Goal: Information Seeking & Learning: Check status

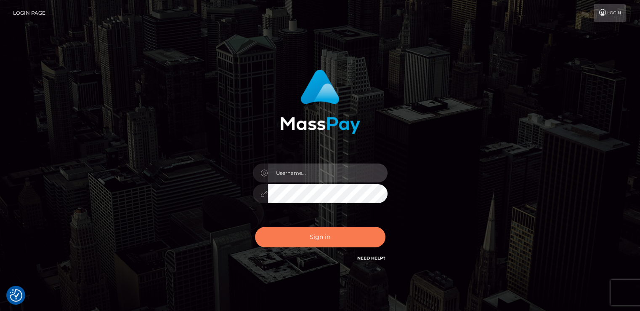
type input "catalinad"
click at [306, 239] on button "Sign in" at bounding box center [320, 236] width 130 height 21
type input "catalinad"
click at [313, 235] on button "Sign in" at bounding box center [320, 236] width 130 height 21
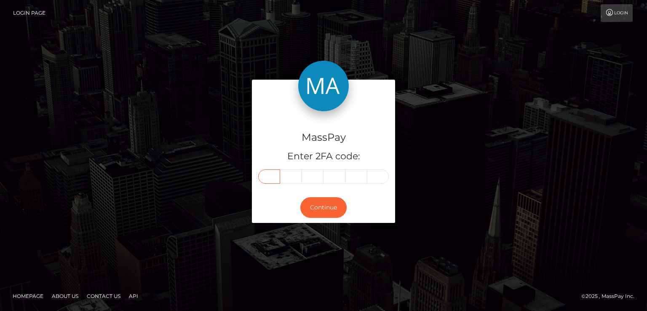
click at [266, 178] on input "text" at bounding box center [269, 176] width 22 height 14
type input "6"
type input "1"
type input "8"
type input "6"
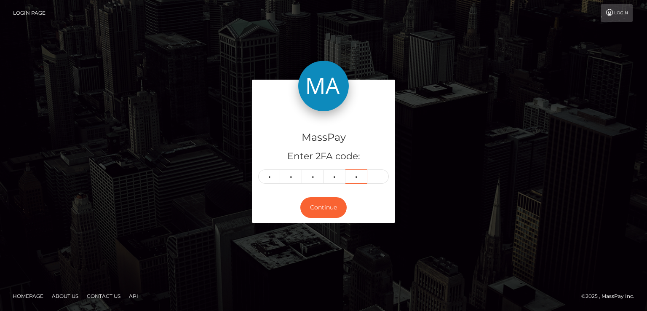
type input "4"
type input "7"
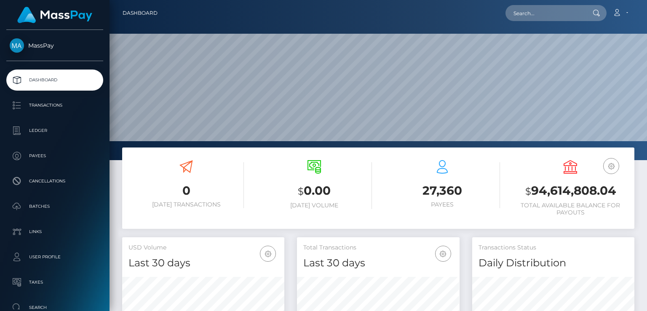
scroll to position [149, 162]
paste input "[PERSON_NAME]"
type input "[PERSON_NAME]"
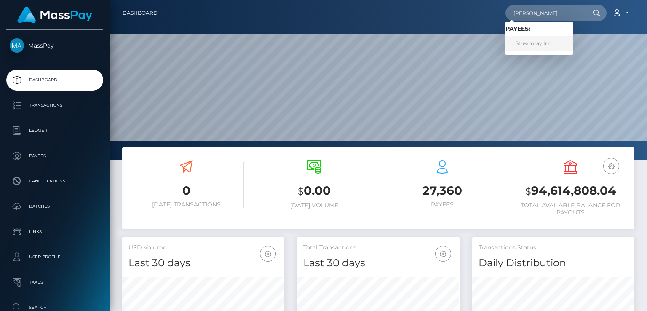
click at [536, 43] on link "Streamray Inc." at bounding box center [538, 44] width 67 height 16
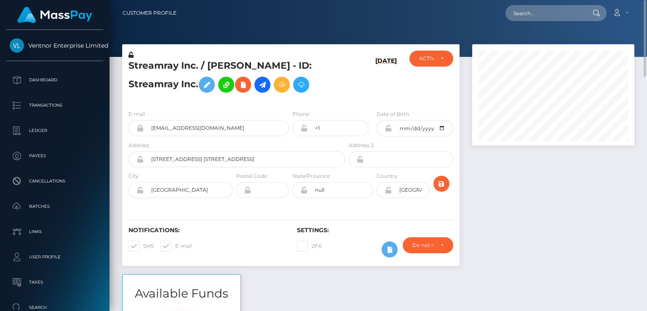
click at [185, 67] on h5 "Streamray Inc. / Jonathan Buckheit - ID: Streamray Inc." at bounding box center [234, 77] width 212 height 37
copy h5 "Streamray Inc. / Jonathan Buckheit - ID: Streamray Inc."
paste input "palvura27@gmail.com"
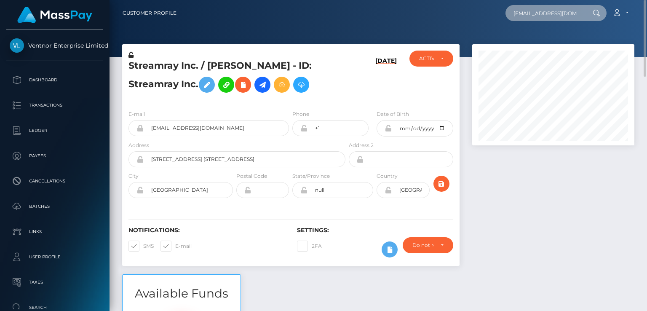
type input "palvura27@gmail.com"
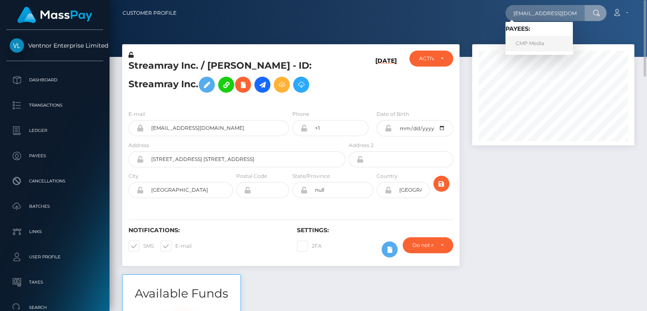
click at [527, 47] on link "CMP Media" at bounding box center [538, 44] width 67 height 16
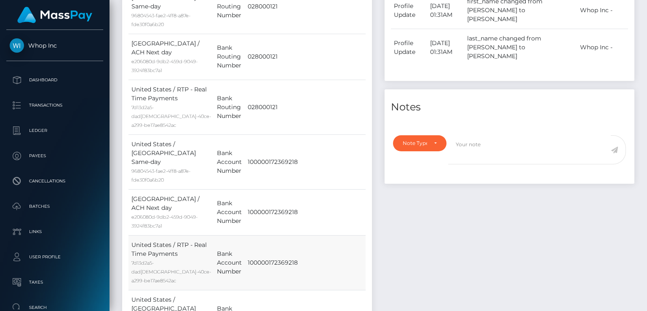
scroll to position [631, 0]
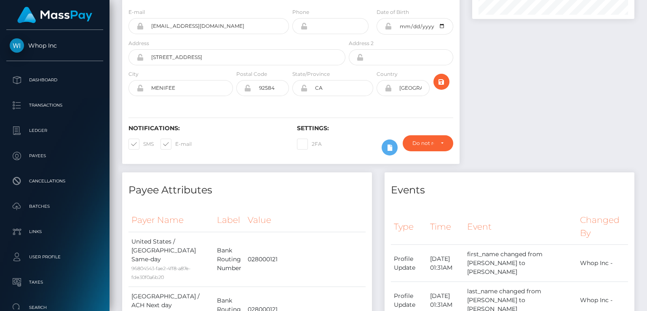
scroll to position [0, 0]
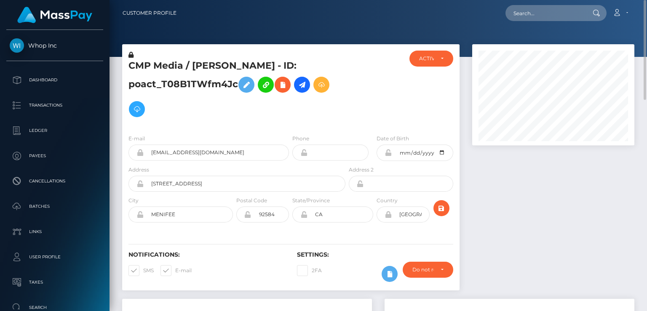
click at [178, 67] on h5 "CMP Media / [PERSON_NAME] - ID: poact_T08B1TWfm4Jc" at bounding box center [234, 90] width 212 height 62
click at [178, 67] on h5 "CMP Media / GABRIEL RAMIREZ - ID: poact_T08B1TWfm4Jc" at bounding box center [234, 90] width 212 height 62
copy h5 "CMP Media / GABRIEL RAMIREZ - ID: poact_T08B1TWfm4Jc"
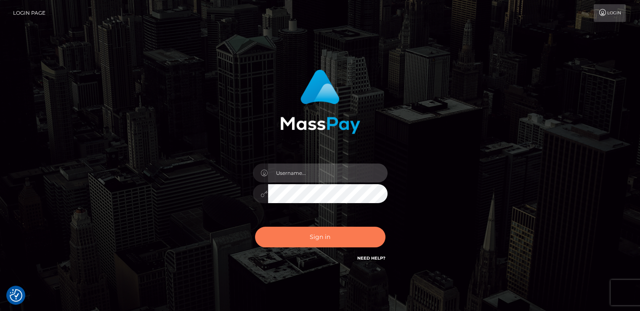
type input "catalinad"
click at [323, 235] on button "Sign in" at bounding box center [320, 236] width 130 height 21
type input "catalinad"
click at [323, 245] on button "Sign in" at bounding box center [320, 236] width 130 height 21
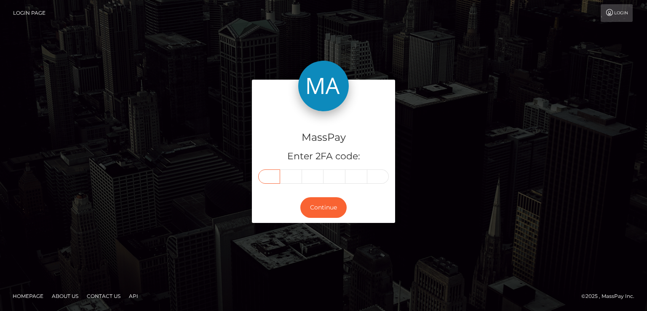
click at [276, 172] on input "text" at bounding box center [269, 176] width 22 height 14
type input "0"
type input "9"
type input "1"
type input "8"
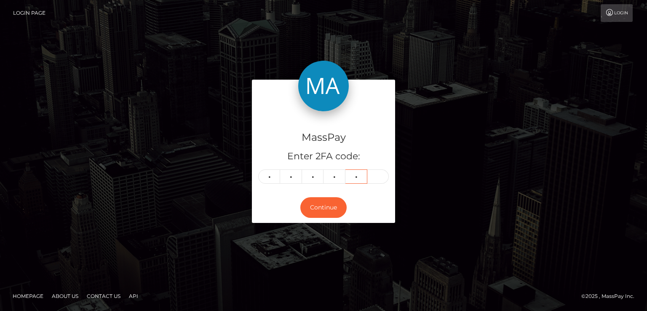
type input "8"
type input "0"
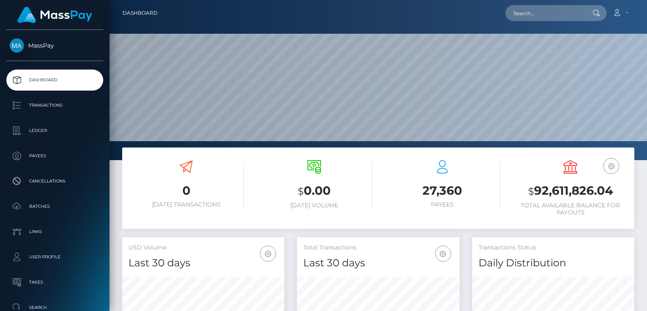
scroll to position [149, 162]
paste input "616505"
type input "616505"
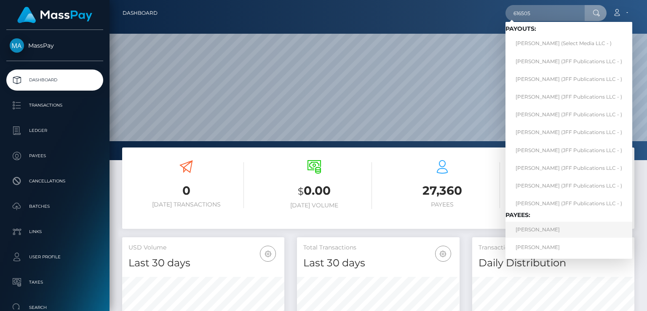
click at [530, 234] on link "Cenyan Wu" at bounding box center [568, 229] width 127 height 16
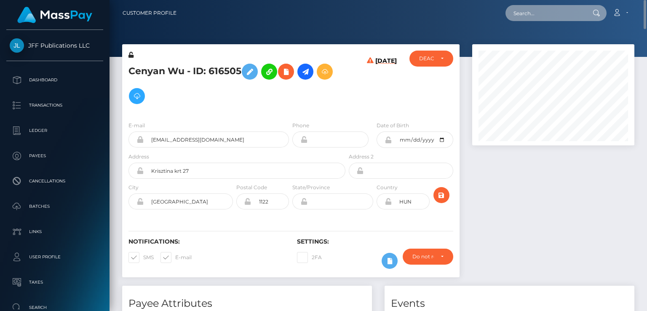
paste input "[EMAIL_ADDRESS][DOMAIN_NAME]"
type input "[EMAIL_ADDRESS][DOMAIN_NAME]"
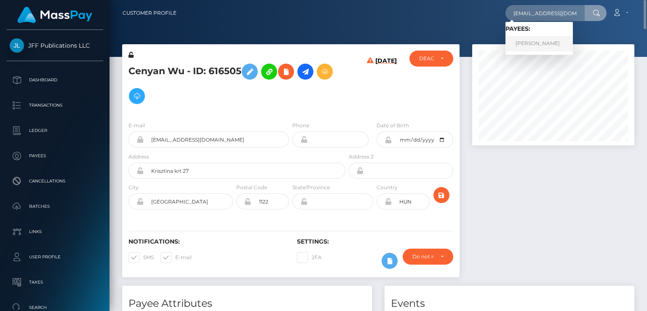
click at [518, 45] on link "[PERSON_NAME]" at bounding box center [538, 44] width 67 height 16
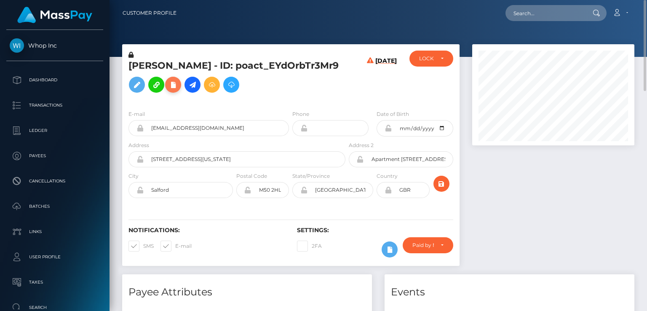
click at [168, 90] on icon at bounding box center [173, 85] width 10 height 11
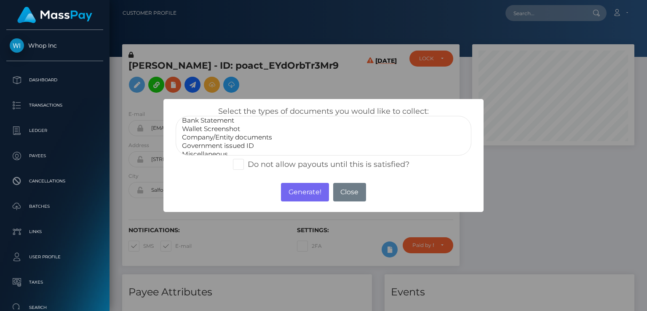
scroll to position [17, 0]
select select "Government issued ID"
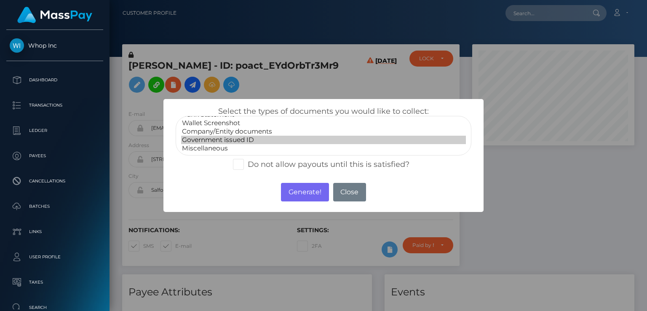
click at [251, 142] on option "Government issued ID" at bounding box center [323, 140] width 285 height 8
click at [288, 189] on button "Generate!" at bounding box center [305, 192] width 48 height 19
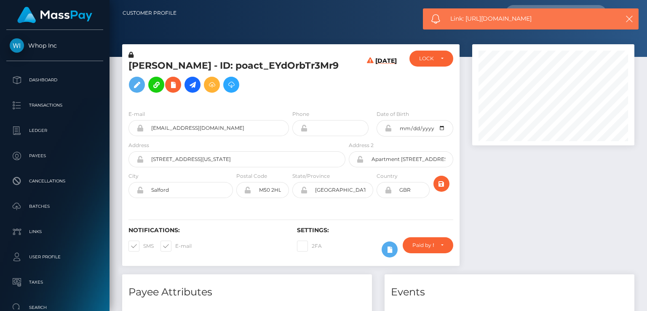
click at [494, 18] on span "Link: https://l.maspay.io/qgUVX" at bounding box center [530, 18] width 160 height 9
copy span "Link: https://l.maspay.io/qgUVX"
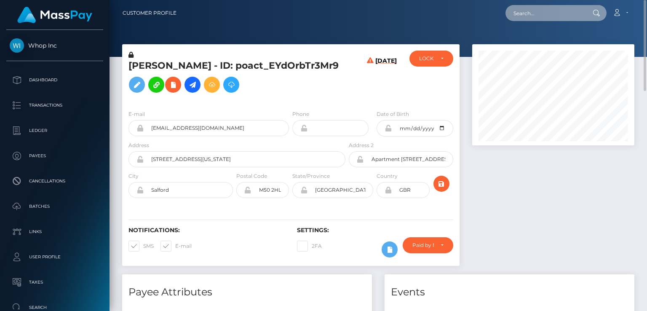
paste input "MSP482e5a9a157d2ce"
type input "MSP482e5a9a157d2ce"
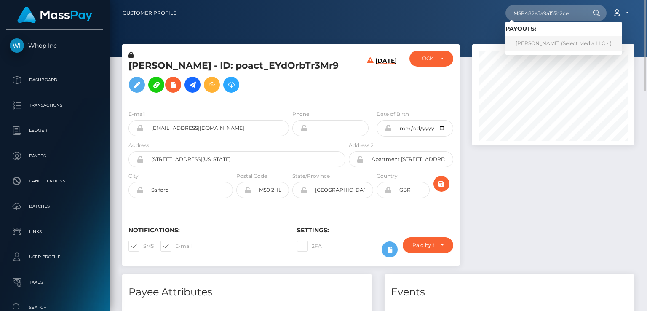
click at [542, 45] on link "Maria Eugenia Travaglio (Select Media LLC - )" at bounding box center [563, 44] width 116 height 16
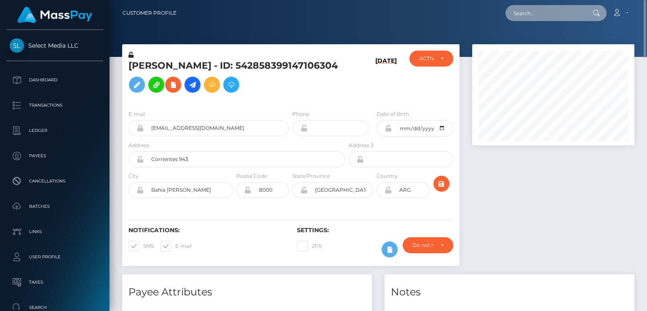
paste input "616505"
type input "616505"
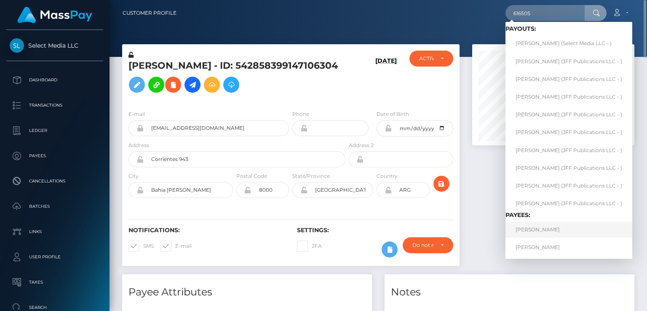
click at [530, 229] on link "Cenyan Wu" at bounding box center [568, 229] width 127 height 16
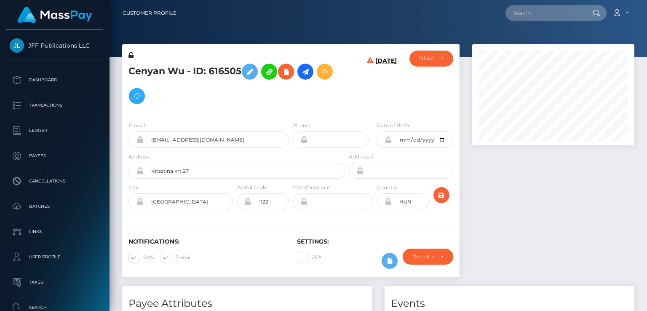
scroll to position [101, 162]
paste input "2833671"
type input "2833671"
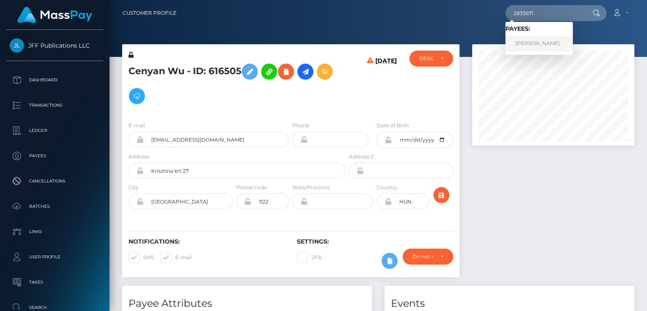
click at [542, 46] on link "Daniel And" at bounding box center [538, 44] width 67 height 16
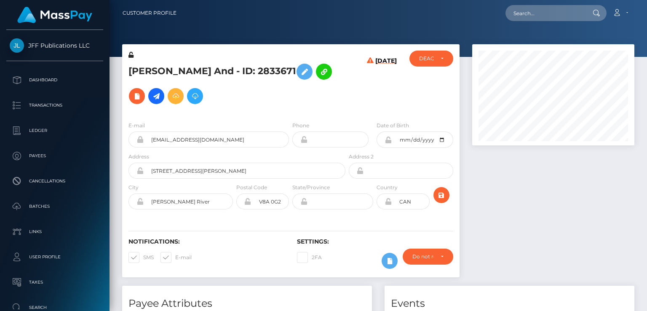
scroll to position [101, 162]
paste input "616505"
type input "616505"
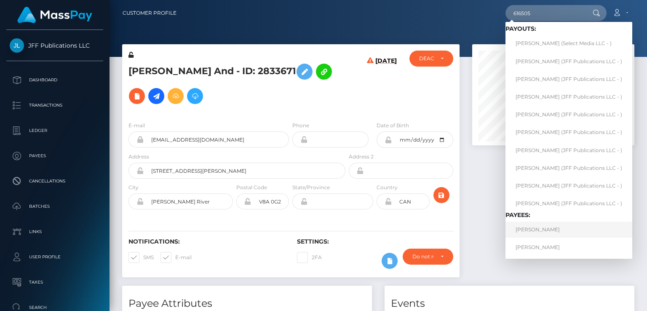
click at [544, 232] on link "[PERSON_NAME]" at bounding box center [568, 229] width 127 height 16
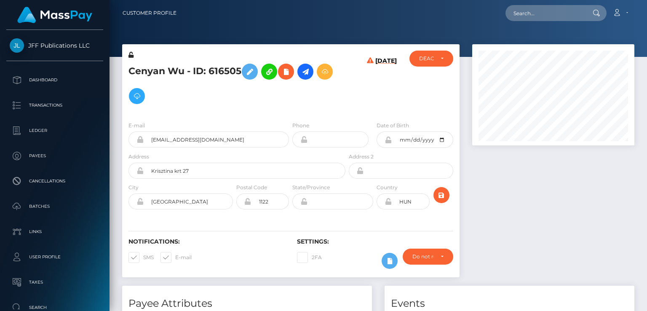
scroll to position [101, 162]
drag, startPoint x: 208, startPoint y: 71, endPoint x: 239, endPoint y: 71, distance: 30.7
click at [239, 71] on h5 "Cenyan Wu - ID: 616505" at bounding box center [234, 83] width 212 height 49
copy h5 "616505"
drag, startPoint x: 192, startPoint y: 68, endPoint x: 232, endPoint y: 71, distance: 39.7
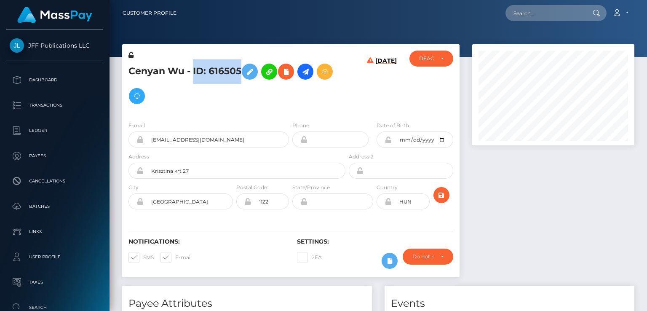
click at [240, 69] on h5 "Cenyan Wu - ID: 616505" at bounding box center [234, 83] width 212 height 49
copy h5 "ID: 616505"
click at [189, 71] on h5 "Cenyan Wu - ID: 616505" at bounding box center [234, 83] width 212 height 49
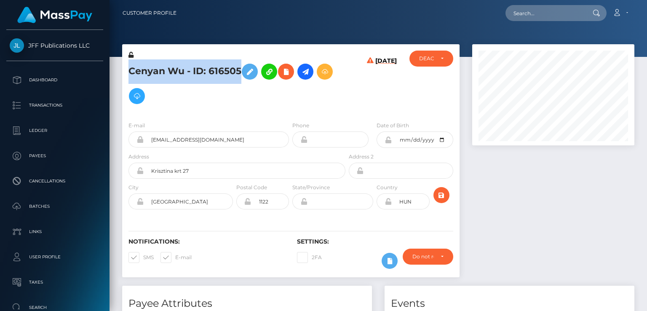
copy h5 "Cenyan Wu - ID: 616505"
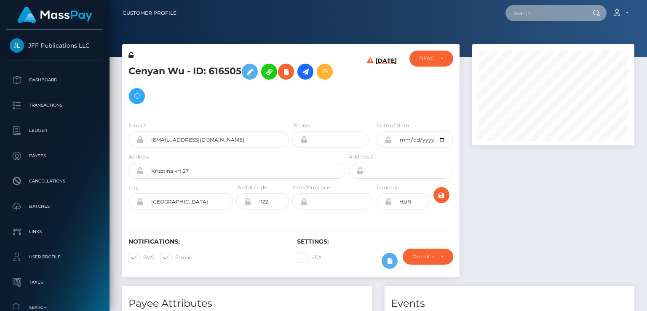
paste input "276660"
type input "276660"
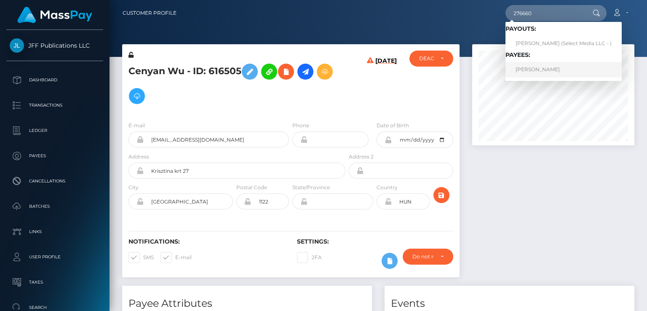
click at [537, 67] on link "Leonardo Hernandez" at bounding box center [563, 70] width 116 height 16
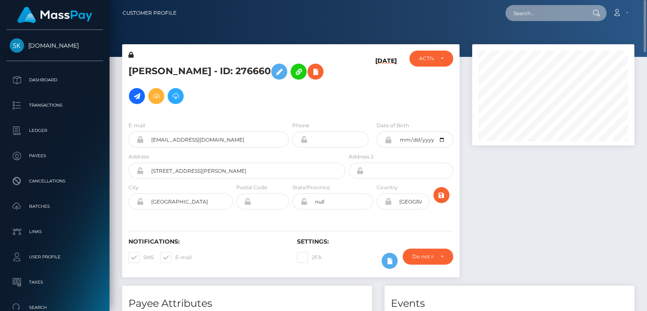
paste input "playfame-2010673720"
type input "playfame-2010673720"
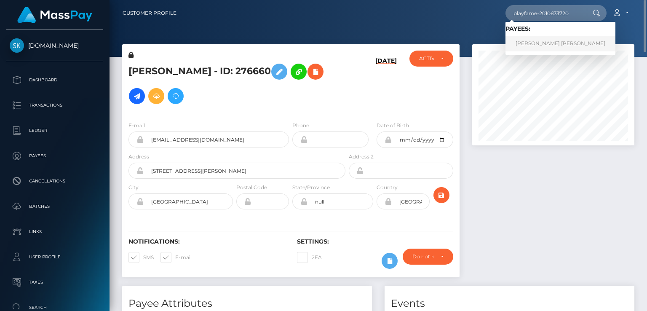
click at [535, 41] on link "[PERSON_NAME] [PERSON_NAME]" at bounding box center [560, 44] width 110 height 16
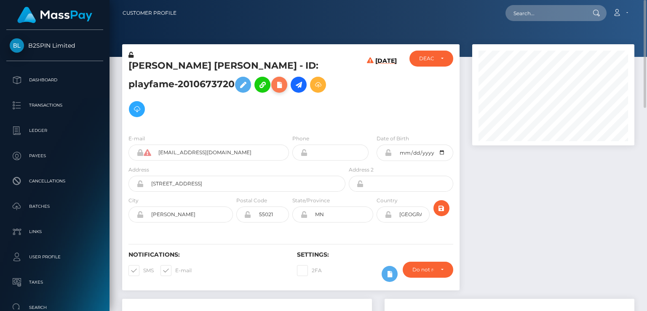
click at [274, 84] on icon at bounding box center [279, 85] width 10 height 11
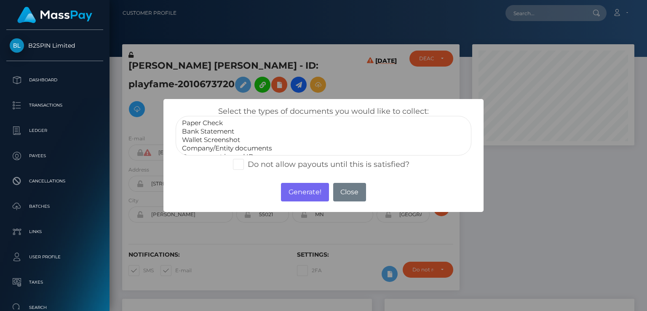
scroll to position [17, 0]
select select "Government issued ID"
click at [242, 137] on option "Government issued ID" at bounding box center [323, 140] width 285 height 8
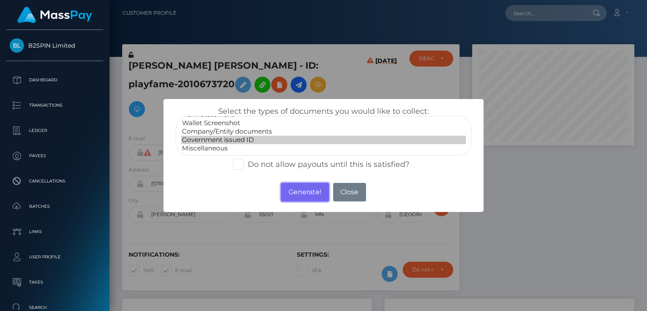
drag, startPoint x: 311, startPoint y: 200, endPoint x: 421, endPoint y: 130, distance: 129.8
click at [311, 200] on button "Generate!" at bounding box center [305, 192] width 48 height 19
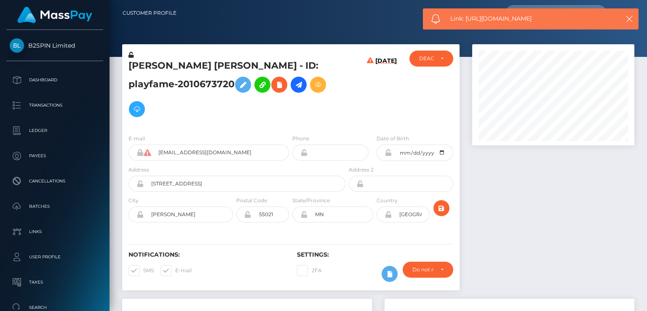
click at [498, 19] on span "Link: https://l.maspay.io/AgUBA" at bounding box center [530, 18] width 160 height 9
copy span "Link: https://l.maspay.io/AgUBA"
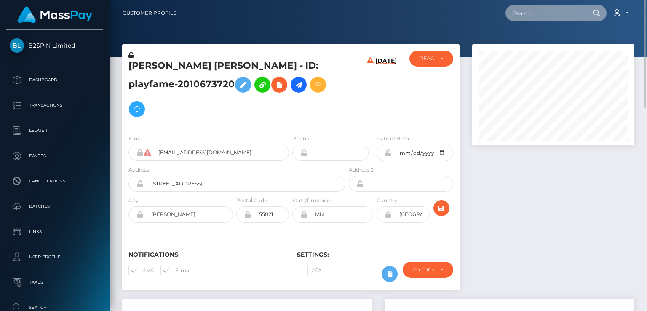
paste input "playfame-1364300394"
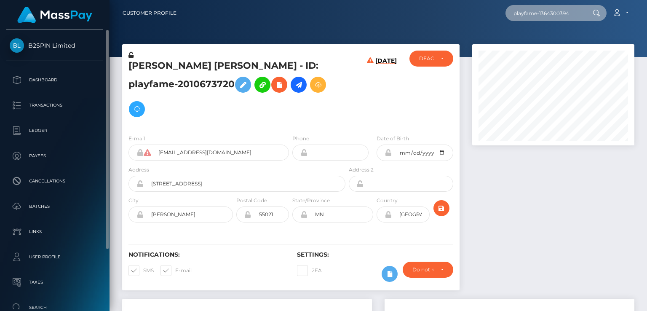
type input "playfame-1364300394"
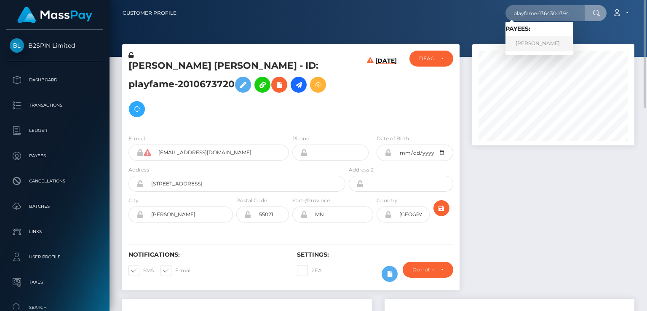
click at [548, 44] on link "TANYA TORRES" at bounding box center [538, 44] width 67 height 16
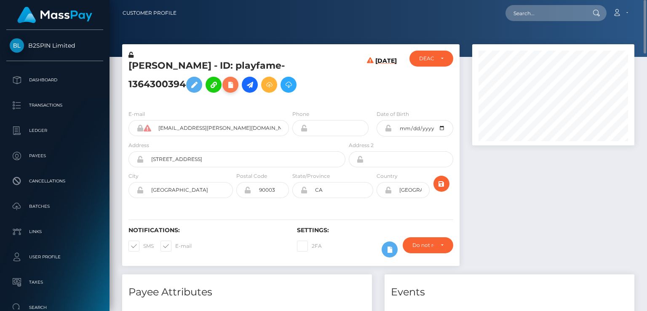
click at [225, 87] on icon at bounding box center [230, 85] width 10 height 11
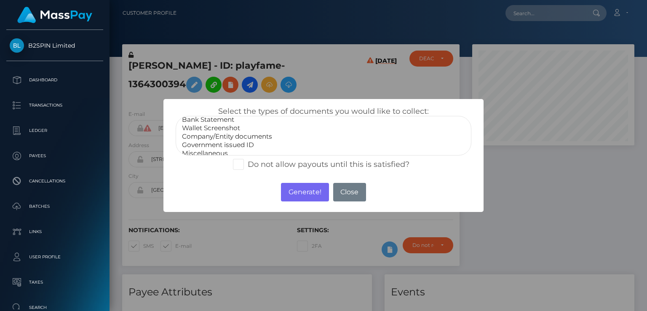
scroll to position [17, 0]
select select "Government issued ID"
click at [242, 141] on option "Government issued ID" at bounding box center [323, 140] width 285 height 8
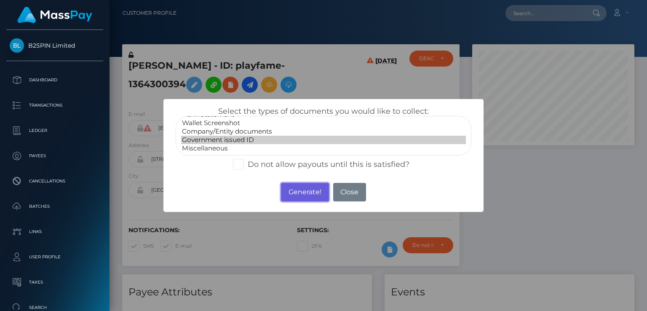
click at [300, 194] on button "Generate!" at bounding box center [305, 192] width 48 height 19
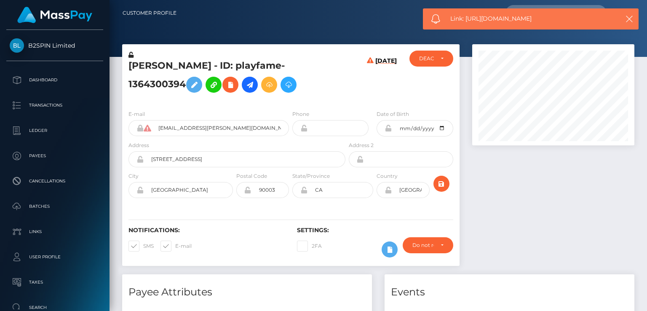
click at [497, 19] on span "Link: https://l.maspay.io/XgUMj" at bounding box center [530, 18] width 160 height 9
copy span "Link: https://l.maspay.io/XgUMj"
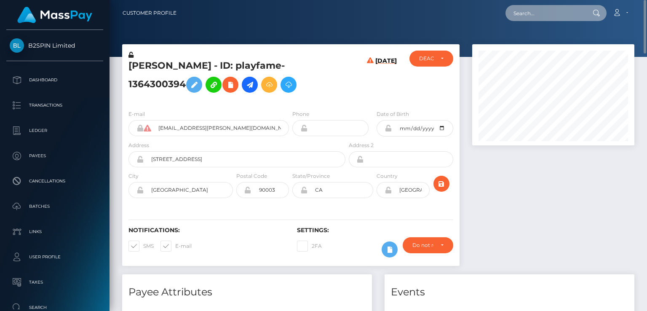
paste input "vikivikinka177@gmail.com"
type input "vikivikinka177@gmail.com"
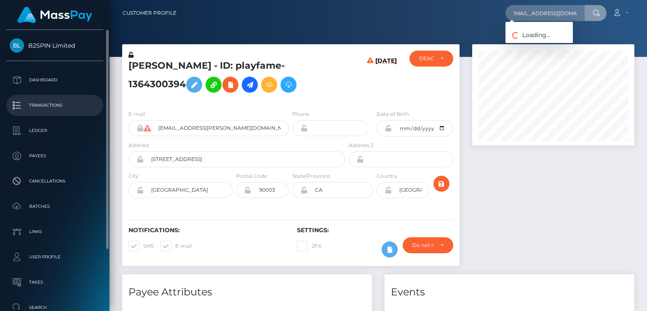
scroll to position [0, 0]
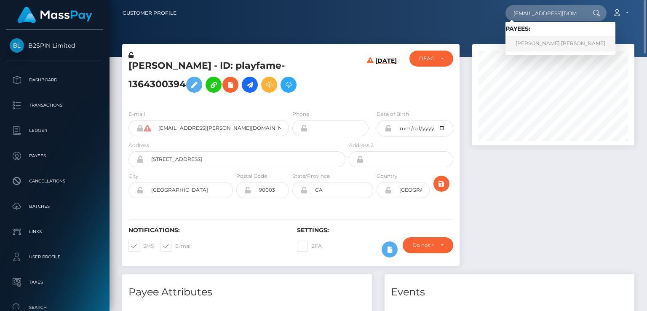
click at [531, 41] on link "DIMITRI RODRIGUES MARTINS" at bounding box center [560, 44] width 110 height 16
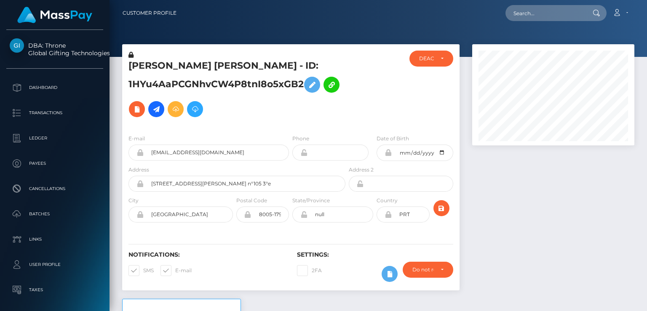
scroll to position [101, 162]
click at [139, 85] on h5 "DIMITRI RODRIGUES MARTINS - ID: 1HYu4AaPCGNhvCW4P8tnI8o5xGB2" at bounding box center [234, 90] width 212 height 62
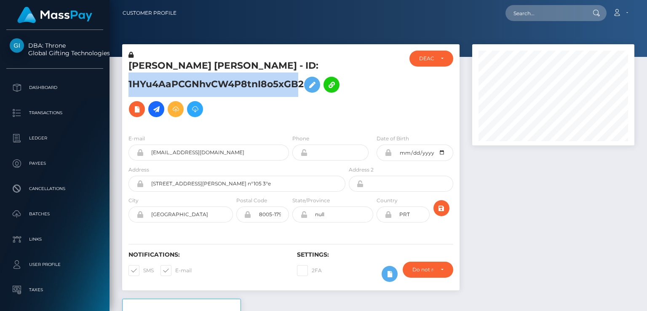
click at [139, 85] on h5 "DIMITRI RODRIGUES MARTINS - ID: 1HYu4AaPCGNhvCW4P8tnI8o5xGB2" at bounding box center [234, 90] width 212 height 62
copy h5 "1HYu4AaPCGNhvCW4P8tnI8o5xGB2"
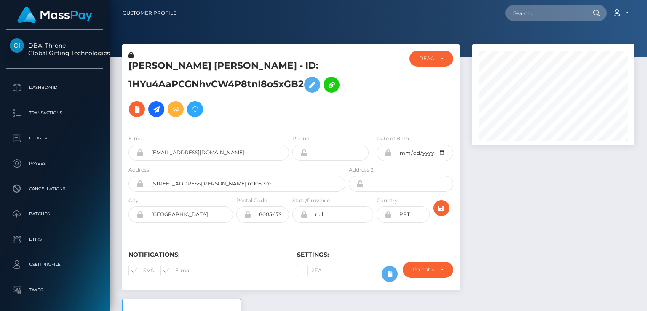
click at [173, 67] on h5 "DIMITRI RODRIGUES MARTINS - ID: 1HYu4AaPCGNhvCW4P8tnI8o5xGB2" at bounding box center [234, 90] width 212 height 62
drag, startPoint x: 173, startPoint y: 67, endPoint x: 168, endPoint y: 67, distance: 5.1
click at [168, 67] on h5 "DIMITRI RODRIGUES MARTINS - ID: 1HYu4AaPCGNhvCW4P8tnI8o5xGB2" at bounding box center [234, 90] width 212 height 62
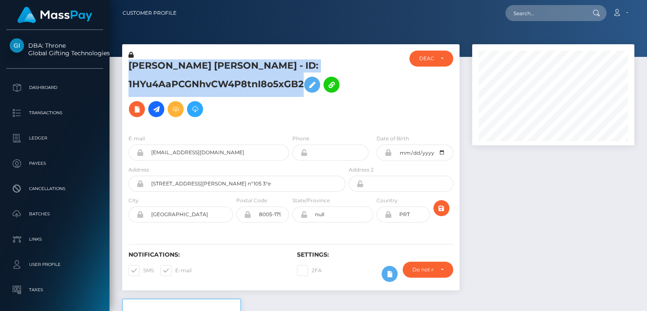
click at [168, 67] on h5 "DIMITRI RODRIGUES MARTINS - ID: 1HYu4AaPCGNhvCW4P8tnI8o5xGB2" at bounding box center [234, 90] width 212 height 62
copy h5 "DIMITRI RODRIGUES MARTINS - ID: 1HYu4AaPCGNhvCW4P8tnI8o5xGB2"
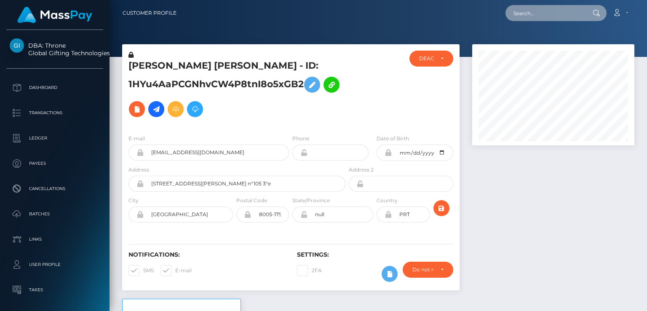
paste input "759252"
type input "759252"
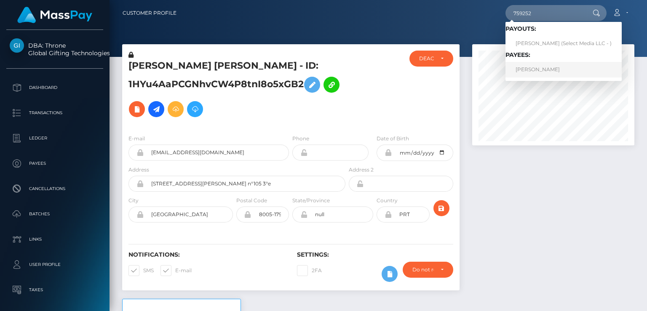
click at [527, 68] on link "Armando Morales" at bounding box center [563, 70] width 116 height 16
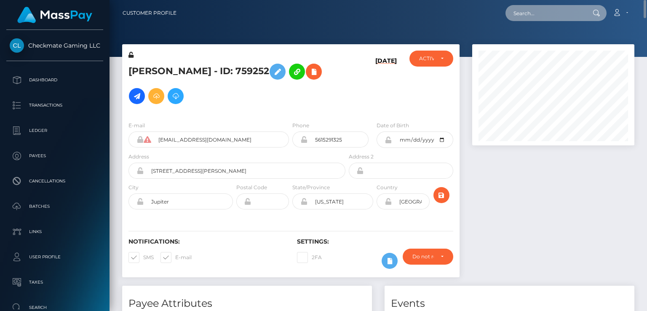
paste input "1412108"
type input "1412108"
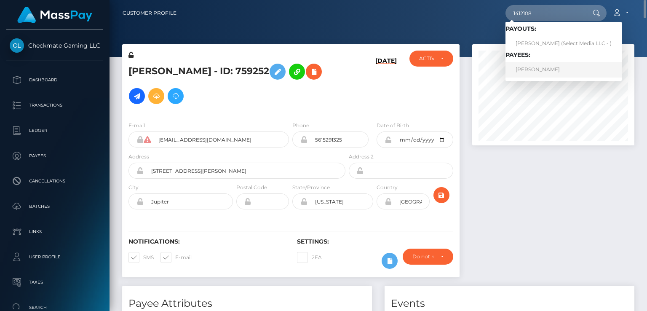
click at [531, 69] on link "Ryan Williams" at bounding box center [563, 70] width 116 height 16
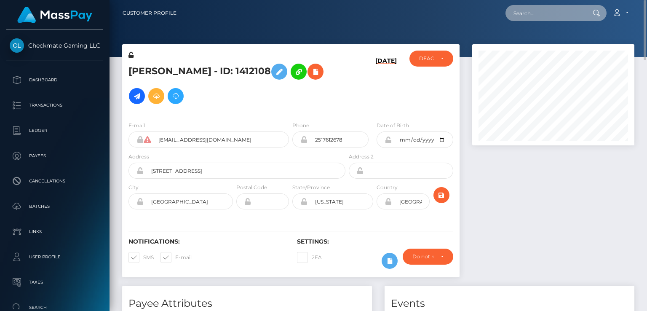
paste input "759252"
type input "759252"
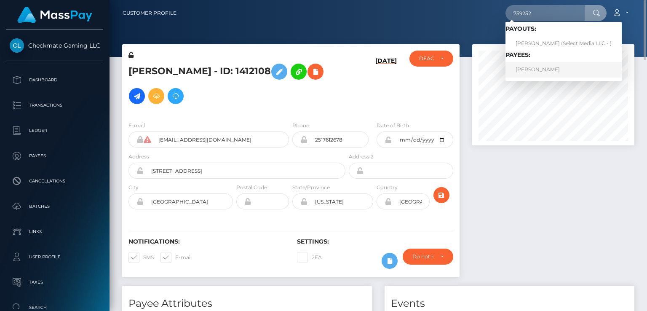
click at [549, 72] on link "[PERSON_NAME]" at bounding box center [563, 70] width 116 height 16
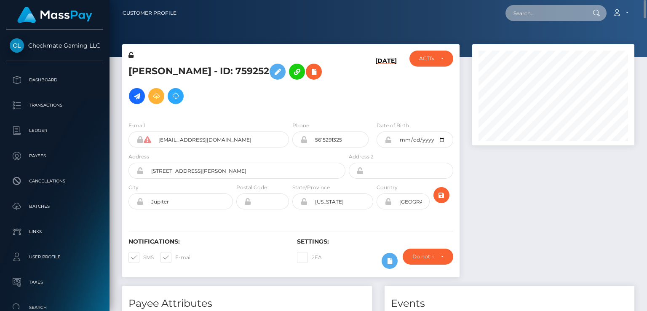
paste input "MSPeb6045d239f5e73"
type input "MSPeb6045d239f5e73"
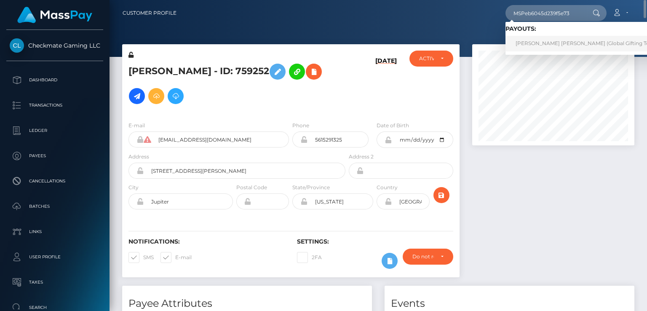
click at [537, 47] on link "FACUNDO VALENTÍN BORSANI QUIROGA (Global Gifting Technologies Inc - Throne)" at bounding box center [612, 44] width 215 height 16
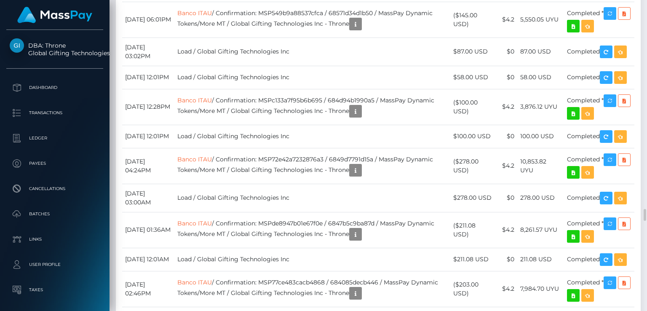
scroll to position [5556, 0]
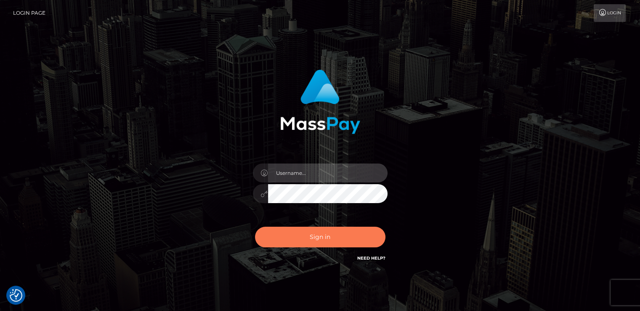
type input "catalinad"
click at [335, 242] on button "Sign in" at bounding box center [320, 236] width 130 height 21
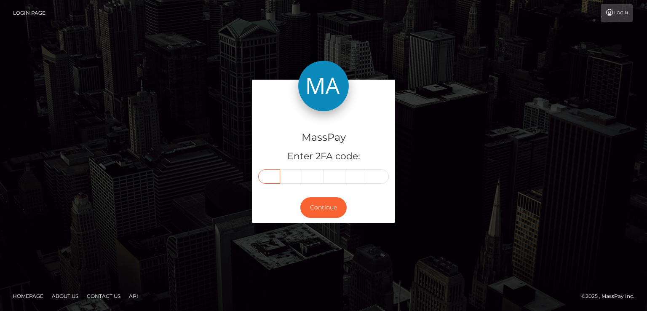
click at [273, 175] on input "text" at bounding box center [269, 176] width 22 height 14
click at [263, 176] on input "text" at bounding box center [269, 176] width 22 height 14
type input "8"
type input "5"
type input "1"
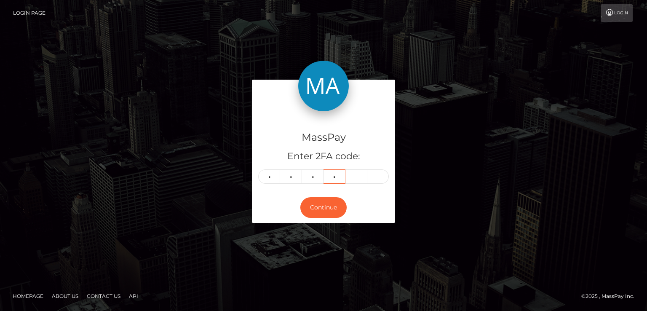
type input "5"
type input "0"
type input "2"
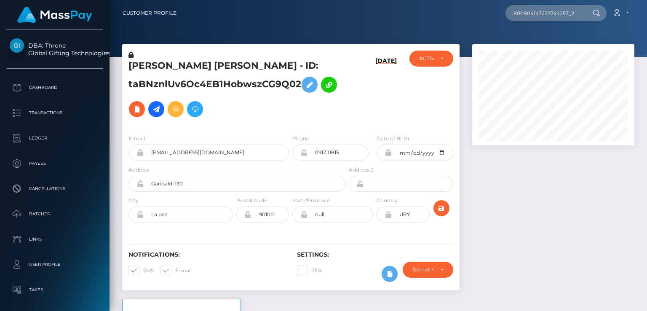
scroll to position [101, 162]
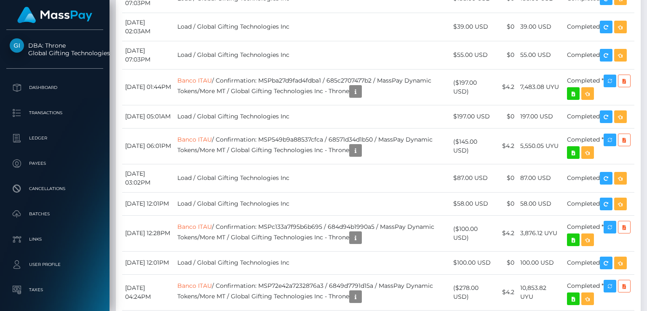
scroll to position [5556, 0]
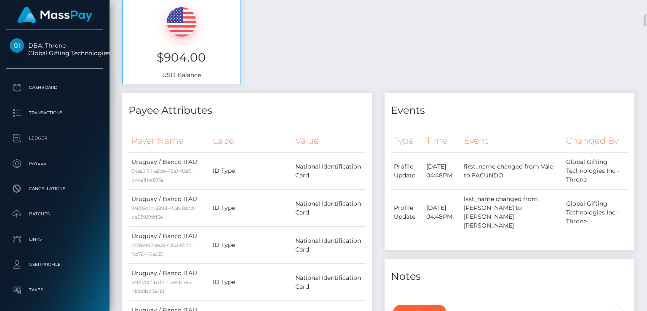
scroll to position [0, 0]
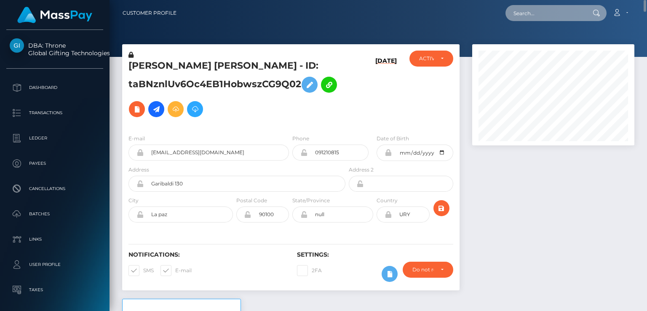
paste input "MSP06010a9587f726d"
type input "MSP06010a9587f726d"
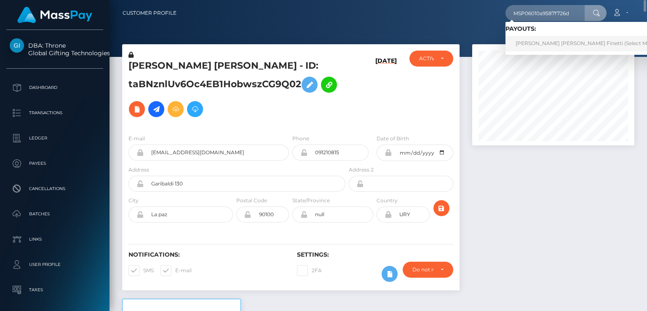
click at [539, 43] on link "Fabrizio Israel Jimenez Finetti (Select Media LLC - )" at bounding box center [594, 44] width 179 height 16
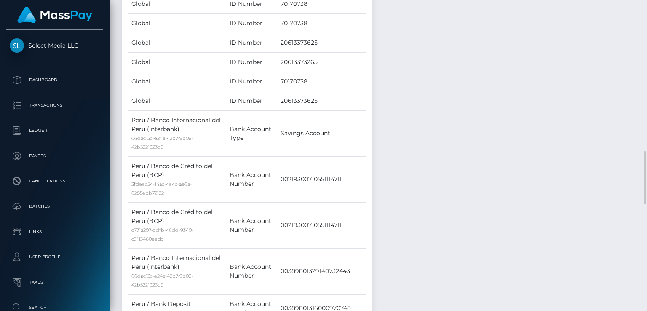
scroll to position [1263, 0]
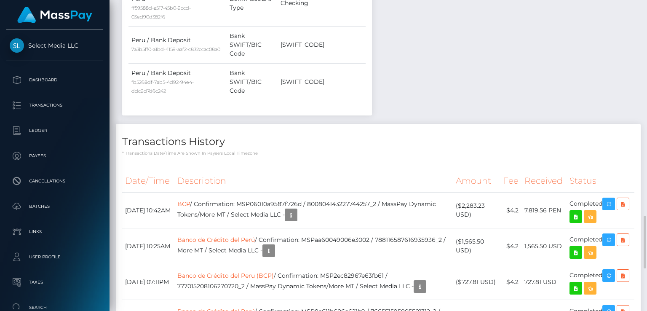
click at [611, 186] on div "Force status update" at bounding box center [595, 193] width 61 height 16
click at [418, 150] on p "* Transactions date/time are shown in payee's local timezone" at bounding box center [378, 153] width 512 height 6
click at [611, 186] on body "Select Media LLC Dashboard Transactions Ledger Payees Cancellations" at bounding box center [323, 155] width 647 height 311
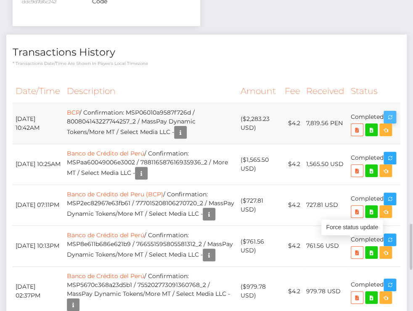
scroll to position [101, 121]
click at [385, 122] on icon "button" at bounding box center [390, 117] width 10 height 11
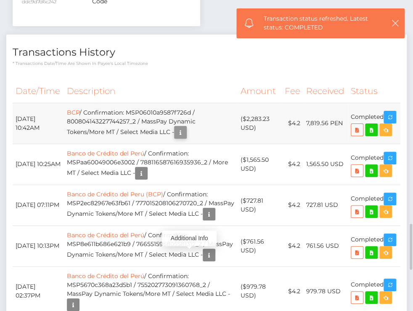
click at [186, 138] on icon "button" at bounding box center [181, 132] width 10 height 11
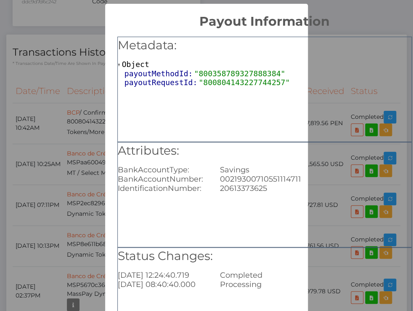
click at [386, 11] on h2 "Payout Information" at bounding box center [264, 16] width 319 height 25
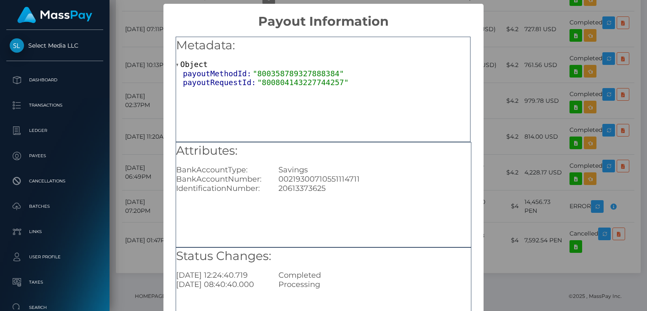
scroll to position [420833, 420771]
click at [519, 290] on div "× Payout Information Metadata: Object payoutMethodId: "800358789327888384" payo…" at bounding box center [323, 155] width 647 height 311
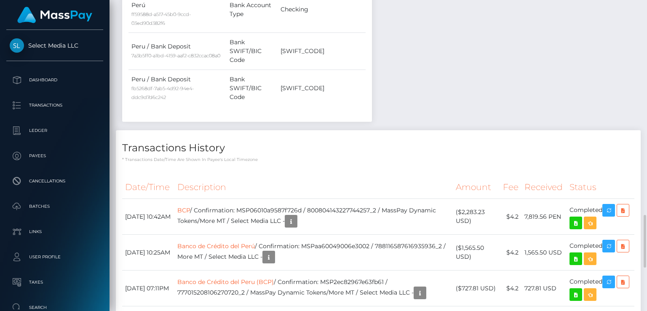
scroll to position [101, 162]
drag, startPoint x: 283, startPoint y: 185, endPoint x: 280, endPoint y: 192, distance: 7.7
click at [280, 199] on td "BCP / Confirmation: MSP06010a9587f726d / 800804143227744257_2 / MassPay Dynamic…" at bounding box center [313, 217] width 278 height 36
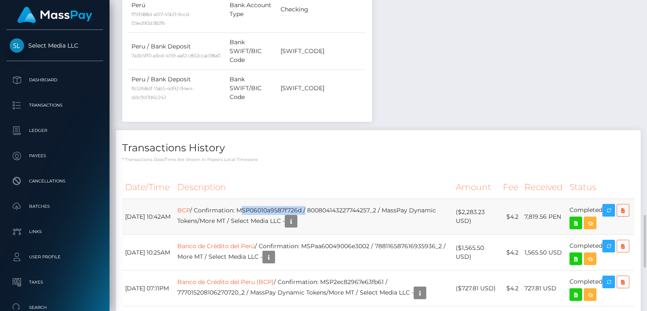
copy td "MSP06010a9587f726d"
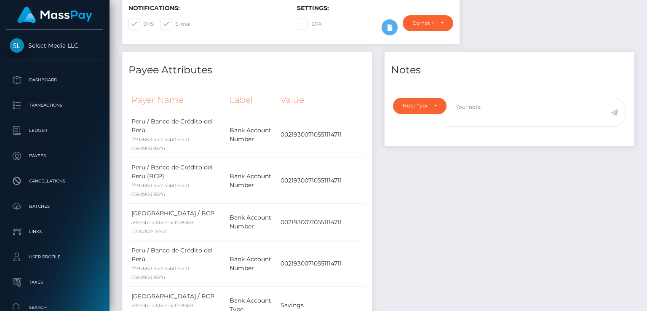
scroll to position [0, 0]
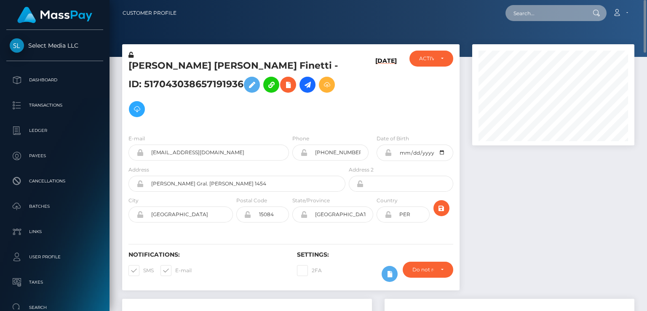
click at [542, 12] on input "text" at bounding box center [544, 13] width 79 height 16
paste input "MSP5b13dc2fde3dbe6"
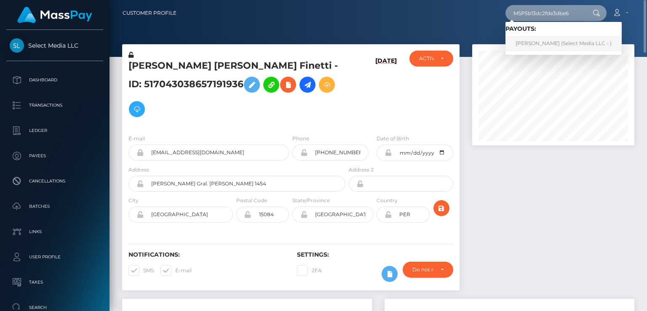
type input "MSP5b13dc2fde3dbe6"
click at [532, 44] on link "Nataly Pallarozo (Select Media LLC - )" at bounding box center [563, 44] width 116 height 16
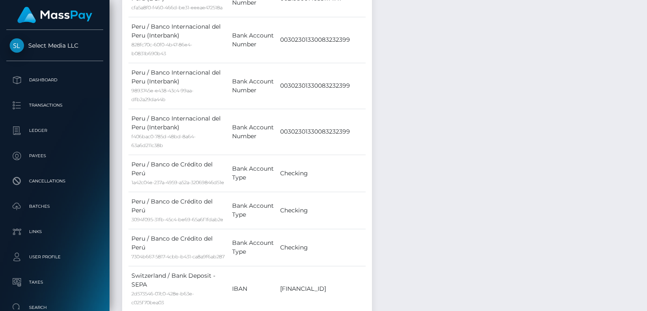
scroll to position [1894, 0]
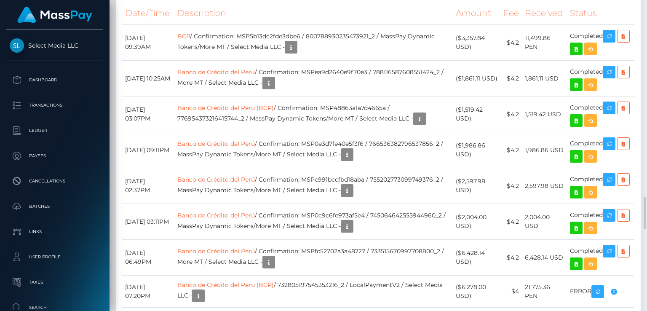
click at [614, 42] on icon "button" at bounding box center [609, 36] width 10 height 11
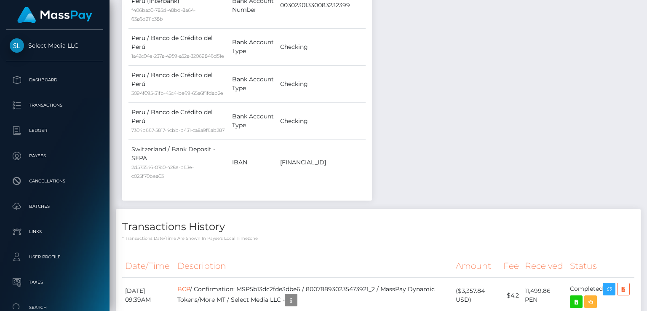
scroll to position [2020, 0]
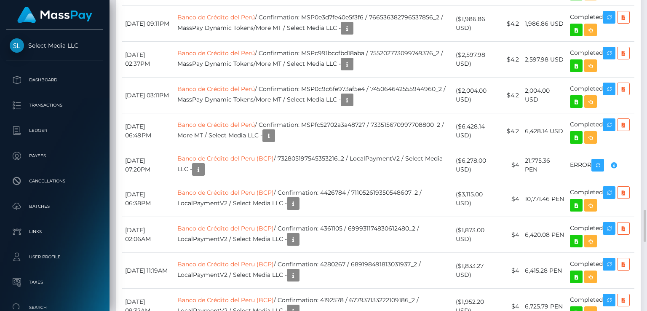
copy td "MSP5b13dc2fde3dbe6"
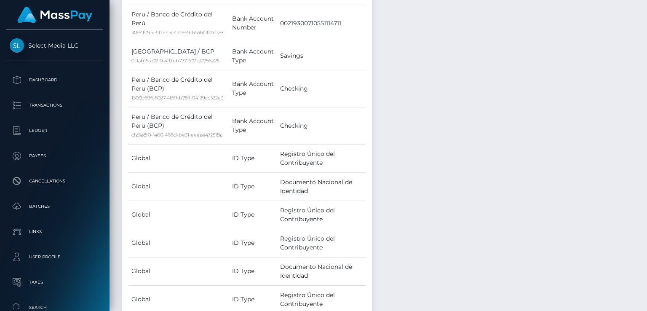
scroll to position [0, 0]
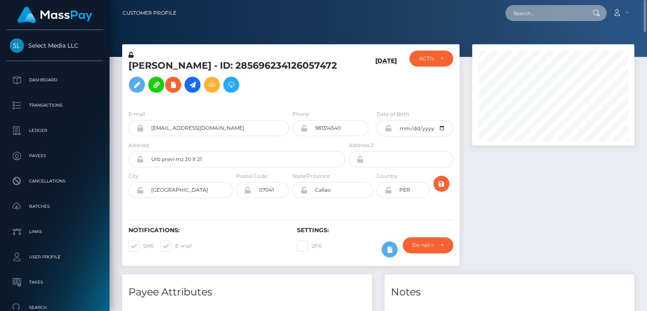
paste input "MSP57d47fbbca751a9"
type input "MSP57d47fbbca751a9"
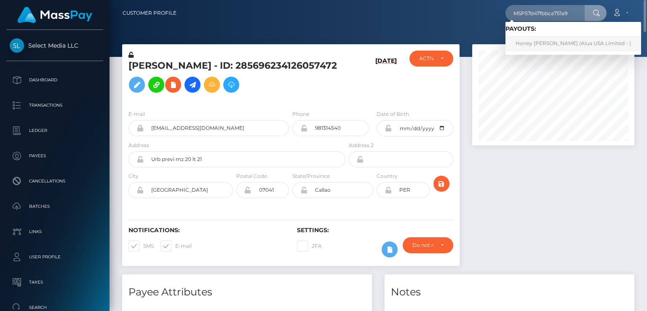
click at [538, 40] on link "Honey Grace Bolotano (Alua USA Limited - )" at bounding box center [573, 44] width 136 height 16
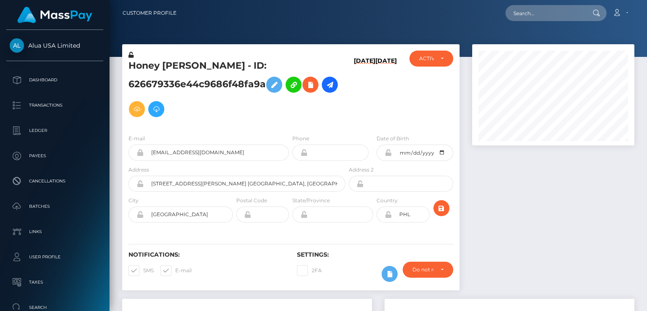
scroll to position [101, 162]
paste input "0203e5de-1ed7-4785-add6-4f39240ae1f3"
type input "0203e5de-1ed7-4785-add6-4f39240ae1f3"
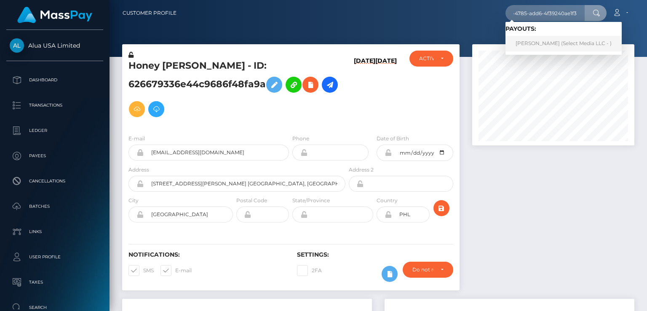
scroll to position [0, 0]
click at [539, 47] on link "[PERSON_NAME] (Select Media LLC - )" at bounding box center [563, 44] width 116 height 16
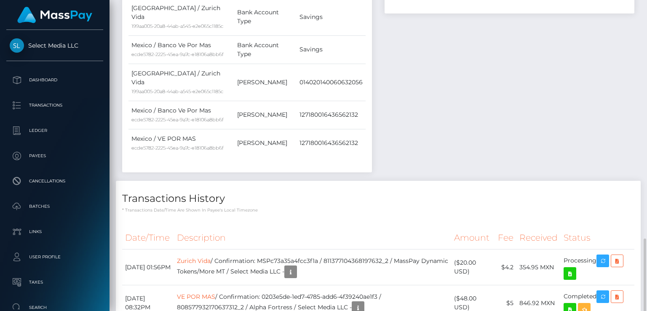
scroll to position [436, 0]
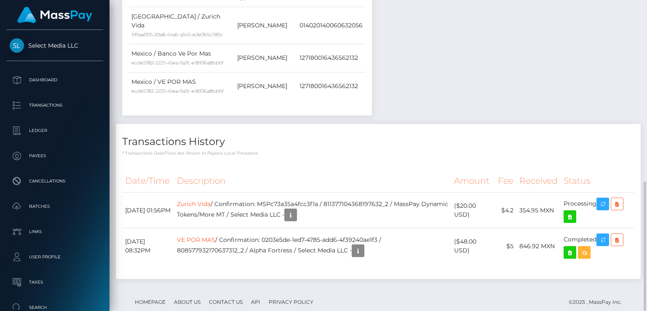
click at [405, 150] on p "* Transactions date/time are shown in payee's local timezone" at bounding box center [378, 153] width 512 height 6
click at [607, 234] on icon "button" at bounding box center [602, 239] width 10 height 11
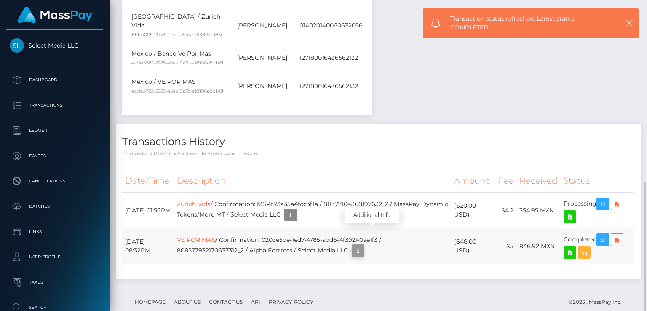
click at [363, 245] on icon "button" at bounding box center [358, 250] width 10 height 11
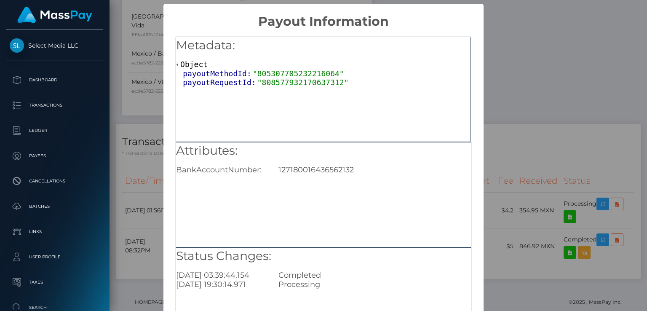
click at [537, 293] on div "× Payout Information Metadata: Object payoutMethodId: "805307705232216064" payo…" at bounding box center [323, 155] width 647 height 311
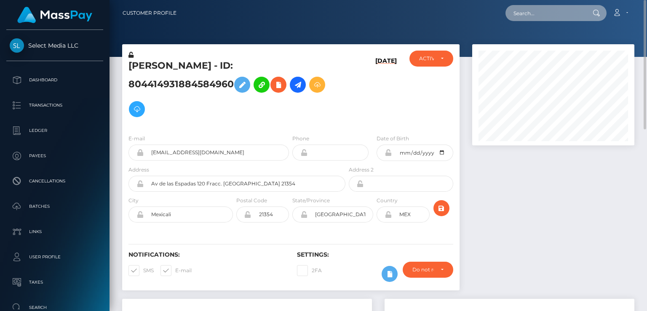
paste input "46051"
type input "46051"
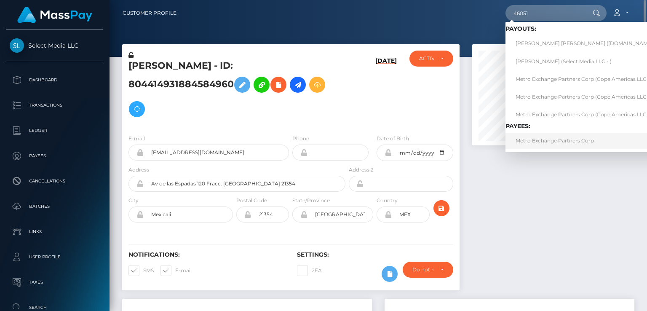
click at [535, 144] on link "Metro Exchange Partners Corp" at bounding box center [596, 141] width 182 height 16
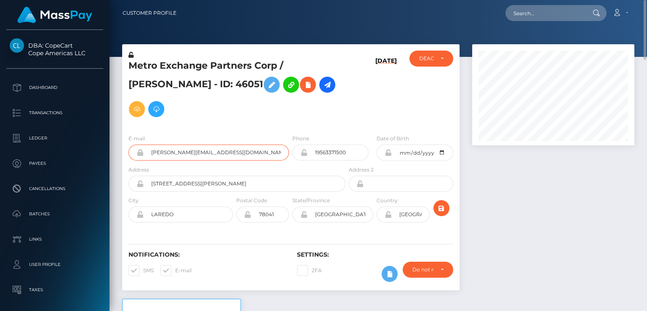
click at [186, 144] on input "[PERSON_NAME][EMAIL_ADDRESS][DOMAIN_NAME]" at bounding box center [216, 152] width 145 height 16
click at [185, 144] on input "marcus@metrocr.com" at bounding box center [216, 152] width 145 height 16
click at [178, 144] on input "marcus@metrocr.com" at bounding box center [216, 152] width 145 height 16
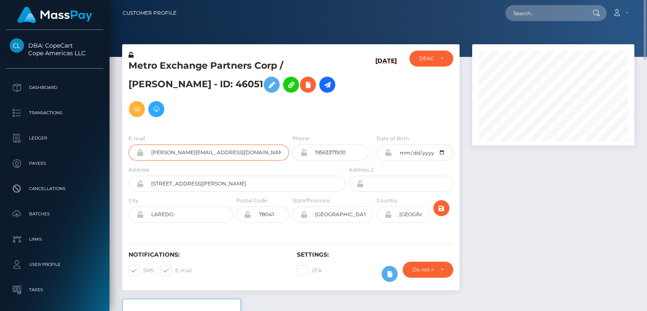
click at [178, 144] on input "marcus@metrocr.com" at bounding box center [216, 152] width 145 height 16
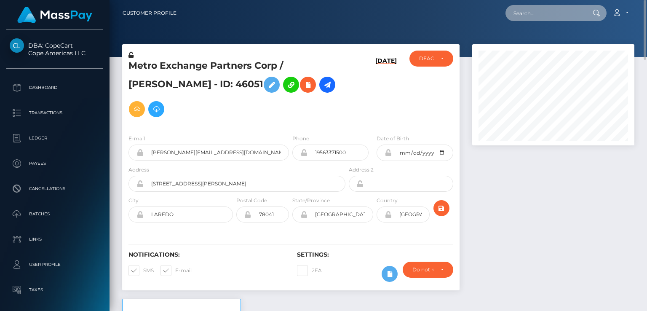
paste input "jim@swankysolutions.net"
type input "jim@swankysolutions.net"
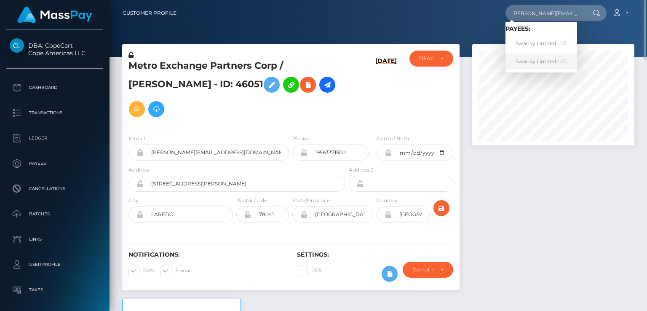
scroll to position [0, 0]
click at [539, 61] on link "Swanky Limited LLC" at bounding box center [541, 61] width 72 height 16
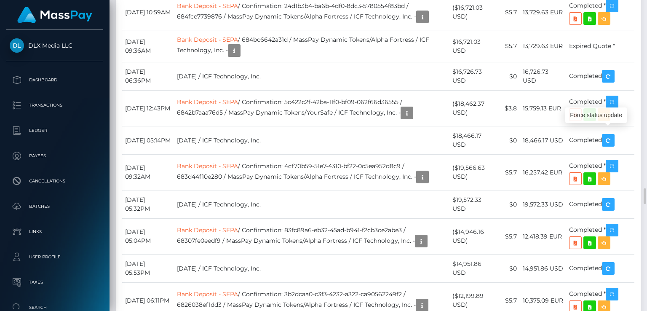
scroll to position [101, 162]
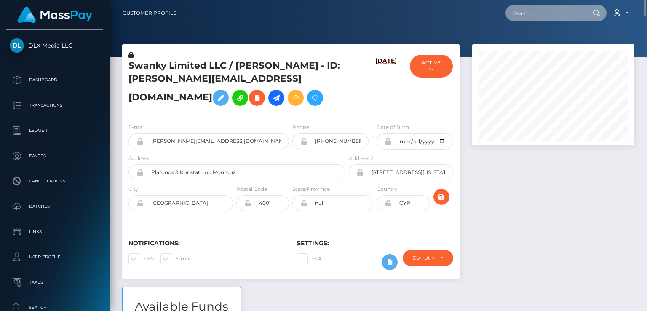
paste input "0203e5de-1ed7-4785-add6-4f39240ae1f3"
type input "0203e5de-1ed7-4785-add6-4f39240ae1f3"
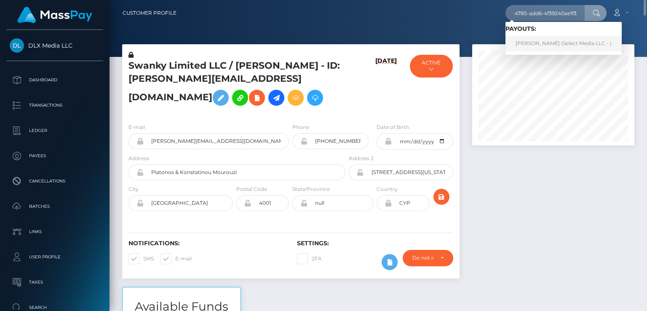
scroll to position [0, 0]
click at [536, 41] on link "Briseida GASTELUM ESCALANTE (Select Media LLC - )" at bounding box center [563, 44] width 116 height 16
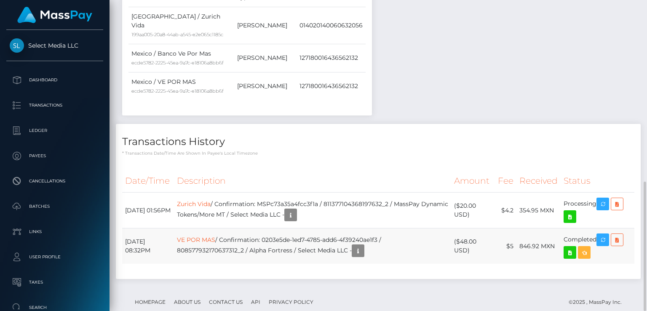
scroll to position [101, 162]
drag, startPoint x: 275, startPoint y: 222, endPoint x: 394, endPoint y: 216, distance: 119.3
click at [394, 228] on td "VE POR MAS / Confirmation: 0203e5de-1ed7-4785-add6-4f39240ae1f3 / 8085779321706…" at bounding box center [312, 246] width 277 height 36
copy td "0203e5de-1ed7-4785-add6-4f39240ae1f3"
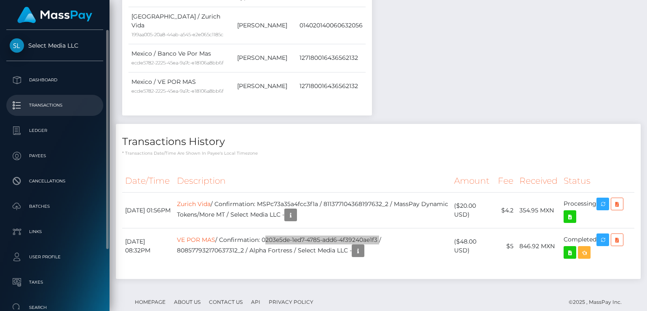
scroll to position [0, 0]
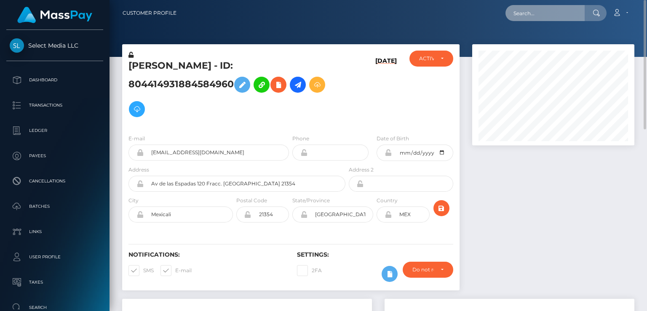
drag, startPoint x: 26, startPoint y: 101, endPoint x: 529, endPoint y: 14, distance: 510.8
paste input "Ticket #122985"
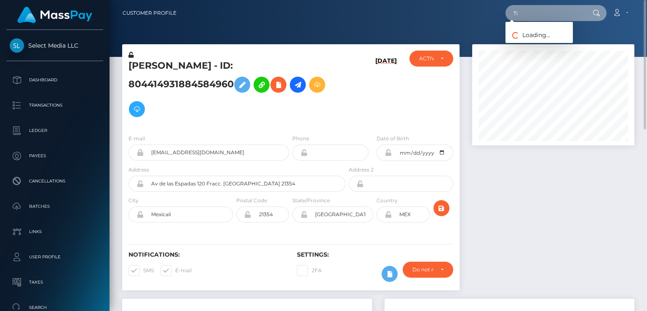
type input "T"
paste input "[EMAIL_ADDRESS][DOMAIN_NAME]"
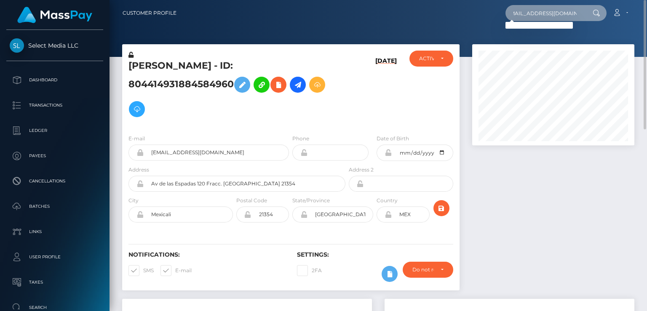
type input "[EMAIL_ADDRESS][DOMAIN_NAME]"
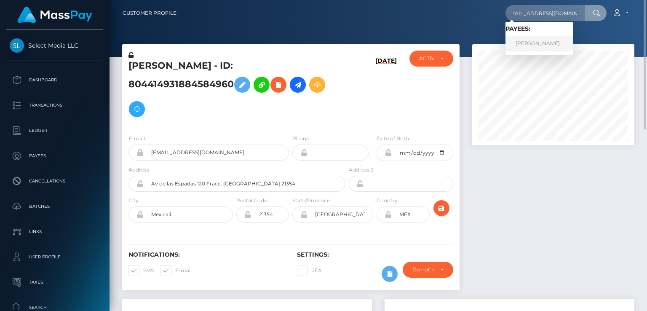
scroll to position [0, 0]
click at [527, 46] on link "[PERSON_NAME]" at bounding box center [538, 44] width 67 height 16
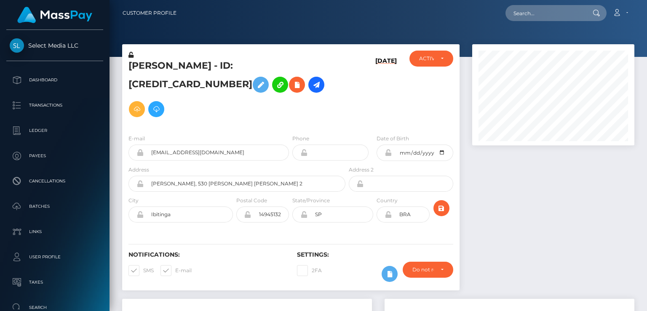
scroll to position [101, 162]
click at [426, 111] on div "ACTIVE DEACTIVE CLOSED ACTIVE" at bounding box center [431, 89] width 56 height 77
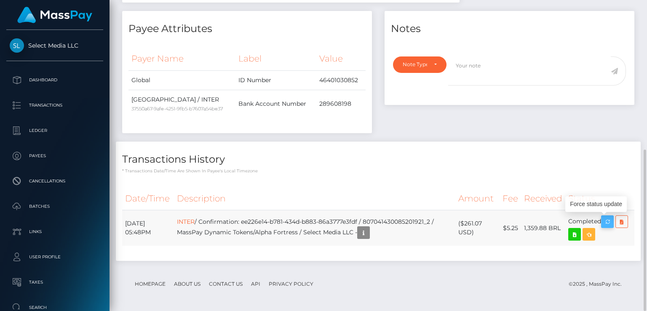
click at [610, 221] on icon "button" at bounding box center [607, 221] width 10 height 11
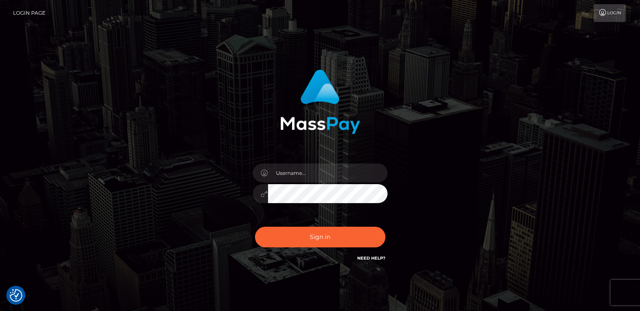
checkbox input "true"
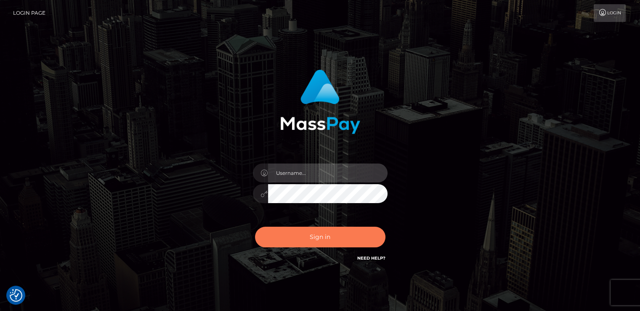
type input "catalinad"
click at [357, 237] on button "Sign in" at bounding box center [320, 236] width 130 height 21
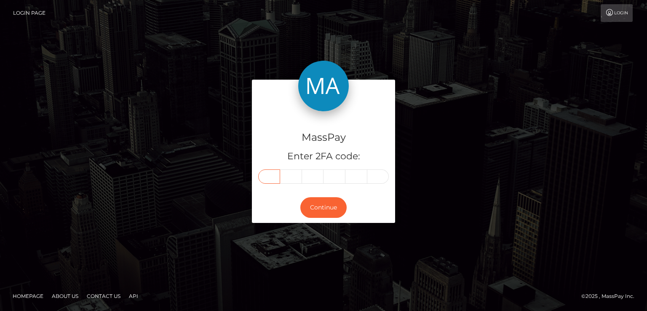
click at [275, 178] on input "text" at bounding box center [269, 176] width 22 height 14
type input "4"
type input "2"
type input "4"
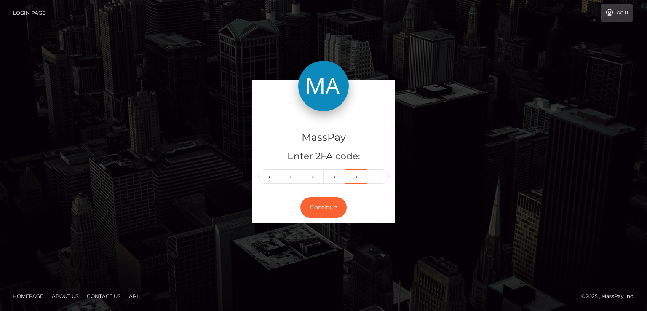
type input "7"
type input "8"
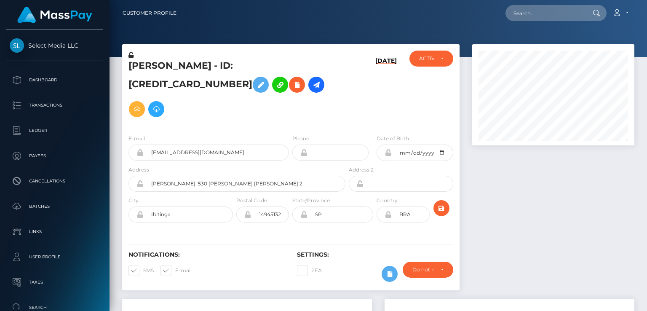
scroll to position [101, 162]
paste input "[EMAIL_ADDRESS][DOMAIN_NAME]"
type input "[EMAIL_ADDRESS][DOMAIN_NAME]"
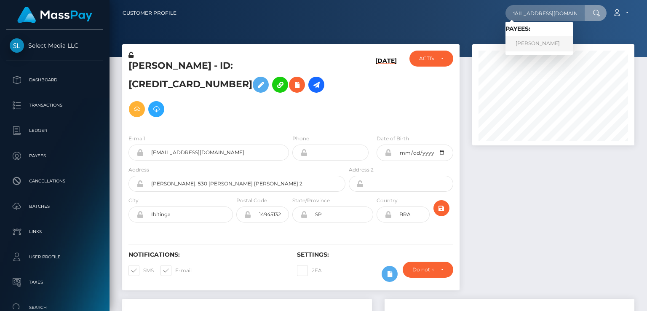
click at [537, 46] on link "LALESKA DRIELE PINHEIRO" at bounding box center [538, 44] width 67 height 16
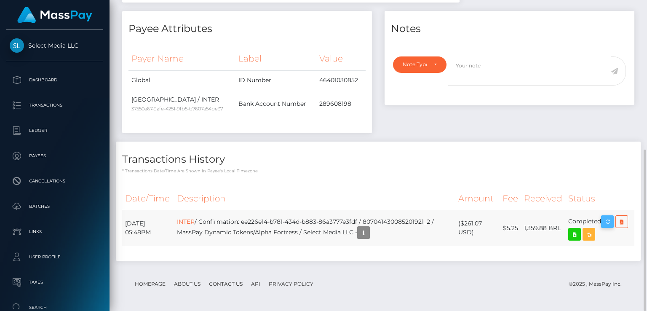
scroll to position [101, 162]
click at [611, 221] on icon "button" at bounding box center [607, 221] width 10 height 11
drag, startPoint x: 250, startPoint y: 221, endPoint x: 369, endPoint y: 222, distance: 118.3
click at [369, 222] on td "INTER / Confirmation: ee226e14-b781-434d-b883-86a3777e3fdf / 807041430085201921…" at bounding box center [314, 228] width 281 height 36
copy td "ee226e14-b781-434d-b883-86a3777e3fdf"
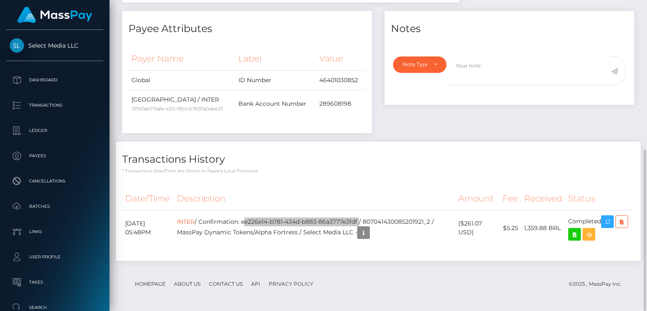
scroll to position [0, 0]
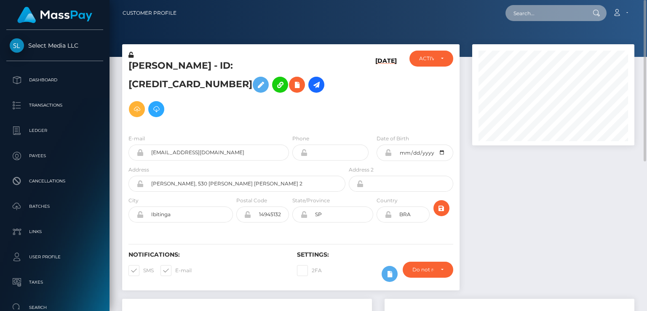
paste input "MSP1cc9b2e5834a44a"
type input "MSP1cc9b2e5834a44a"
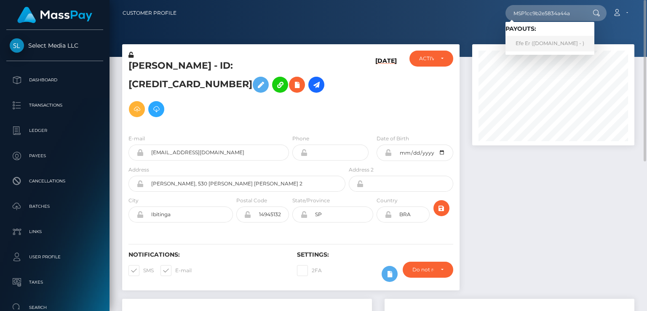
click at [527, 49] on link "Efe Er (Skin.Land - )" at bounding box center [549, 44] width 89 height 16
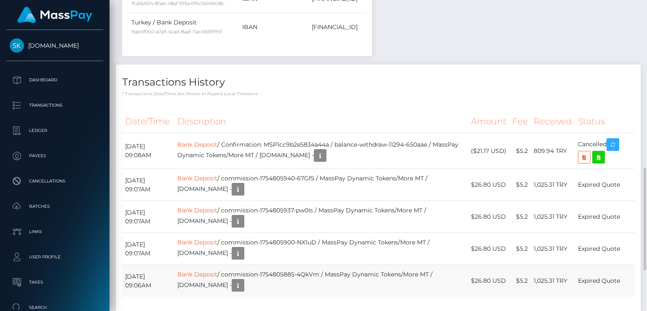
scroll to position [626, 0]
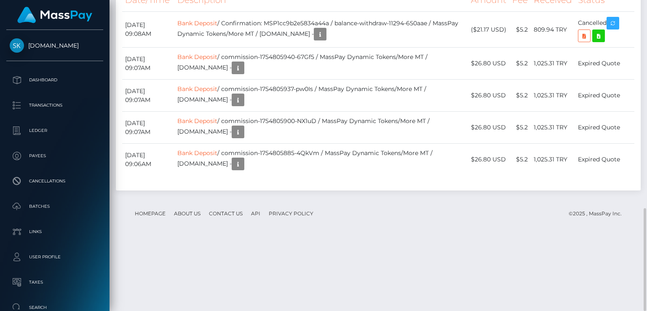
click at [394, 12] on th "Description" at bounding box center [320, 0] width 293 height 23
click at [386, 12] on th "Description" at bounding box center [320, 0] width 293 height 23
click at [383, 228] on footer "Homepage About Us Contact Us API Privacy Policy © 2025 , MassPay Inc." at bounding box center [378, 213] width 512 height 29
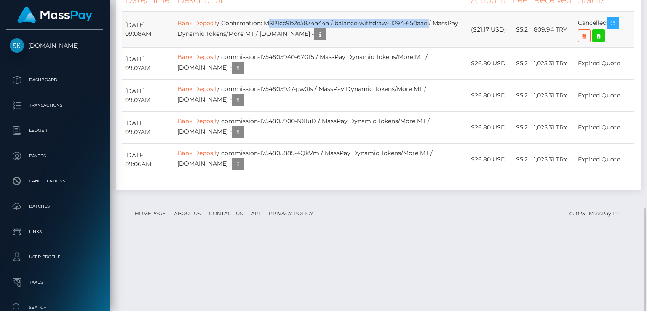
drag, startPoint x: 279, startPoint y: 93, endPoint x: 445, endPoint y: 92, distance: 165.9
click at [445, 48] on td "Bank Deposit / Confirmation: MSP1cc9b2e5834a44a / balance-withdraw-11294-650aae…" at bounding box center [320, 30] width 293 height 36
copy td "MSP1cc9b2e5834a44a / balance-withdraw-11294-650aae"
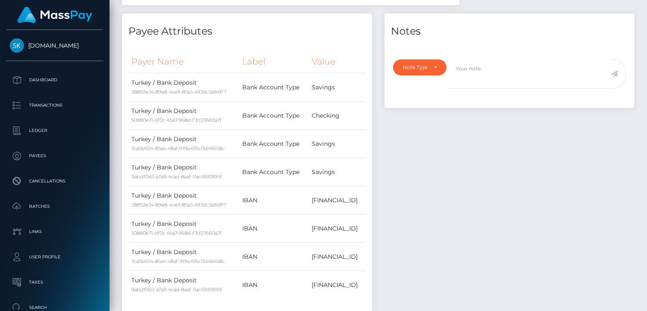
scroll to position [0, 0]
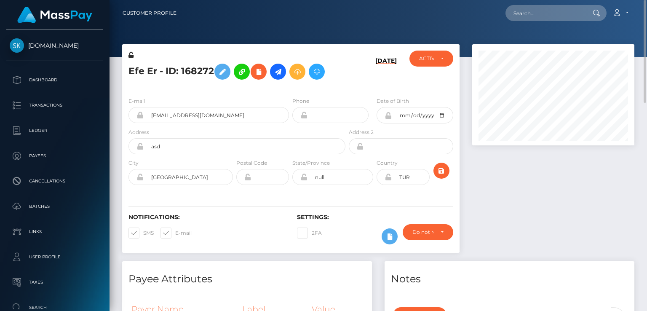
click at [168, 68] on h5 "Efe Er - ID: 168272" at bounding box center [234, 71] width 212 height 24
copy h5 "Efe Er - ID: 168272"
drag, startPoint x: 635, startPoint y: 201, endPoint x: 634, endPoint y: 186, distance: 15.6
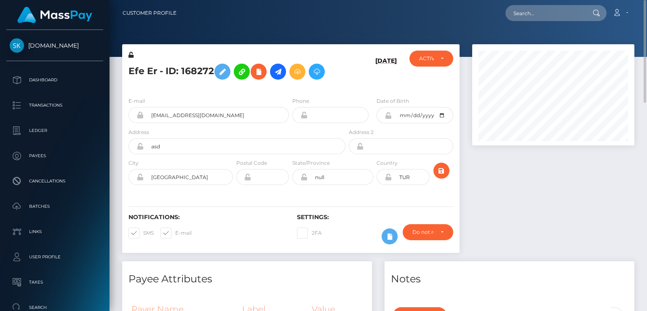
click at [635, 201] on div at bounding box center [553, 152] width 175 height 217
paste input "[EMAIL_ADDRESS][DOMAIN_NAME]"
type input "[EMAIL_ADDRESS][DOMAIN_NAME]"
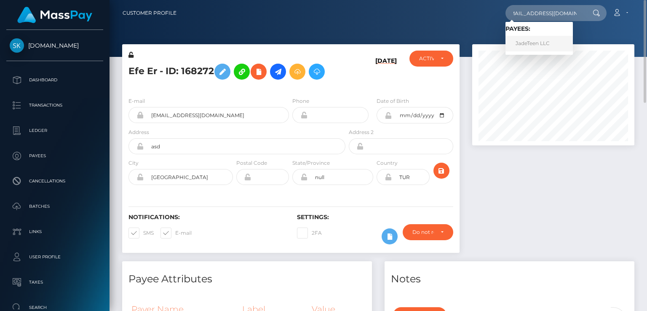
scroll to position [0, 0]
click at [532, 41] on link "JadeTeen LLC" at bounding box center [538, 44] width 67 height 16
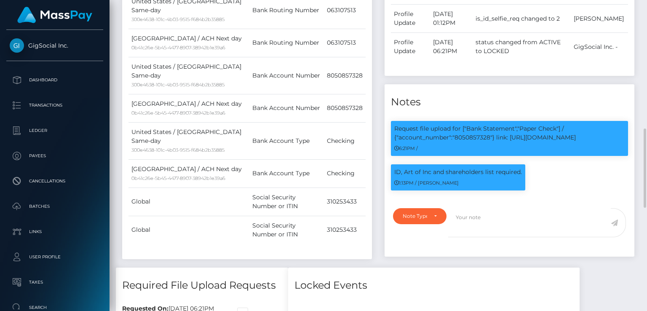
scroll to position [101, 162]
drag, startPoint x: 394, startPoint y: 171, endPoint x: 492, endPoint y: 168, distance: 97.7
click at [492, 169] on p "ID, Art of Inc and shareholders list required." at bounding box center [458, 172] width 128 height 9
copy p "ID, Art of Inc and shareholders list"
click at [471, 135] on p "Request file upload for ["Bank Statement","Paper Check"] / {"account_number":"8…" at bounding box center [509, 133] width 230 height 18
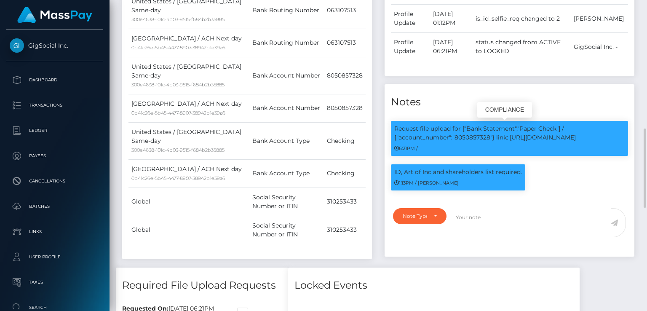
click at [471, 135] on p "Request file upload for ["Bank Statement","Paper Check"] / {"account_number":"8…" at bounding box center [509, 133] width 230 height 18
copy p "8050857328"
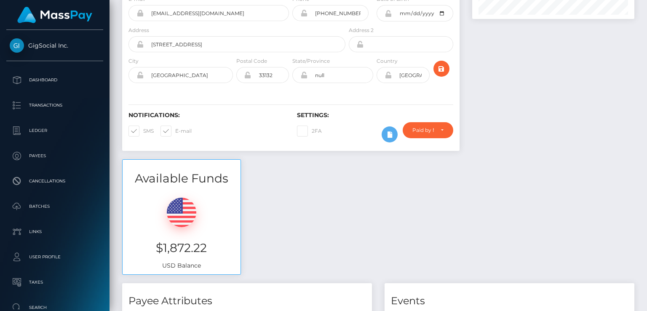
scroll to position [0, 0]
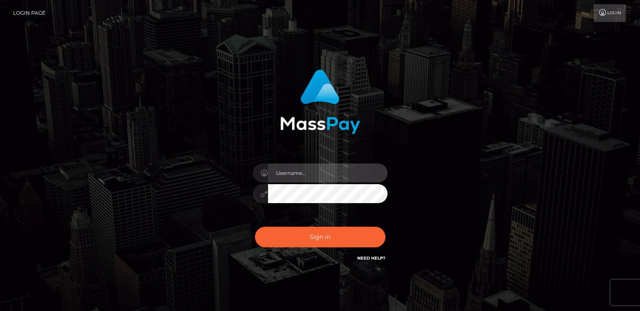
type input "catalinad"
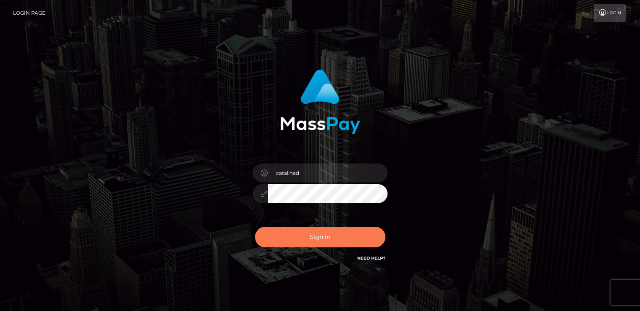
click at [328, 236] on button "Sign in" at bounding box center [320, 236] width 130 height 21
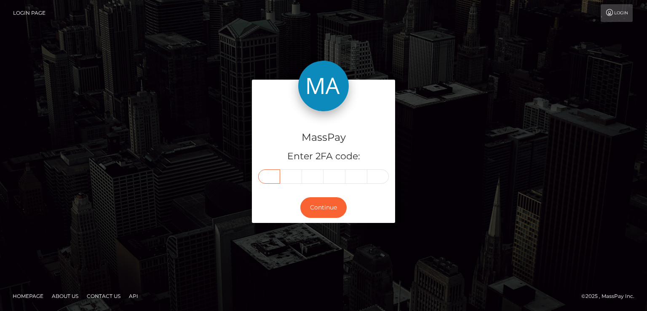
click at [274, 177] on input "text" at bounding box center [269, 176] width 22 height 14
type input "5"
type input "8"
type input "6"
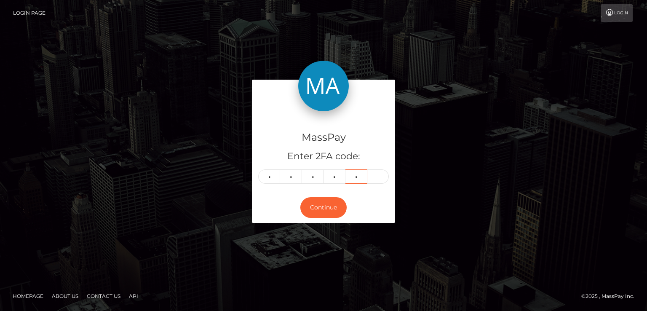
type input "3"
type input "0"
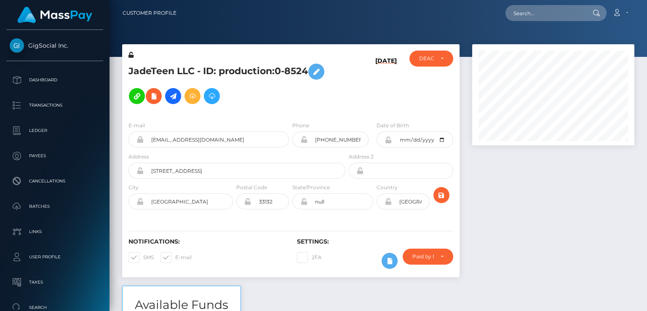
scroll to position [101, 162]
paste input "MSP57d47fbbca751a9"
type input "MSP57d47fbbca751a9"
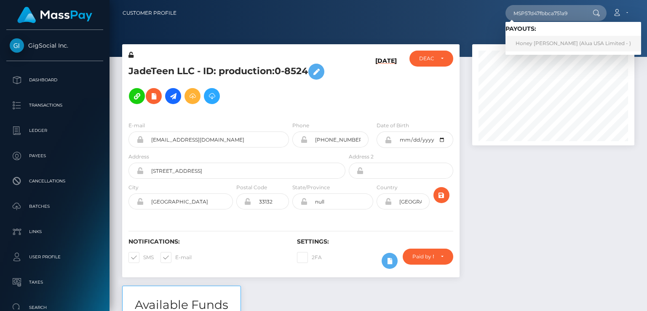
click at [553, 43] on link "Honey [PERSON_NAME] (Alua USA Limited - )" at bounding box center [573, 44] width 136 height 16
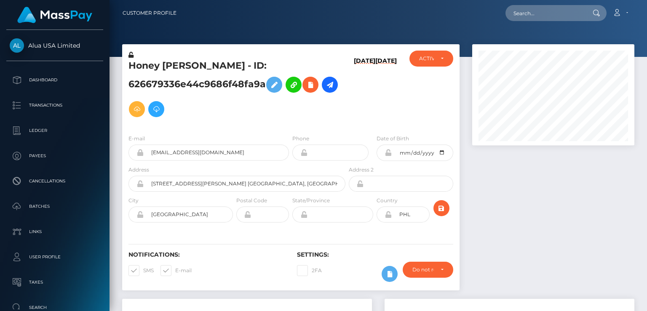
scroll to position [101, 162]
click at [544, 297] on div at bounding box center [553, 171] width 175 height 254
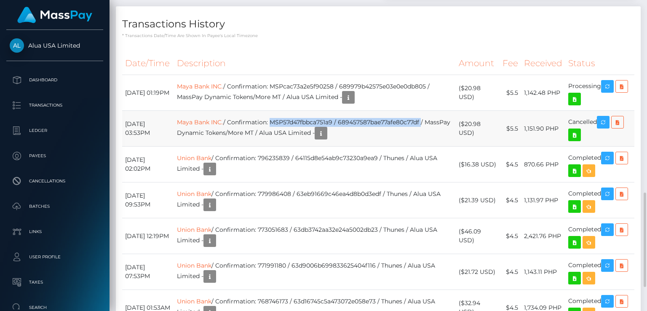
drag, startPoint x: 284, startPoint y: 120, endPoint x: 436, endPoint y: 117, distance: 151.6
click at [436, 117] on td "Maya Bank INC. / Confirmation: MSP57d47fbbca751a9 / 689457587bae77afe80c77df / …" at bounding box center [315, 129] width 282 height 36
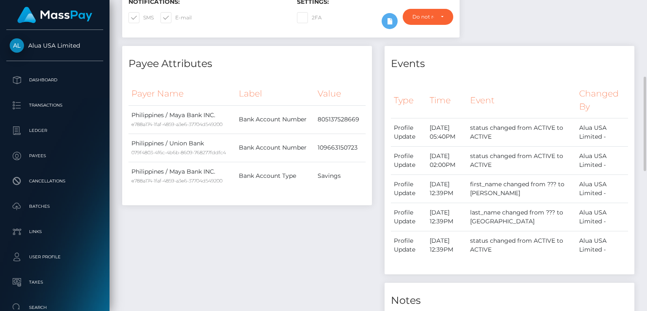
scroll to position [0, 0]
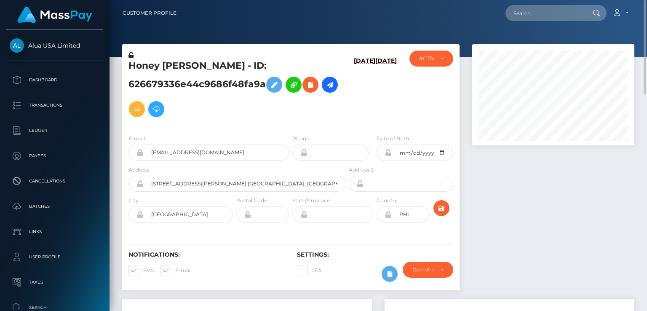
click at [189, 69] on h5 "Honey Grace Bolotano - ID: 626679336e44c9686f48fa9a" at bounding box center [234, 90] width 212 height 62
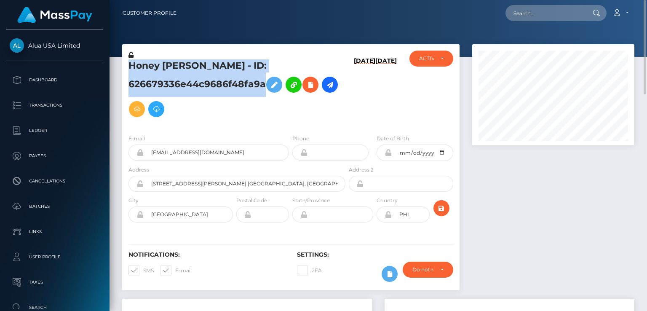
click at [189, 69] on h5 "Honey Grace Bolotano - ID: 626679336e44c9686f48fa9a" at bounding box center [234, 90] width 212 height 62
copy h5 "Honey Grace Bolotano - ID: 626679336e44c9686f48fa9a"
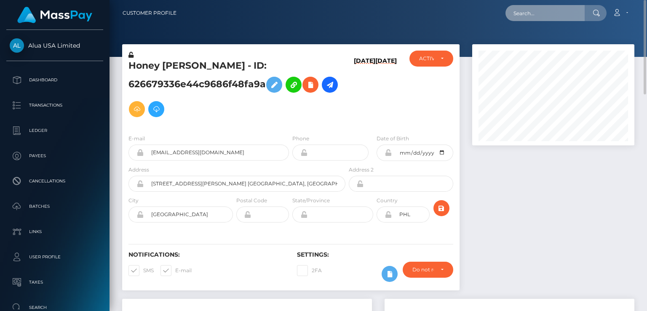
click at [544, 13] on input "text" at bounding box center [544, 13] width 79 height 16
paste input "MSP9df0405670b7bf4"
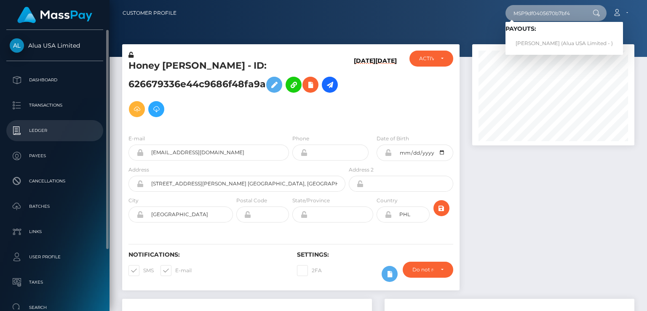
type input "MSP9df0405670b7bf4"
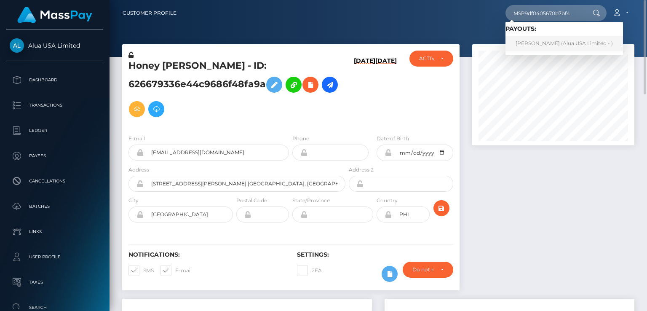
click at [549, 44] on link "Kimberly Coronel (Alua USA Limited - )" at bounding box center [563, 44] width 117 height 16
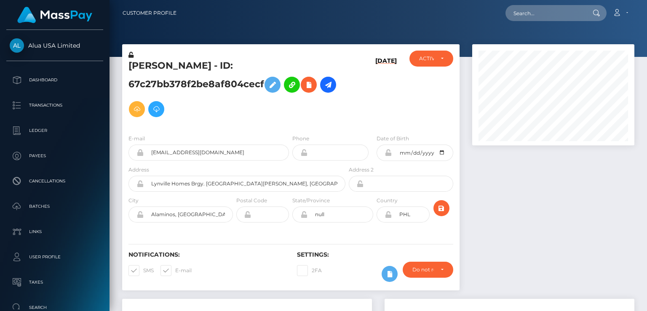
scroll to position [101, 162]
click at [391, 100] on h6 "[DATE]" at bounding box center [385, 90] width 21 height 67
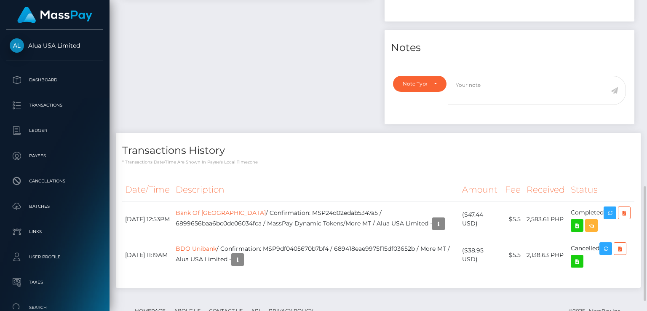
scroll to position [532, 0]
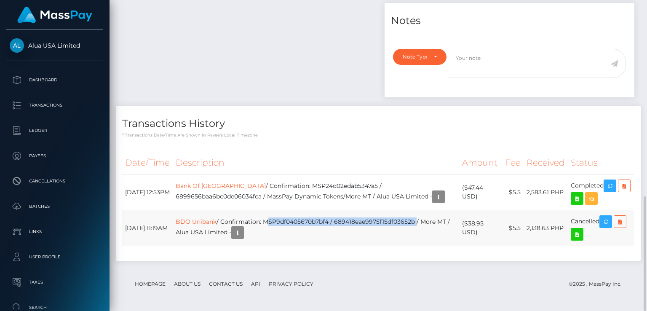
drag, startPoint x: 275, startPoint y: 220, endPoint x: 416, endPoint y: 224, distance: 140.6
click at [426, 216] on td "BDO Unibank / Confirmation: MSP9df0405670b7bf4 / 689418eae9975f15df03652b / Mor…" at bounding box center [316, 228] width 286 height 36
copy td "MSP9df0405670b7bf4 / 689418eae9975f15df03652b"
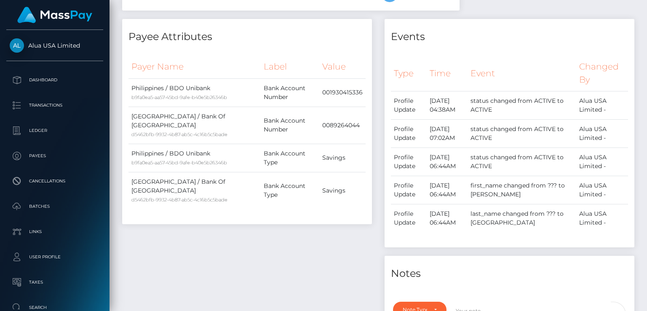
scroll to position [27, 0]
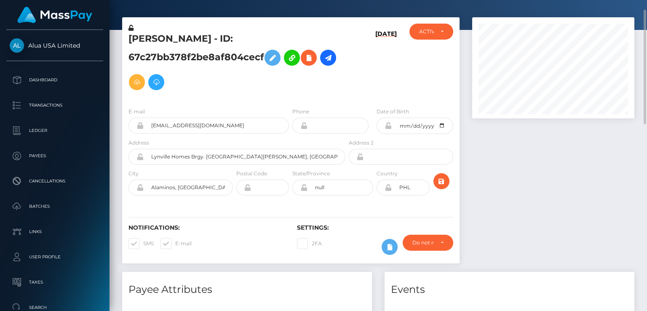
click at [185, 39] on h5 "Kimberly Coronel - ID: 67c27bb378f2be8af804cecf" at bounding box center [234, 63] width 212 height 62
copy h5 "Kimberly Coronel - ID: 67c27bb378f2be8af804cecf"
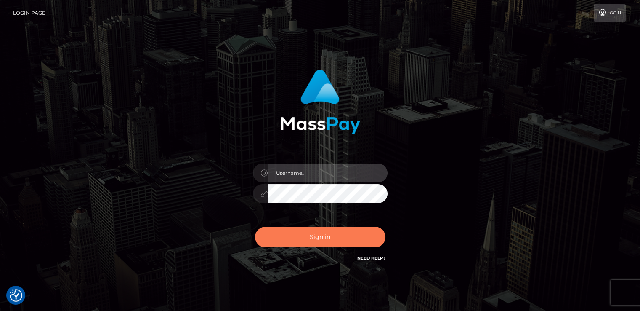
type input "catalinad"
click at [361, 230] on button "Sign in" at bounding box center [320, 236] width 130 height 21
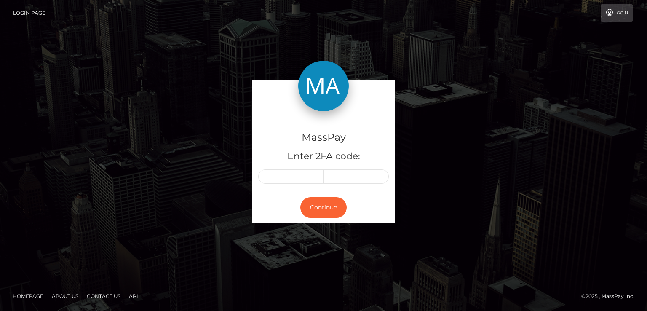
click at [270, 181] on input "text" at bounding box center [269, 176] width 22 height 14
type input "3"
type input "2"
type input "8"
type input "2"
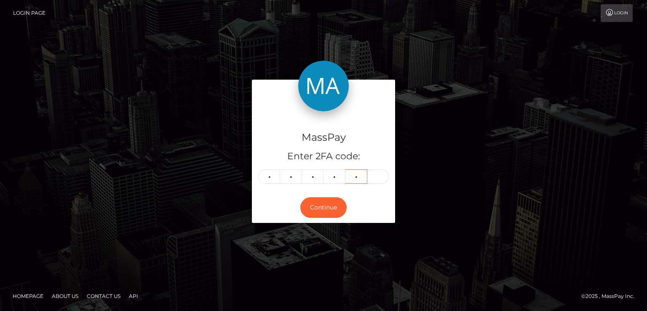
type input "5"
type input "1"
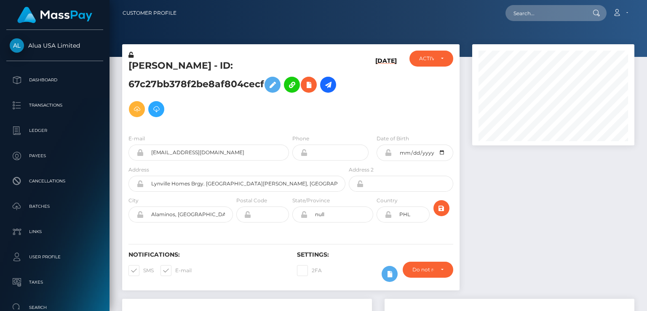
scroll to position [101, 162]
paste input "MSPe4829cbb4cec1ee"
type input "MSPe4829cbb4cec1ee"
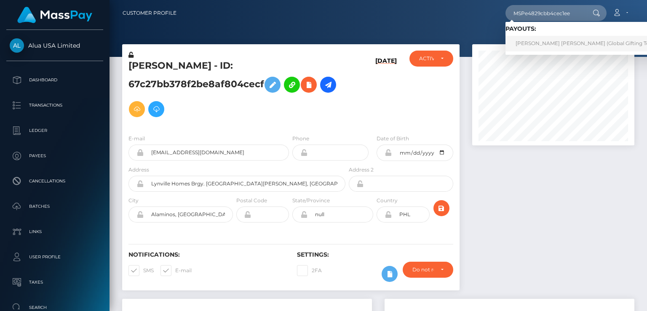
click at [529, 41] on link "MARIA ISABEL DAVILA GALVEZ (Global Gifting Technologies Inc - Throne)" at bounding box center [612, 44] width 215 height 16
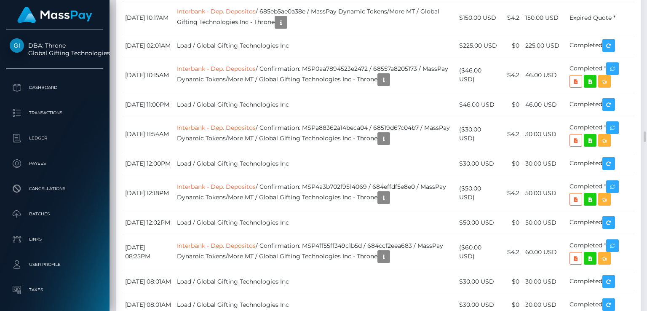
scroll to position [3662, 0]
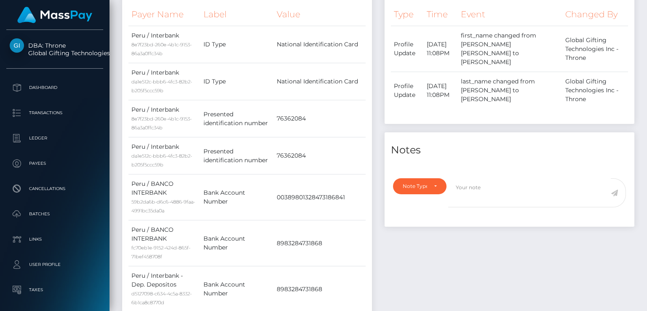
scroll to position [0, 0]
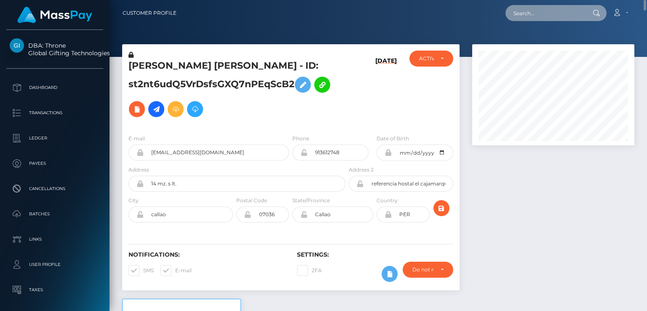
paste input "MSP88741ae5fa8acf8"
type input "MSP88741ae5fa8acf8"
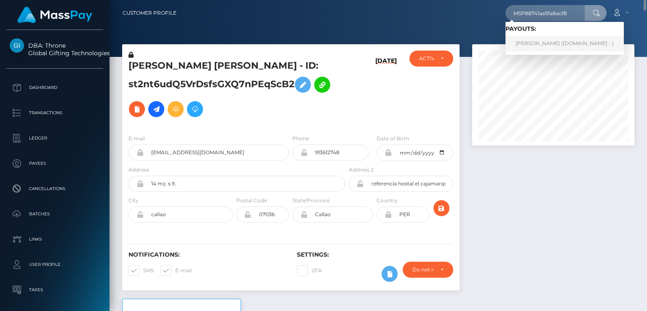
click at [533, 44] on link "NAZARENA ARBALLO COITO (Unlockt.me - )" at bounding box center [564, 44] width 118 height 16
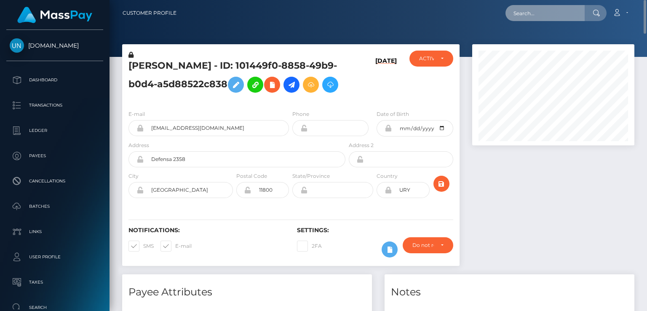
click at [557, 11] on input "text" at bounding box center [544, 13] width 79 height 16
paste input "MSPeb6045d239f5e73"
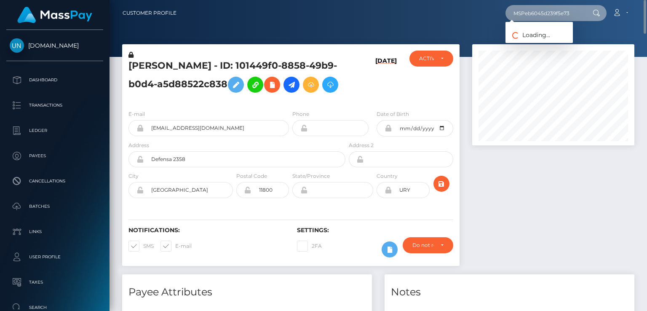
type input "MSPeb6045d239f5e73"
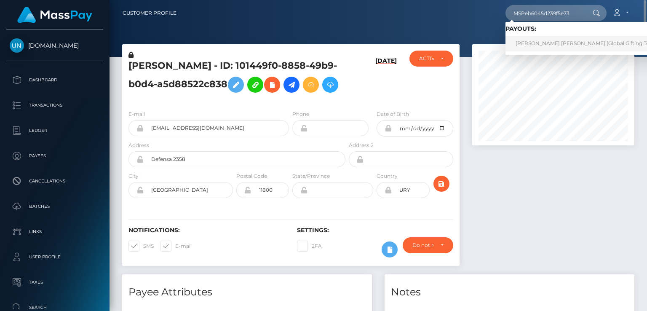
click at [550, 43] on link "FACUNDO VALENTÍN BORSANI QUIROGA (Global Gifting Technologies Inc - Throne)" at bounding box center [612, 44] width 215 height 16
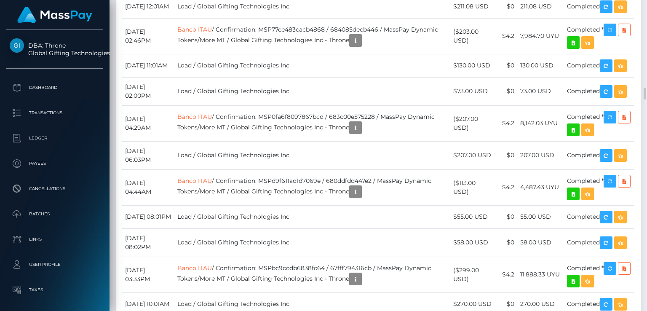
scroll to position [5556, 0]
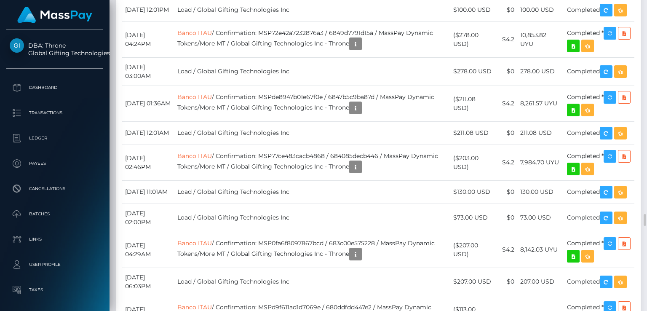
copy td "MSPeb6045d239f5e73"
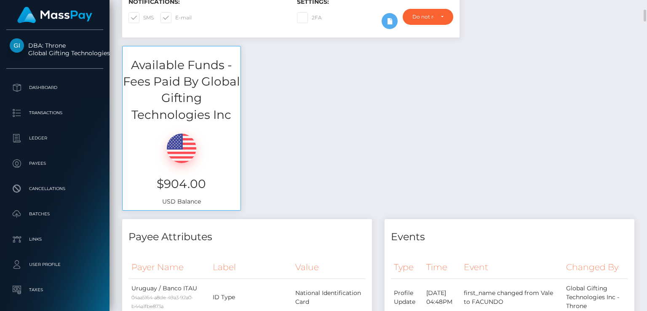
scroll to position [0, 0]
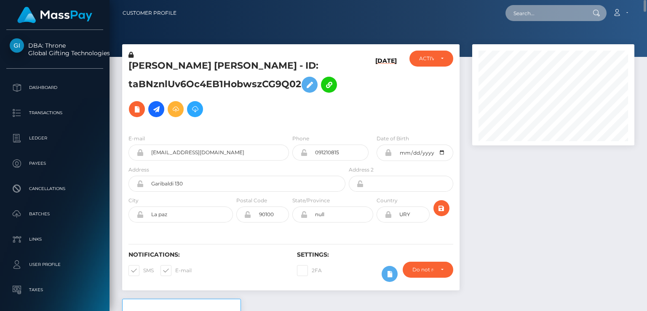
paste input "MSP5c346272f61f596"
type input "MSP5c346272f61f596"
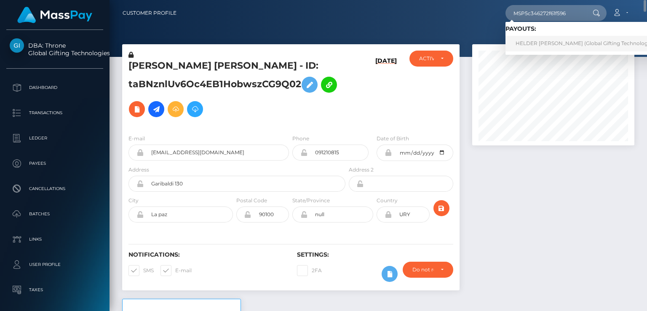
click at [534, 48] on link "HELDER JAMES LOZANO GONZALEZ (Global Gifting Technologies Inc - Throne)" at bounding box center [601, 44] width 193 height 16
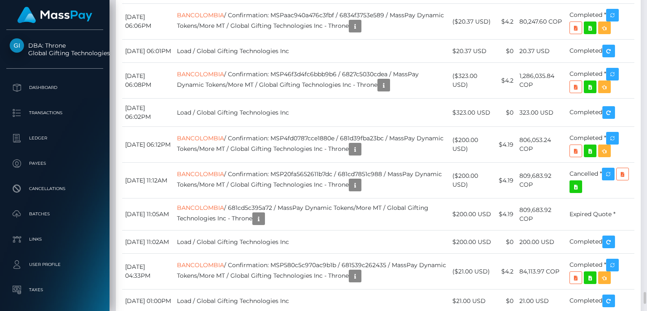
scroll to position [4420, 0]
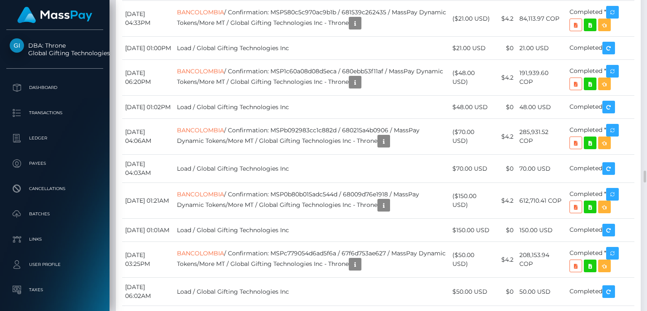
copy td "MSP5c346272f61f596"
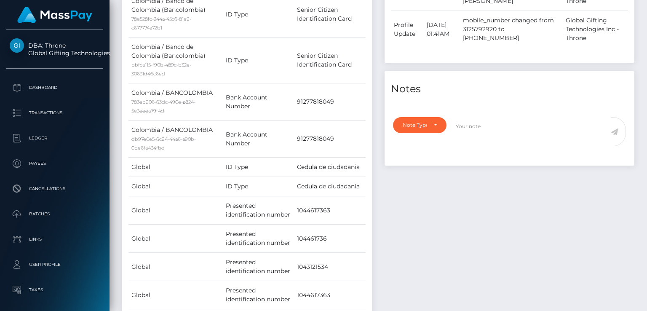
scroll to position [0, 0]
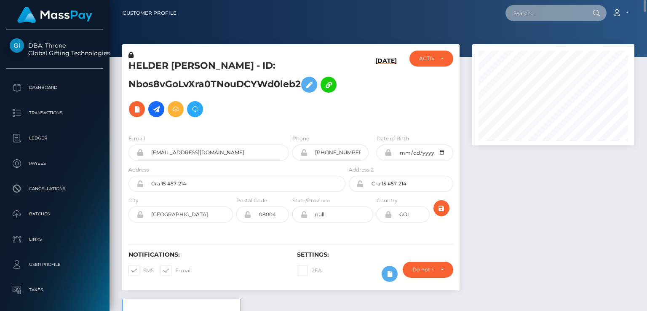
click at [536, 16] on input "text" at bounding box center [544, 13] width 79 height 16
paste input "MSP37a4147f4b55242"
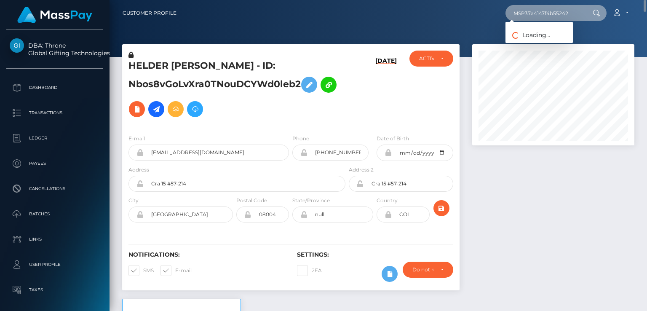
type input "MSP37a4147f4b55242"
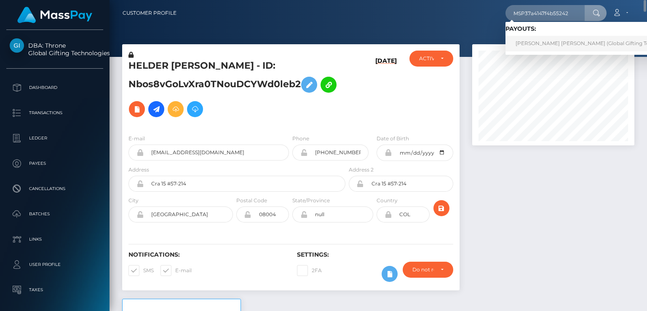
click at [546, 41] on link "MARIA JOSE PINEDA MURILLO (Global Gifting Technologies Inc - Throne)" at bounding box center [612, 44] width 215 height 16
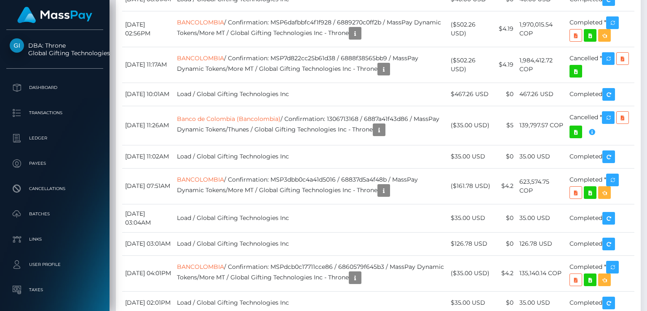
scroll to position [4294, 0]
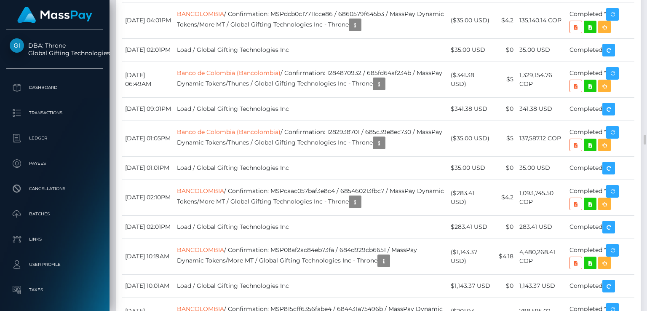
copy td "MSP37a4147f4b55242"
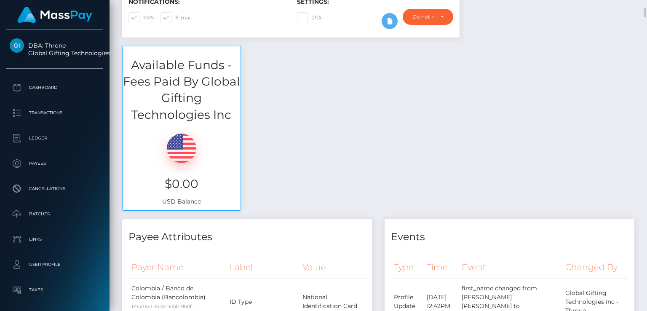
scroll to position [0, 0]
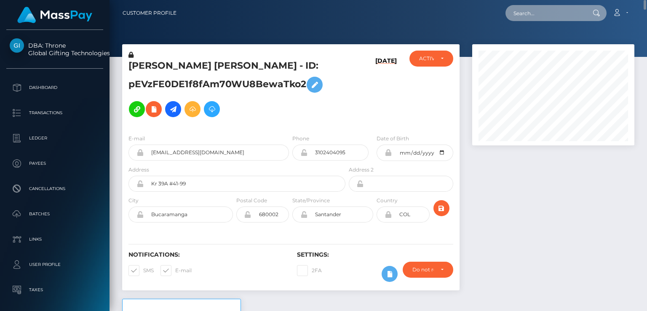
paste input "MSP2be6f6acc1bc829"
type input "MSP2be6f6acc1bc829"
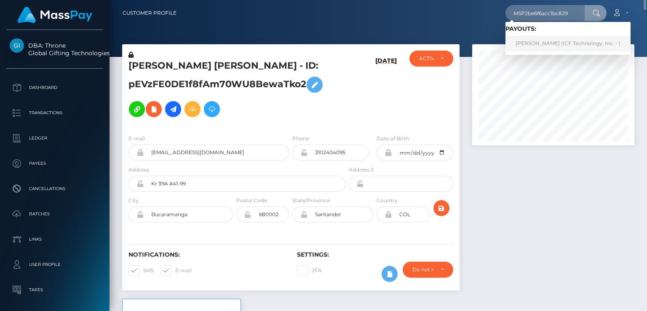
click at [544, 43] on link "NICOLLE DANIELA ZAPATA ALOS (ICF Technology, Inc. - )" at bounding box center [567, 44] width 125 height 16
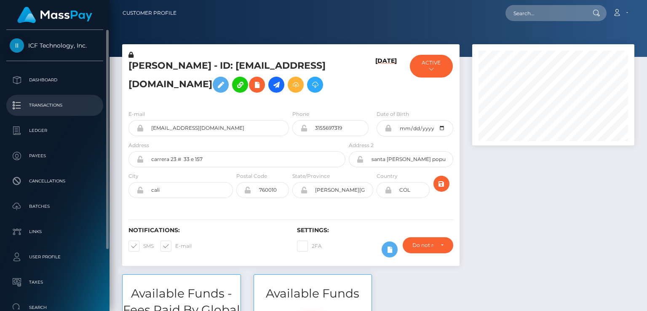
scroll to position [101, 162]
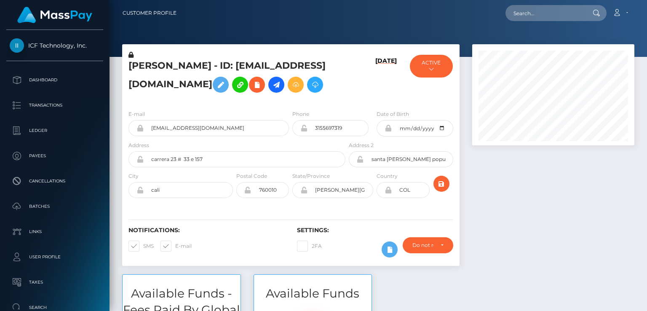
click at [384, 100] on h6 "08/08/25" at bounding box center [385, 78] width 21 height 43
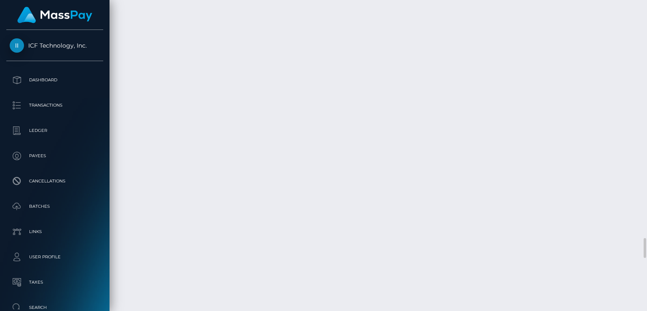
scroll to position [3788, 0]
copy td "MSP2be6f6acc1bc829"
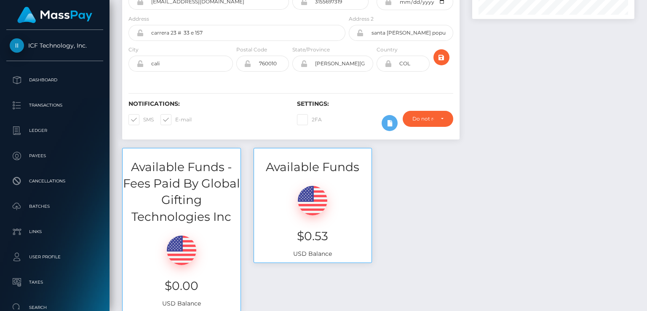
scroll to position [0, 0]
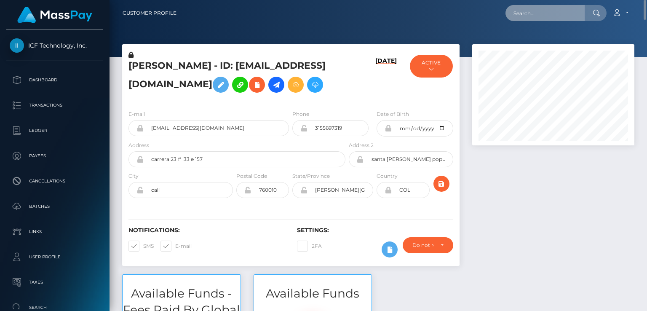
click at [524, 11] on input "text" at bounding box center [544, 13] width 79 height 16
paste input "MSP482e5a9a157d2ce"
type input "MSP482e5a9a157d2ce"
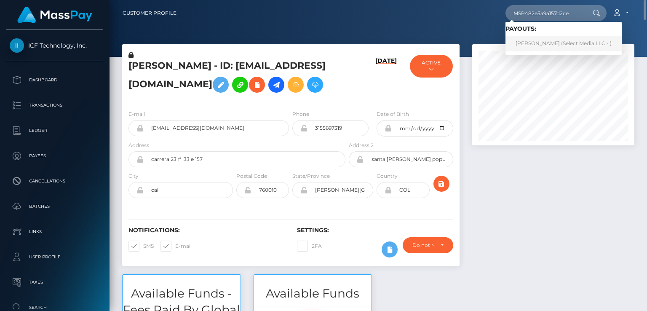
click at [550, 46] on link "Maria Eugenia Travaglio (Select Media LLC - )" at bounding box center [563, 44] width 116 height 16
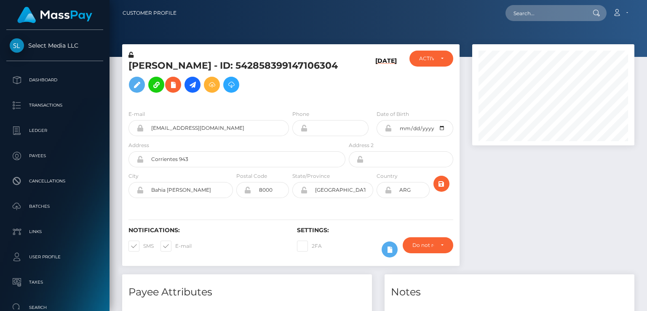
scroll to position [101, 162]
click at [524, 177] on div at bounding box center [553, 159] width 175 height 230
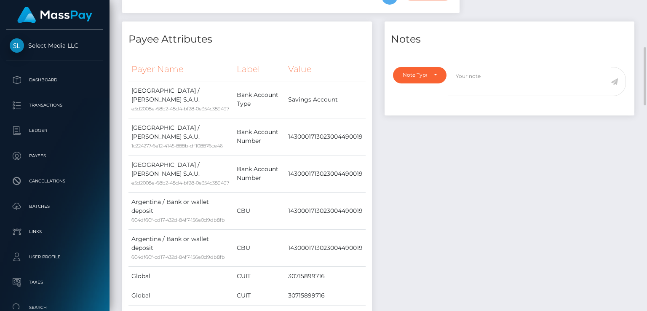
scroll to position [0, 0]
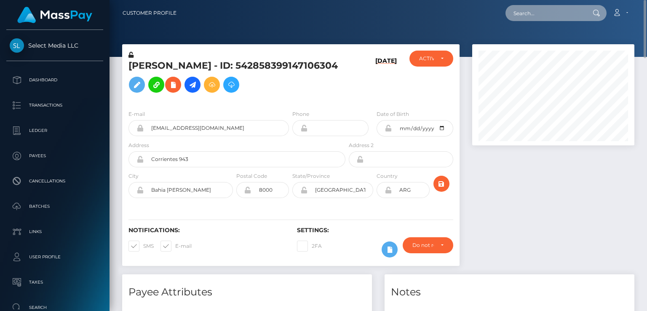
paste input "MSP0ec58a21a3c1f47"
type input "MSP0ec58a21a3c1f47"
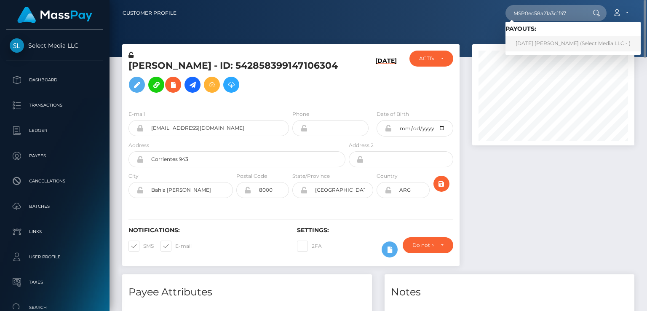
click at [536, 45] on link "[DATE] [PERSON_NAME] (Select Media LLC - )" at bounding box center [572, 44] width 135 height 16
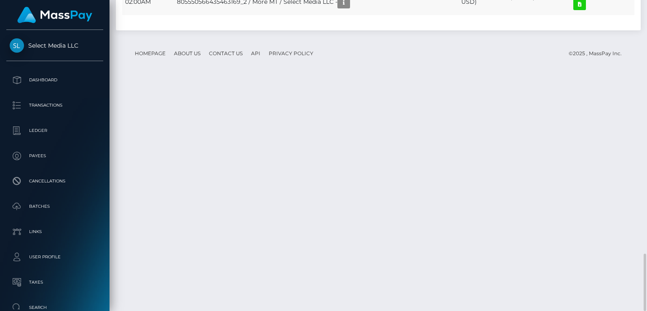
scroll to position [1119, 0]
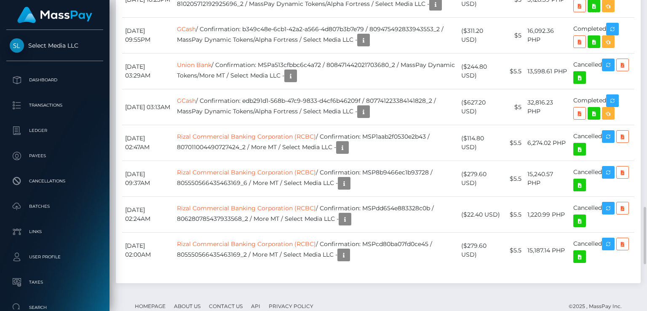
copy td "MSP0ec58a21a3c1f47"
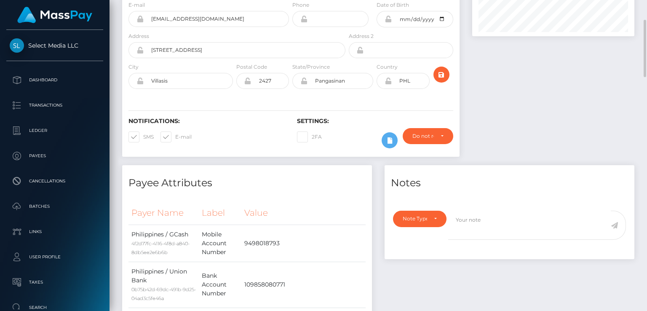
scroll to position [0, 0]
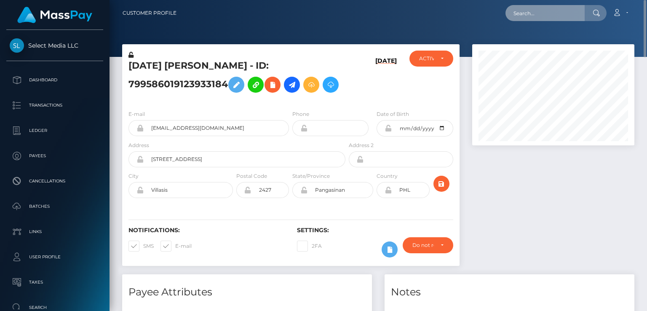
click at [534, 14] on input "text" at bounding box center [544, 13] width 79 height 16
paste input "MSPb81c95cc72b2f60"
type input "MSPb81c95cc72b2f60"
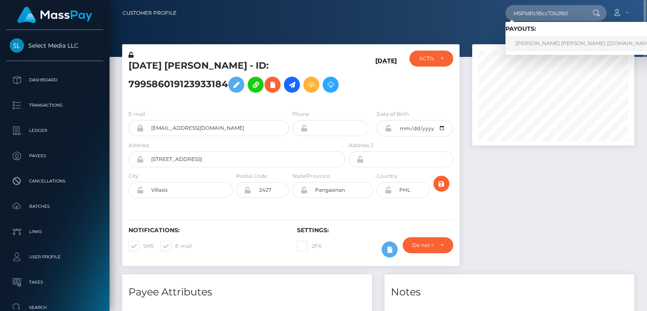
click at [535, 45] on link "DARLING SANTIAGO HERNANDEZ CAMILO (Unlockt.me - )" at bounding box center [587, 44] width 164 height 16
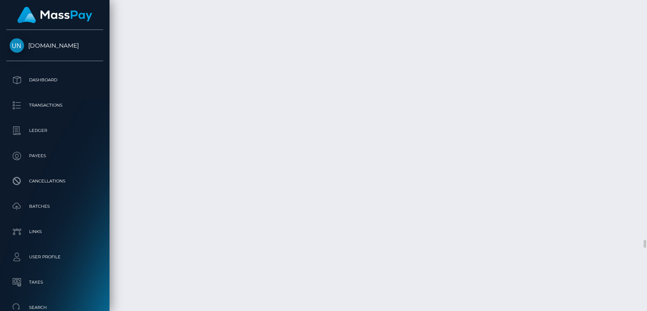
scroll to position [8587, 0]
copy td "MSPb81c95cc72b2f60"
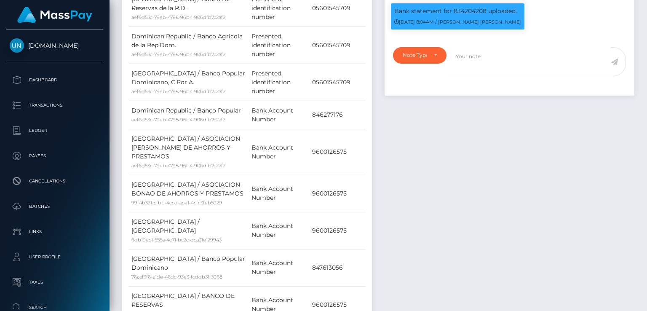
scroll to position [0, 0]
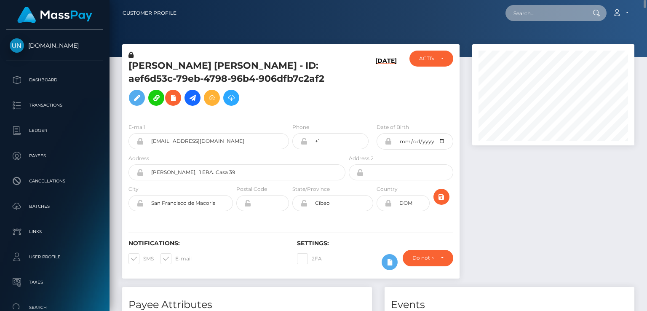
paste input "MSPd17c29283ddd62e"
type input "MSPd17c29283ddd62e"
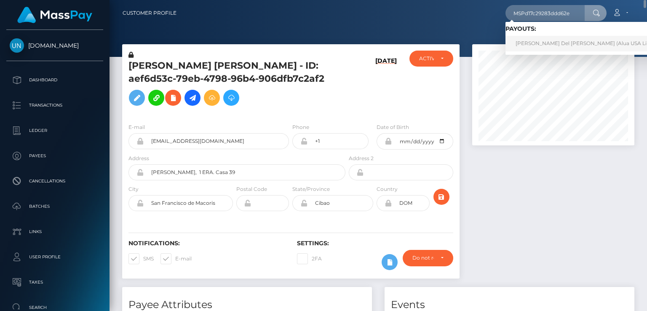
click at [540, 43] on link "Jennifer Del rosario (Alua USA Limited - )" at bounding box center [591, 44] width 173 height 16
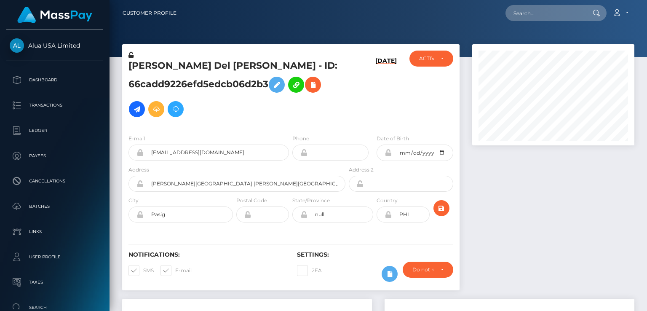
scroll to position [101, 162]
click at [384, 90] on h6 "[DATE]" at bounding box center [385, 90] width 21 height 67
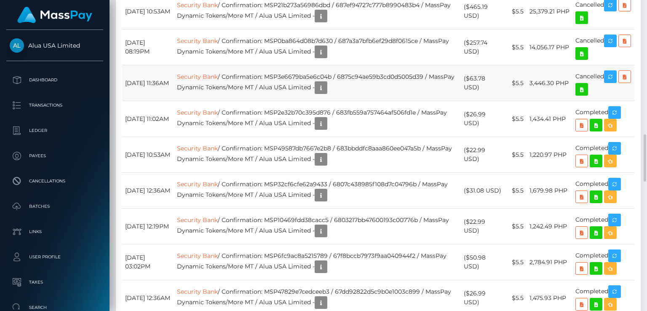
scroll to position [631, 0]
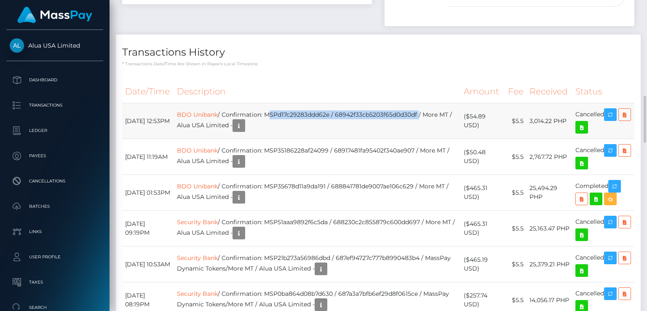
drag, startPoint x: 282, startPoint y: 114, endPoint x: 434, endPoint y: 113, distance: 152.8
click at [434, 113] on td "BDO Unibank / Confirmation: MSPd17c29283ddd62e / 68942f33cb5203f65d0d30df / Mor…" at bounding box center [317, 121] width 287 height 36
copy td "MSPd17c29283ddd62e / 68942f33cb5203f65d0d30df"
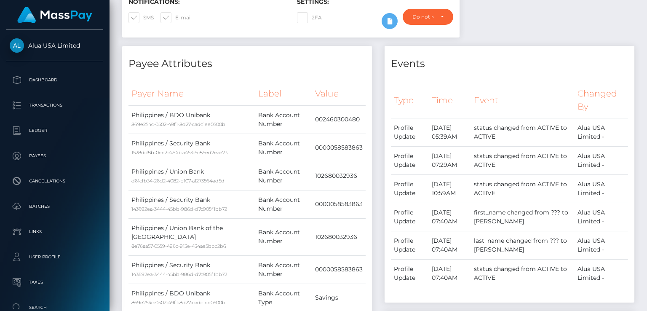
scroll to position [0, 0]
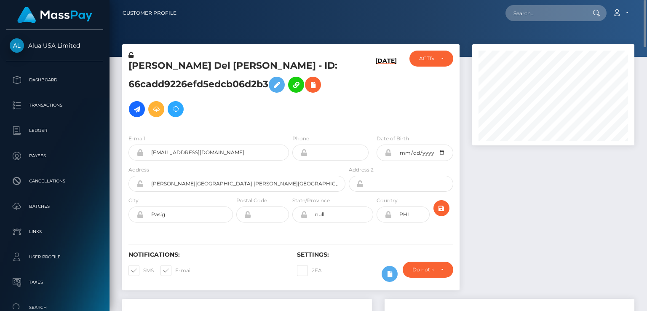
click at [157, 59] on h5 "Jennifer Del rosario - ID: 66cadd9226efd5edcb06d2b3" at bounding box center [234, 90] width 212 height 62
click at [157, 62] on h5 "Jennifer Del rosario - ID: 66cadd9226efd5edcb06d2b3" at bounding box center [234, 90] width 212 height 62
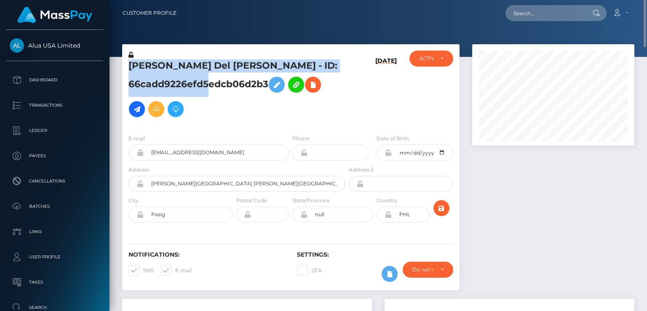
copy h5 "Jennifer Del rosario - ID: 66cadd9226efd5edcb06d2b3"
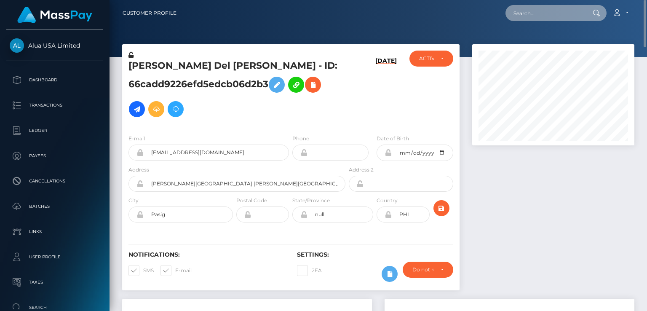
paste input "MSP551b13c3cebadcf"
type input "MSP551b13c3cebadcf"
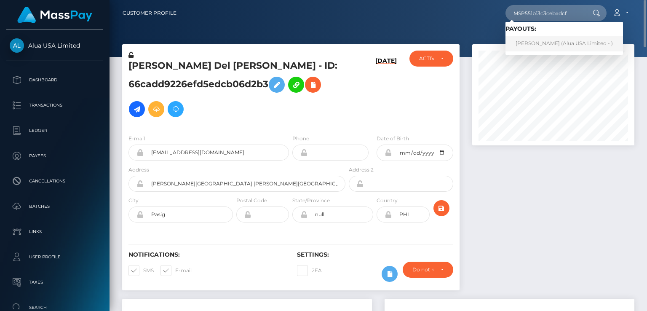
click at [547, 42] on link "JENIFER NAKAO (Alua USA Limited - )" at bounding box center [563, 44] width 117 height 16
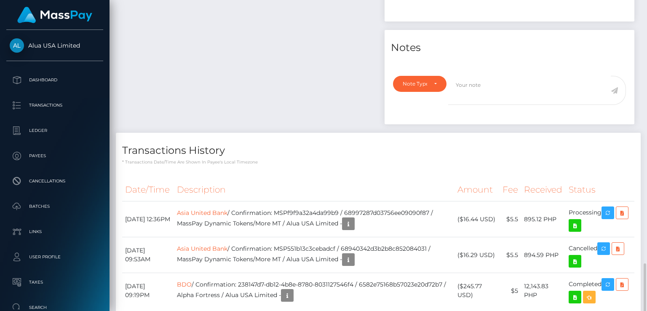
scroll to position [567, 0]
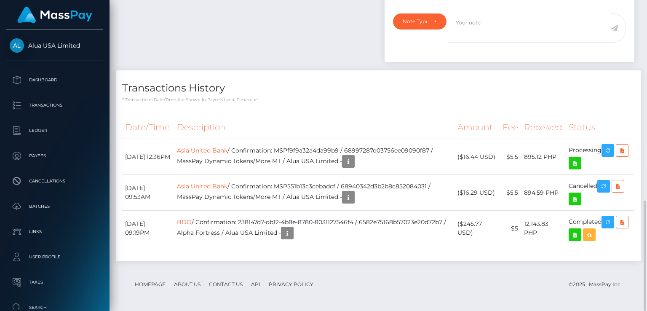
click at [318, 112] on div "Date/Time Description Amount Fee Received Status Asia United Bank BDO" at bounding box center [378, 185] width 524 height 152
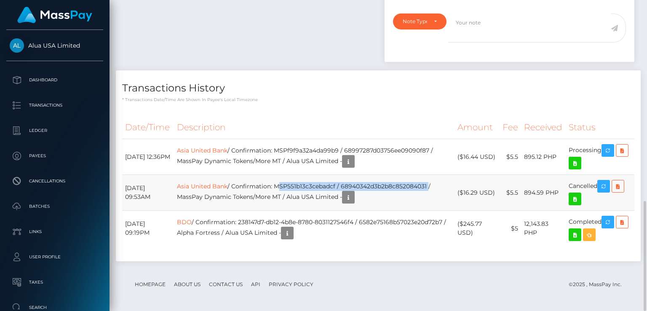
drag, startPoint x: 293, startPoint y: 183, endPoint x: 445, endPoint y: 180, distance: 152.8
click at [445, 180] on td "Asia United Bank / Confirmation: MSP551b13c3cebadcf / 68940342d3b2b8c852084031 …" at bounding box center [314, 193] width 281 height 36
copy td "MSP551b13c3cebadcf / 68940342d3b2b8c852084031"
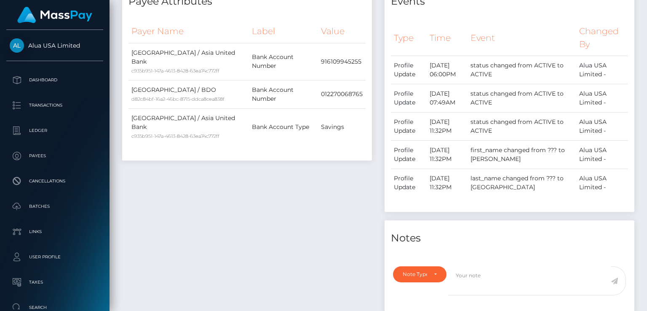
scroll to position [0, 0]
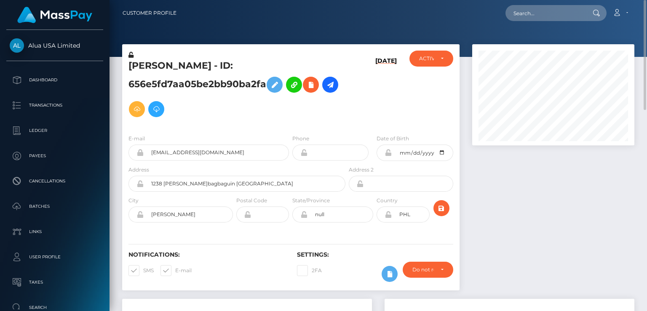
click at [178, 70] on h5 "[PERSON_NAME] - ID: 656e5fd7aa05be2bb90ba2fa" at bounding box center [234, 90] width 212 height 62
click at [178, 69] on h5 "[PERSON_NAME] - ID: 656e5fd7aa05be2bb90ba2fa" at bounding box center [234, 90] width 212 height 62
click at [178, 69] on h5 "JENIFER NAKAO - ID: 656e5fd7aa05be2bb90ba2fa" at bounding box center [234, 90] width 212 height 62
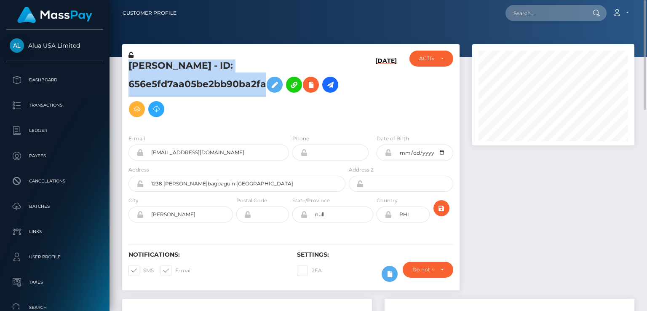
copy h5 "JENIFER NAKAO - ID: 656e5fd7aa05be2bb90ba2fa"
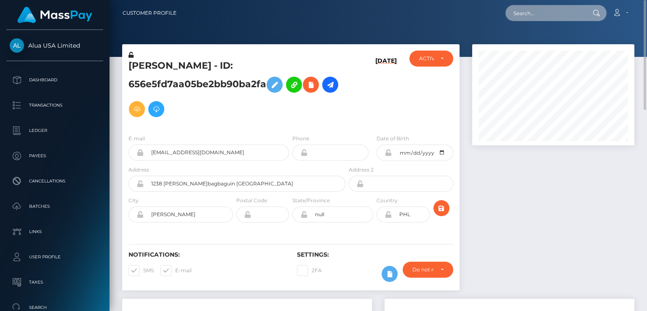
paste input "MSPd1c2317dc501aac"
type input "MSPd1c2317dc501aac"
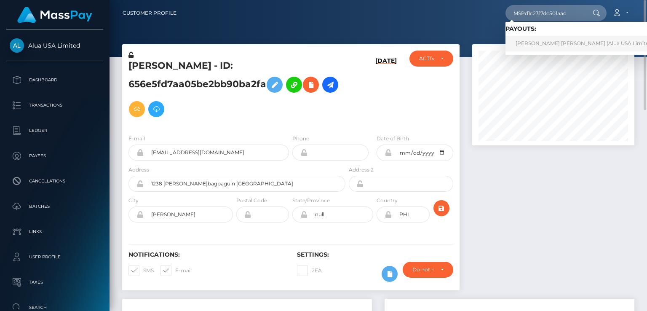
click at [564, 46] on link "christian ralph casulla (Alua USA Limited - )" at bounding box center [586, 44] width 163 height 16
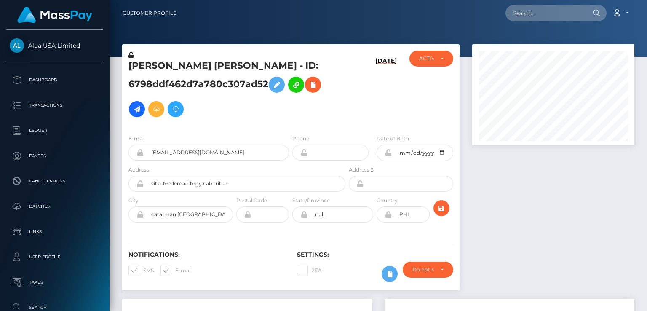
scroll to position [101, 162]
click at [579, 218] on div at bounding box center [553, 171] width 175 height 254
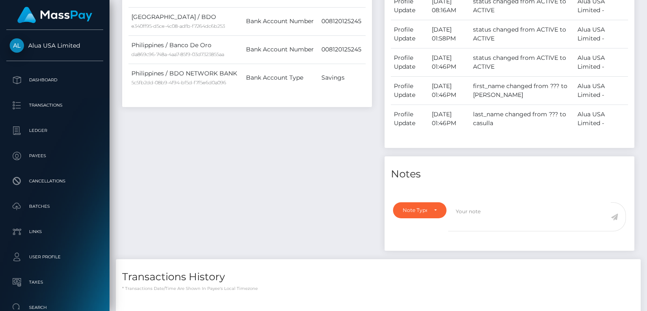
scroll to position [631, 0]
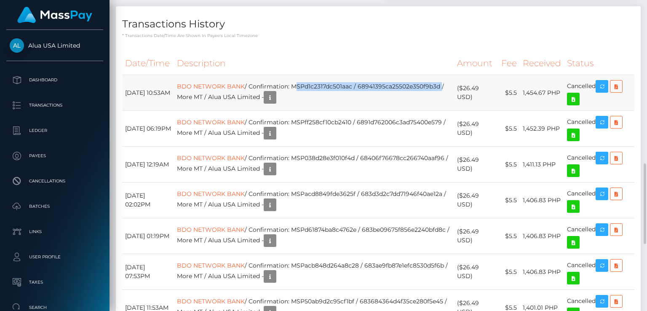
drag, startPoint x: 306, startPoint y: 86, endPoint x: 274, endPoint y: 96, distance: 34.5
click at [274, 96] on td "BDO NETWORK BANK / Confirmation: MSPd1c2317dc501aac / 68941395ca25502e350f9b3d …" at bounding box center [314, 93] width 280 height 36
copy td "MSPd1c2317dc501aac / 68941395ca25502e350f9b3d"
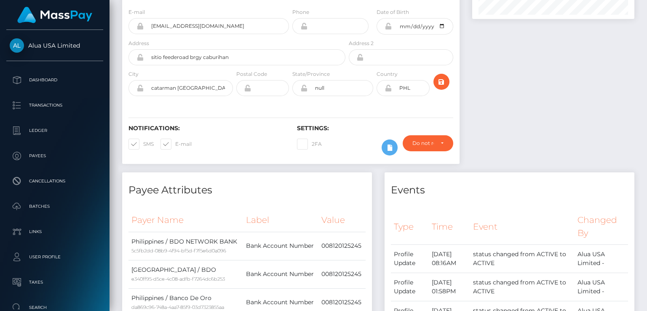
scroll to position [0, 0]
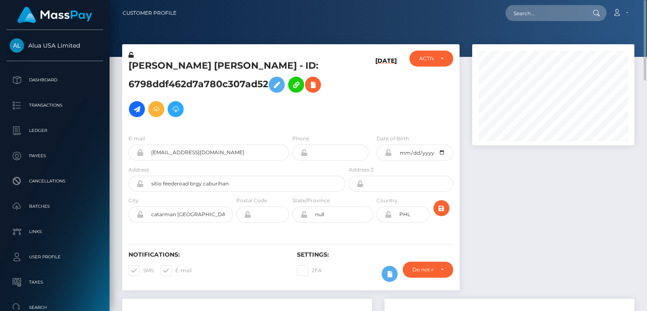
click at [200, 69] on h5 "[PERSON_NAME] [PERSON_NAME] - ID: 6798ddf462d7a780c307ad52" at bounding box center [234, 90] width 212 height 62
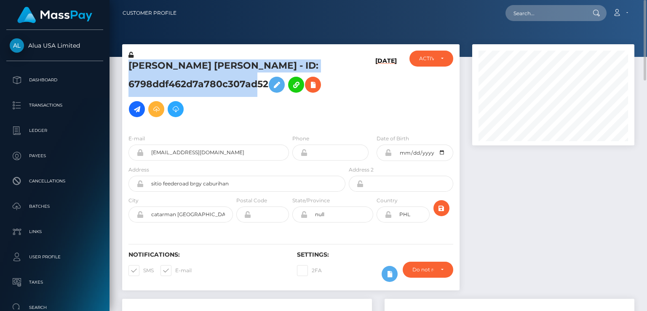
click at [200, 69] on h5 "[PERSON_NAME] [PERSON_NAME] - ID: 6798ddf462d7a780c307ad52" at bounding box center [234, 90] width 212 height 62
copy h5 "christian ralph casulla - ID: 6798ddf462d7a780c307ad52"
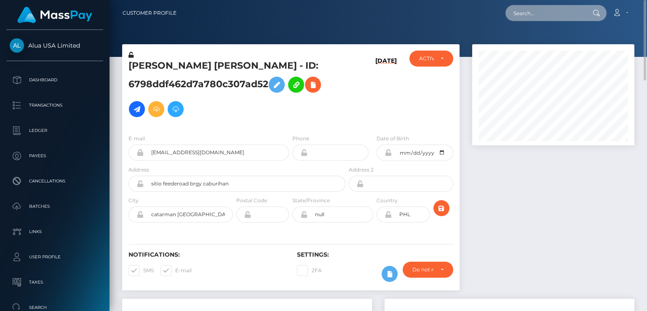
paste input "MSPd32d78395545ffa"
type input "MSPd32d78395545ffa"
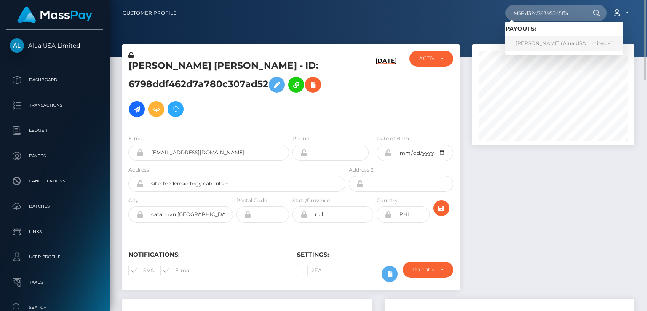
click at [538, 43] on link "Frenzy Rodriguez (Alua USA Limited - )" at bounding box center [563, 44] width 117 height 16
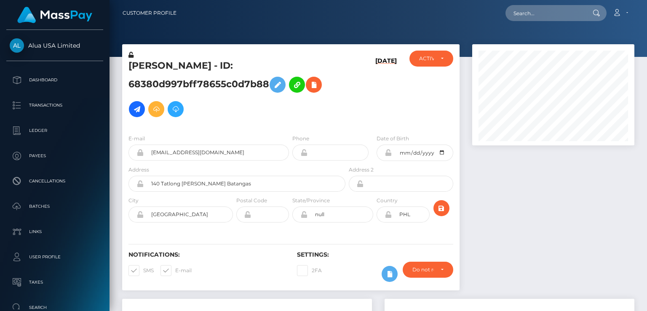
scroll to position [101, 162]
click at [428, 97] on div "ACTIVE DEACTIVE CLOSED ACTIVE" at bounding box center [431, 89] width 56 height 77
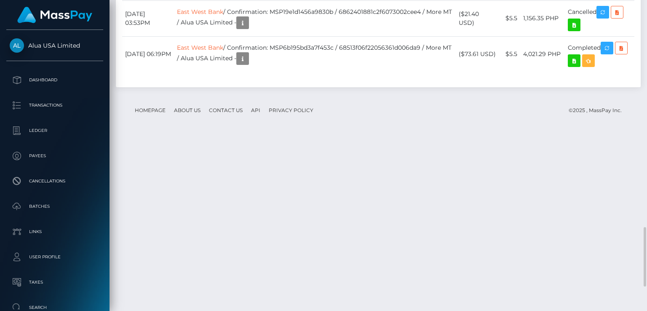
drag, startPoint x: 327, startPoint y: 132, endPoint x: 276, endPoint y: 143, distance: 52.1
copy td "MSPd32d78395545ffa / 6894041fb57dac0d0400b8e6"
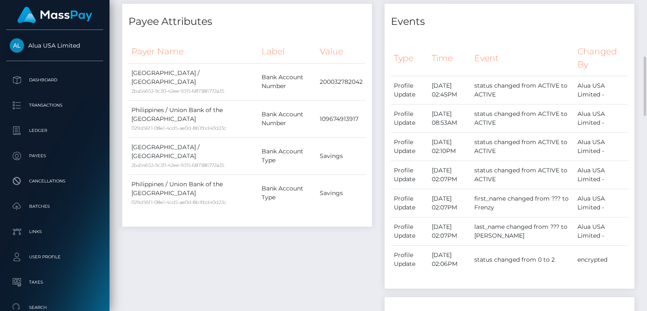
scroll to position [0, 0]
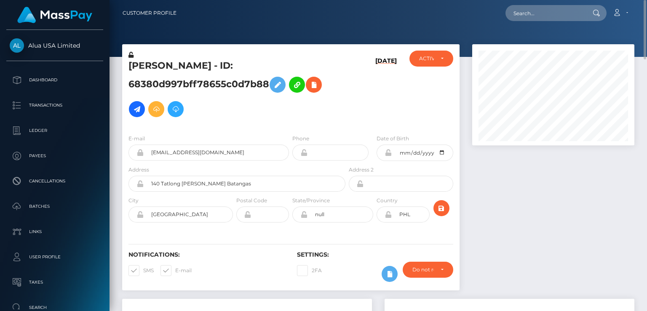
click at [163, 67] on h5 "Frenzy Rodriguez - ID: 68380d997bff78655c0d7b88" at bounding box center [234, 90] width 212 height 62
copy h5 "Frenzy Rodriguez - ID: 68380d997bff78655c0d7b88"
click at [330, 101] on h5 "Frenzy Rodriguez - ID: 68380d997bff78655c0d7b88" at bounding box center [234, 90] width 212 height 62
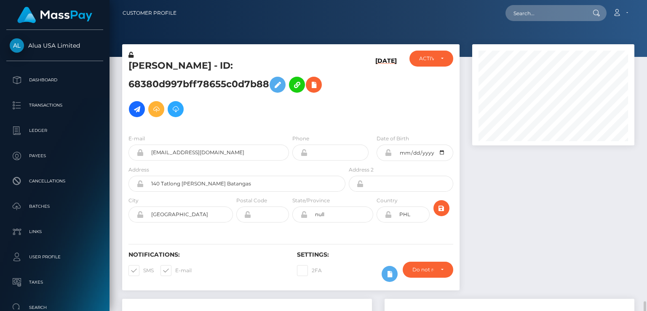
scroll to position [253, 0]
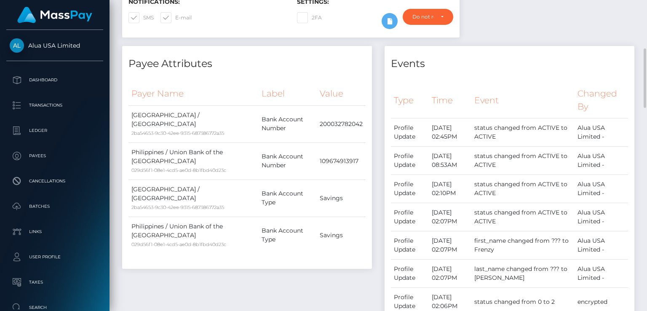
click at [351, 57] on h4 "Payee Attributes" at bounding box center [246, 63] width 237 height 15
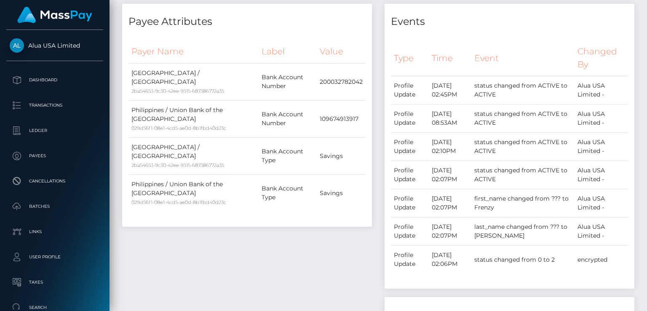
scroll to position [0, 0]
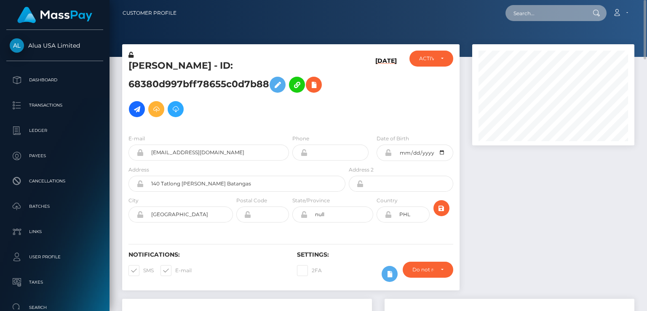
paste input "MSPbfc3d0833c44406"
type input "MSPbfc3d0833c44406"
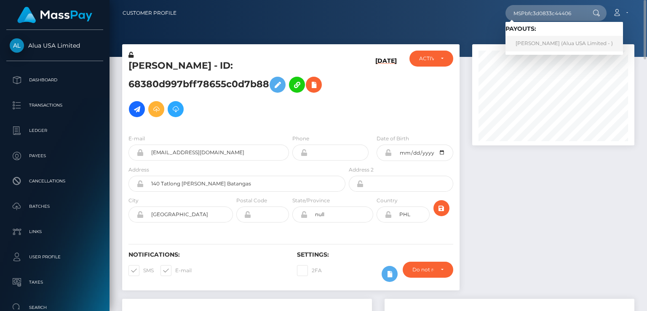
click at [543, 47] on link "Hazel Hernandez (Alua USA Limited - )" at bounding box center [563, 44] width 117 height 16
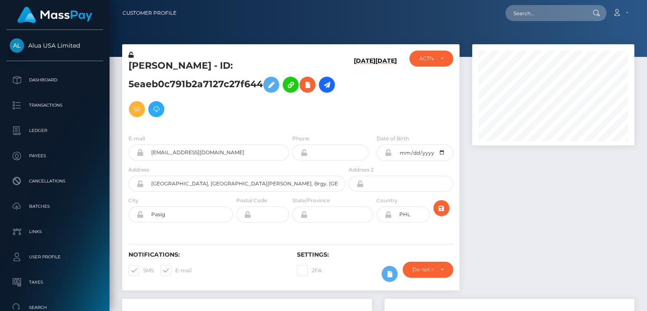
scroll to position [101, 162]
drag, startPoint x: 336, startPoint y: 113, endPoint x: 336, endPoint y: 104, distance: 9.3
click at [336, 106] on h5 "Hazel Hernandez - ID: 5eaeb0c791b2a7127c27f644" at bounding box center [234, 90] width 212 height 62
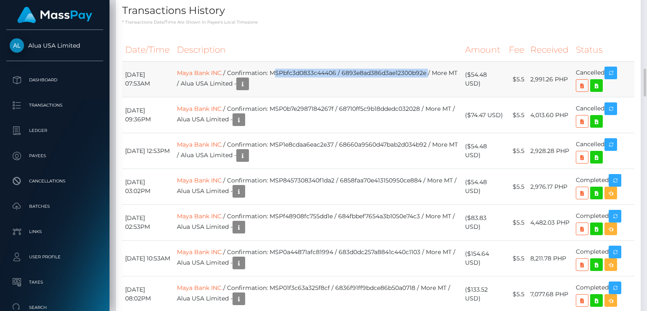
drag, startPoint x: 287, startPoint y: 73, endPoint x: 443, endPoint y: 70, distance: 155.8
click at [443, 70] on td "Maya Bank INC. / Confirmation: MSPbfc3d0833c44406 / 6893e8ad386d3ae12300b92e / …" at bounding box center [318, 79] width 288 height 36
copy td "MSPbfc3d0833c44406 / 6893e8ad386d3ae12300b92e"
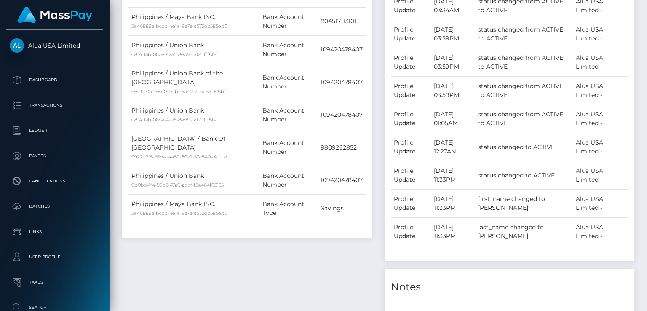
scroll to position [0, 0]
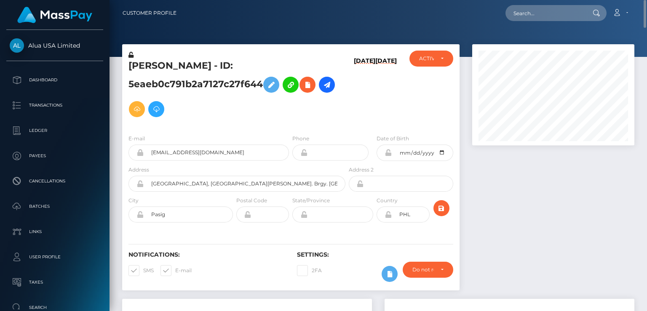
click at [182, 68] on h5 "Hazel Hernandez - ID: 5eaeb0c791b2a7127c27f644" at bounding box center [234, 90] width 212 height 62
click at [182, 67] on h5 "Hazel Hernandez - ID: 5eaeb0c791b2a7127c27f644" at bounding box center [234, 90] width 212 height 62
copy h5 "Hazel Hernandez - ID: 5eaeb0c791b2a7127c27f644"
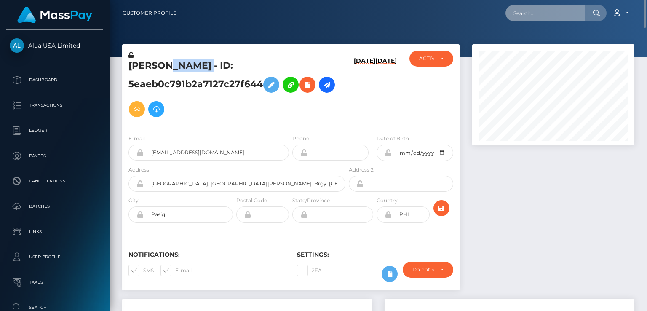
click at [533, 13] on input "text" at bounding box center [544, 13] width 79 height 16
paste input "MSP5f4bf793c7f7007"
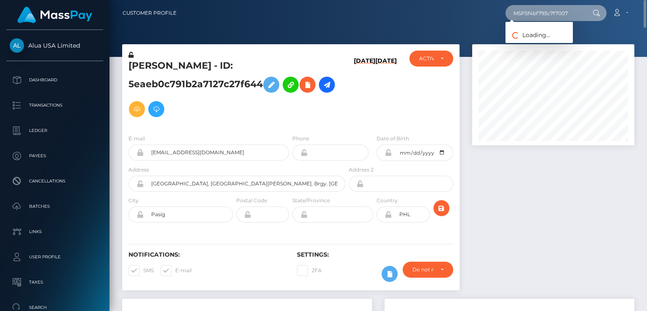
type input "MSP5f4bf793c7f7007"
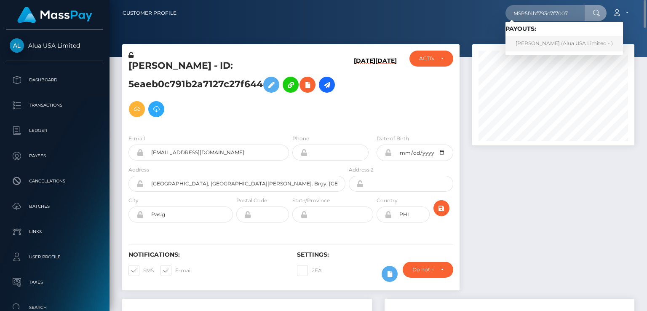
click at [536, 44] on link "Jellina Kwong (Alua USA Limited - )" at bounding box center [563, 44] width 117 height 16
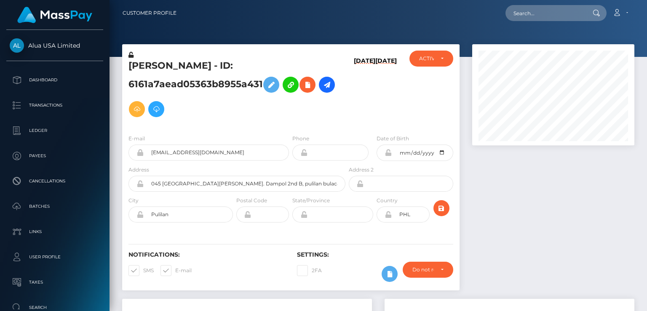
scroll to position [101, 162]
click at [399, 97] on div "[DATE] [DATE]" at bounding box center [375, 89] width 56 height 77
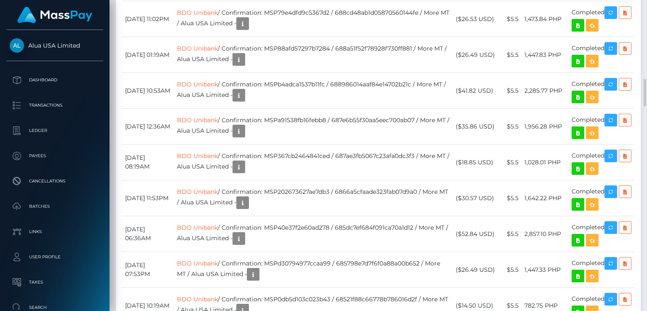
scroll to position [631, 0]
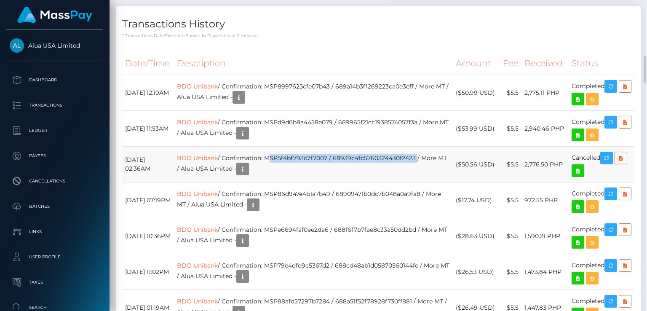
drag, startPoint x: 283, startPoint y: 157, endPoint x: 432, endPoint y: 155, distance: 149.0
click at [432, 155] on td "BDO Unibank / Confirmation: MSP5f4bf793c7f7007 / 68939c4fc5760324430f2423 / Mor…" at bounding box center [313, 164] width 279 height 36
copy td "MSP5f4bf793c7f7007 / 68939c4fc5760324430f2423"
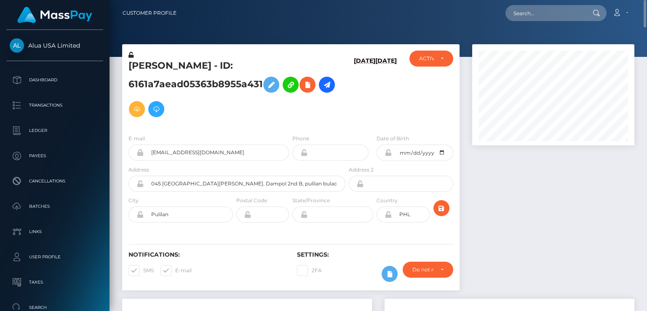
click at [172, 60] on h5 "Jellina Kwong - ID: 6161a7aead05363b8955a431" at bounding box center [234, 90] width 212 height 62
copy h5 "Jellina Kwong - ID: 6161a7aead05363b8955a431"
click at [550, 15] on input "text" at bounding box center [544, 13] width 79 height 16
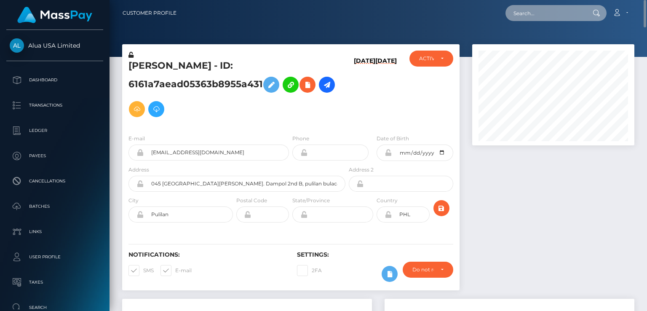
paste input "MSPb847ca343cd6b6f"
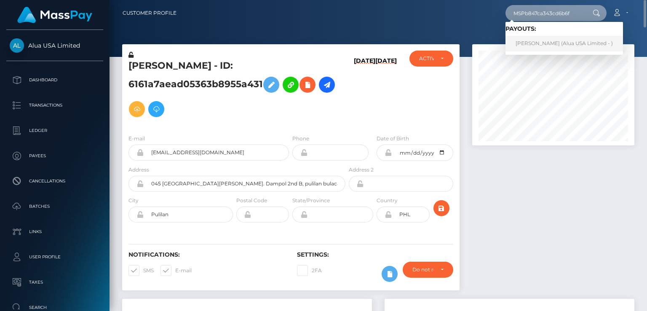
type input "MSPb847ca343cd6b6f"
click at [543, 45] on link "Ma Rocelle Picache (Alua USA Limited - )" at bounding box center [563, 44] width 117 height 16
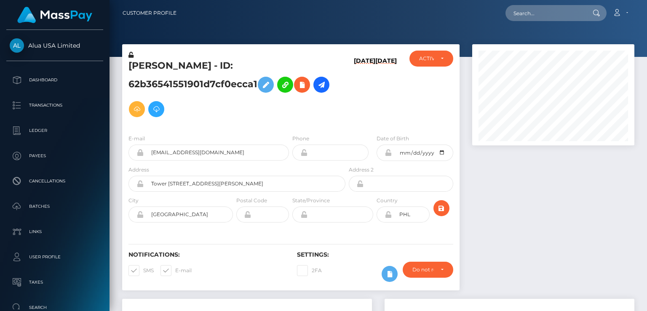
scroll to position [101, 162]
click at [404, 100] on div "ACTIVE DEACTIVE CLOSED ACTIVE" at bounding box center [431, 89] width 56 height 77
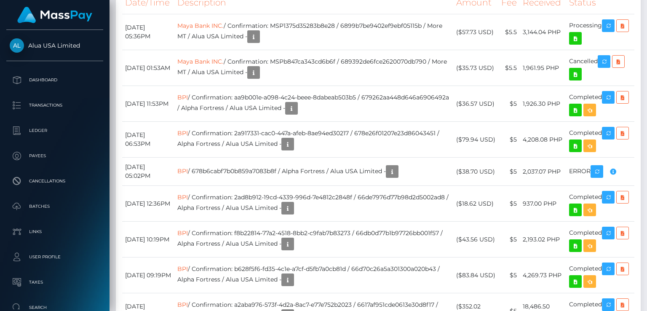
scroll to position [505, 0]
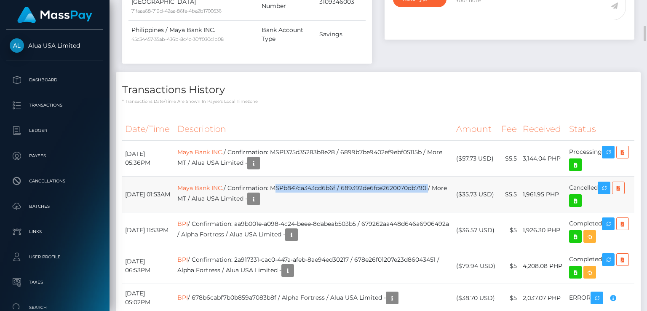
drag, startPoint x: 290, startPoint y: 186, endPoint x: 445, endPoint y: 185, distance: 155.3
click at [445, 185] on td "Maya Bank INC. / Confirmation: MSPb847ca343cd6b6f / 689392de6fce2620070db790 / …" at bounding box center [313, 194] width 279 height 36
copy td "MSPb847ca343cd6b6f / 689392de6fce2620070db790"
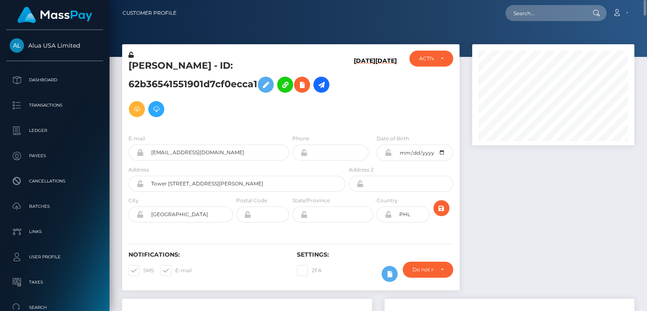
click at [168, 66] on h5 "Ma Rocelle Picache - ID: 62b36541551901d7cf0ecca1" at bounding box center [234, 90] width 212 height 62
copy h5 "Ma Rocelle Picache - ID: 62b36541551901d7cf0ecca1"
click at [553, 9] on input "text" at bounding box center [544, 13] width 79 height 16
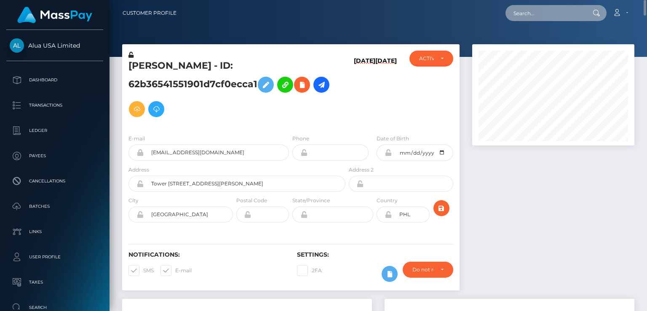
paste input "MSP8389ae6f7abad04"
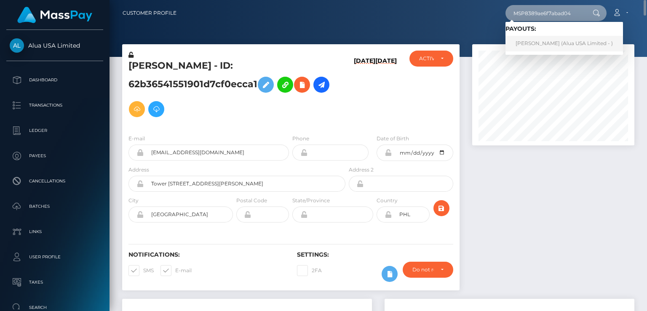
type input "MSP8389ae6f7abad04"
click at [547, 47] on link "Hannah Keth Mangco (Alua USA Limited - )" at bounding box center [563, 44] width 117 height 16
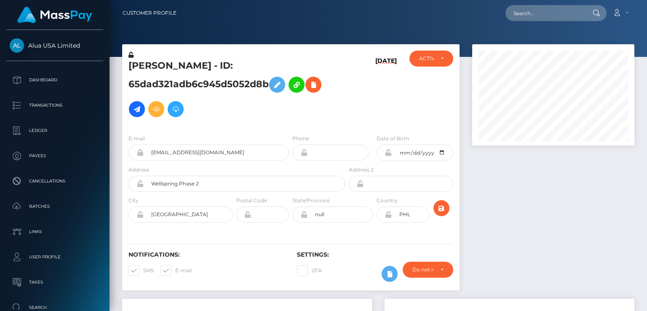
scroll to position [101, 162]
click at [387, 106] on h6 "08/10/25" at bounding box center [385, 90] width 21 height 67
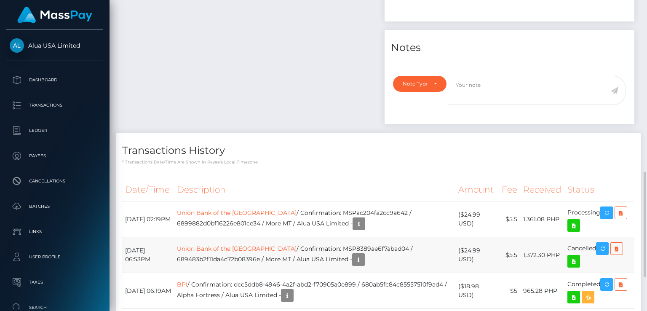
scroll to position [603, 0]
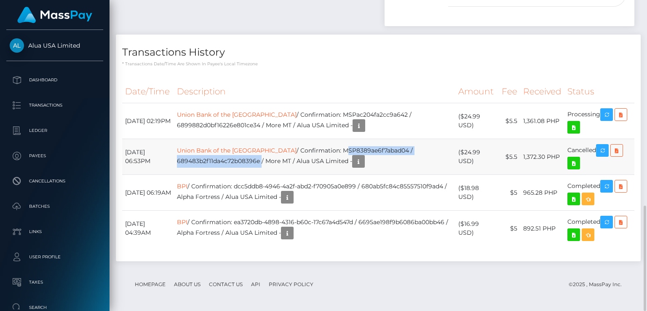
drag, startPoint x: 324, startPoint y: 149, endPoint x: 272, endPoint y: 162, distance: 53.4
click at [272, 162] on td "Union Bank of the Philippines / Confirmation: MSP8389ae6f7abad04 / 689483b2f11d…" at bounding box center [314, 157] width 281 height 36
copy td "MSP8389ae6f7abad04 / 689483b2f11da4c72b08396e"
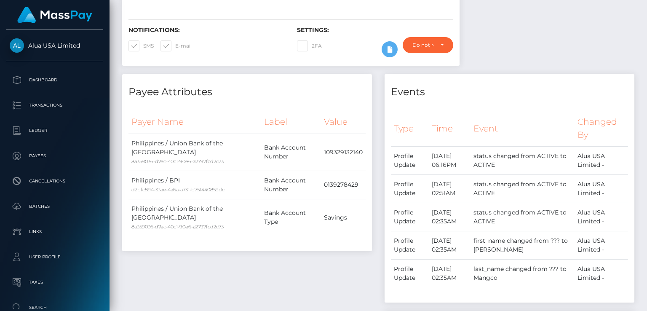
scroll to position [0, 0]
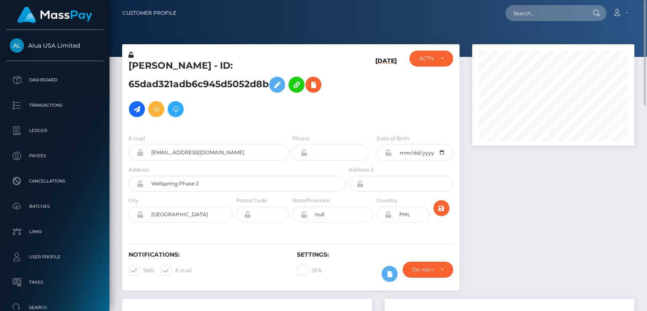
click at [177, 67] on h5 "Hannah Keth Mangco - ID: 65dad321adb6c945d5052d8b" at bounding box center [234, 90] width 212 height 62
click at [176, 67] on h5 "Hannah Keth Mangco - ID: 65dad321adb6c945d5052d8b" at bounding box center [234, 90] width 212 height 62
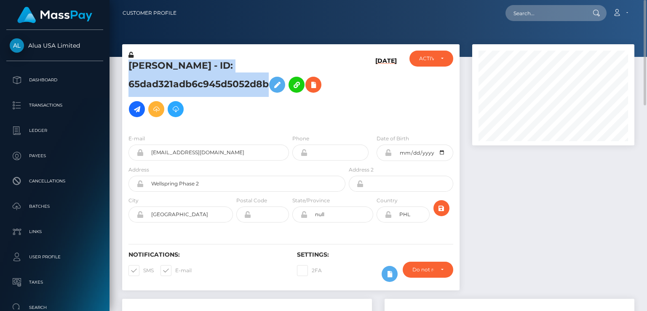
click at [176, 67] on h5 "Hannah Keth Mangco - ID: 65dad321adb6c945d5052d8b" at bounding box center [234, 90] width 212 height 62
copy h5 "Hannah Keth Mangco - ID: 65dad321adb6c945d5052d8b"
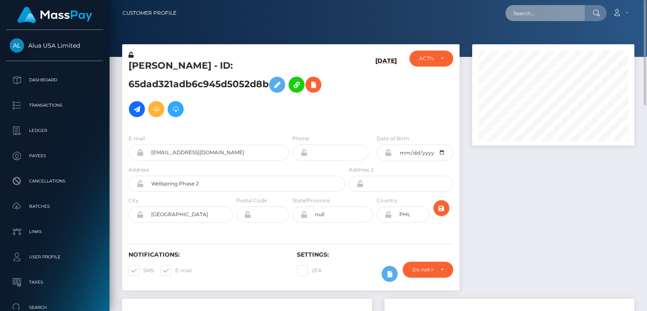
click at [544, 13] on input "text" at bounding box center [544, 13] width 79 height 16
paste input "MSPc10a3bc60868ee1"
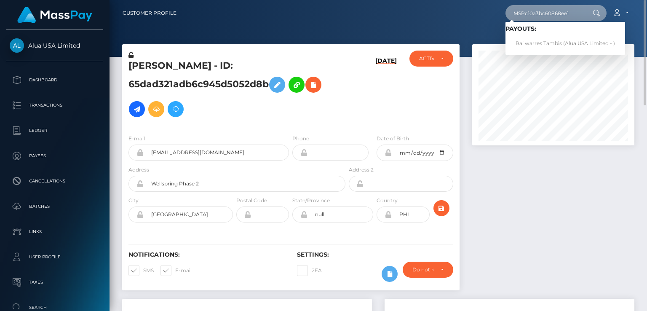
type input "MSPc10a3bc60868ee1"
click at [540, 43] on link "Bai warres Tambis (Alua USA Limited - )" at bounding box center [565, 44] width 120 height 16
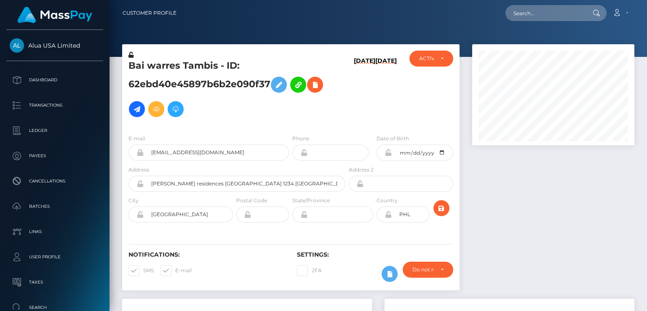
scroll to position [101, 162]
click at [383, 121] on h6 "[DATE]" at bounding box center [385, 90] width 21 height 67
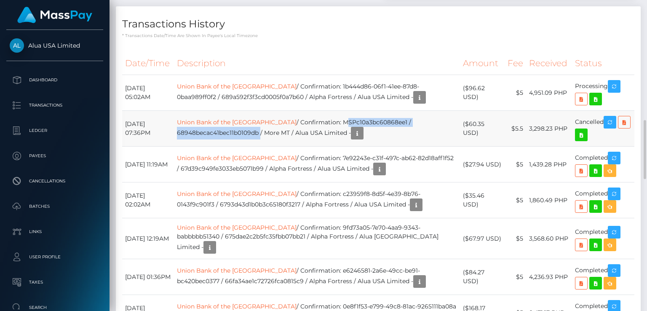
drag, startPoint x: 330, startPoint y: 117, endPoint x: 277, endPoint y: 128, distance: 54.2
click at [277, 128] on td "Union Bank of the Philippines / Confirmation: MSPc10a3bc60868ee1 / 68948becac41…" at bounding box center [317, 129] width 286 height 36
copy td "MSPc10a3bc60868ee1 / 68948becac41bec11b0109db"
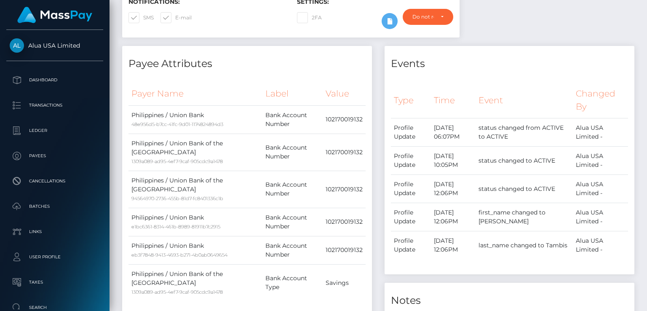
scroll to position [0, 0]
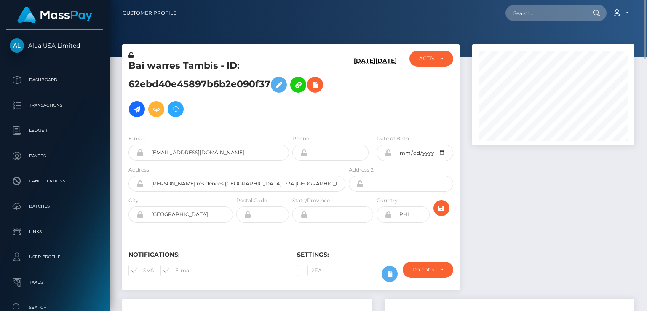
click at [200, 67] on h5 "Bai warres Tambis - ID: 62ebd40e45897b6b2e090f37" at bounding box center [234, 90] width 212 height 62
copy h5 "Bai warres Tambis - ID: 62ebd40e45897b6b2e090f37"
click at [556, 11] on input "text" at bounding box center [544, 13] width 79 height 16
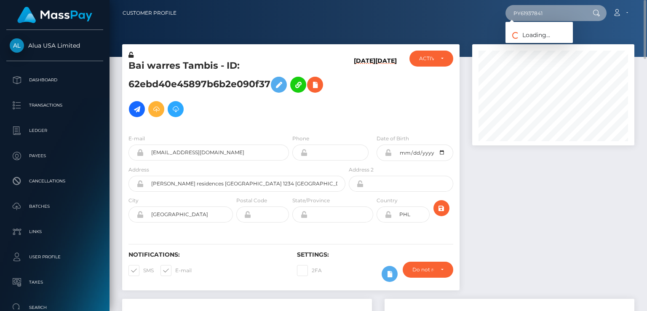
type input "PY61937841"
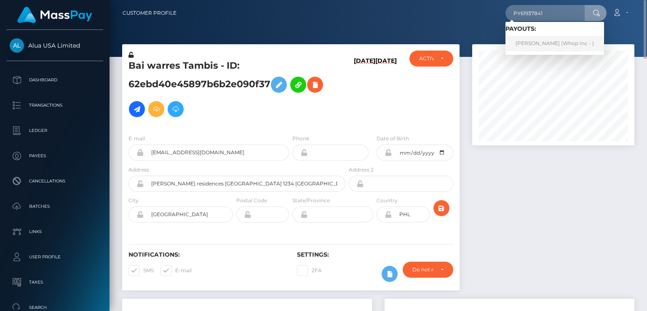
click at [534, 43] on link "Muhammad Shahzaib (Whop Inc - )" at bounding box center [554, 44] width 98 height 16
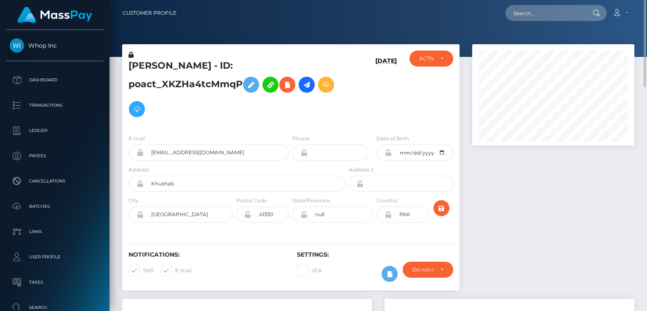
click at [173, 66] on h5 "[PERSON_NAME] - ID: poact_XKZHa4tcMmqP" at bounding box center [234, 90] width 212 height 62
copy h5 "[PERSON_NAME] - ID: poact_XKZHa4tcMmqP"
click at [537, 15] on input "text" at bounding box center [544, 13] width 79 height 16
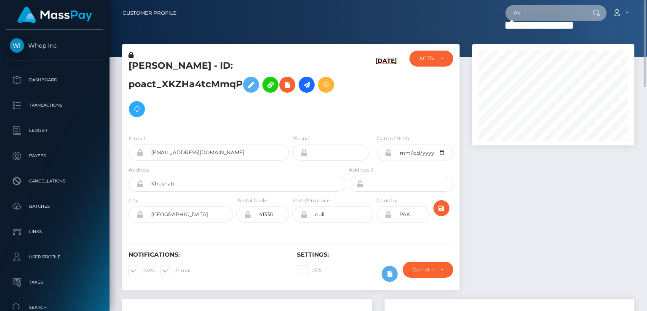
type input "py61915053"
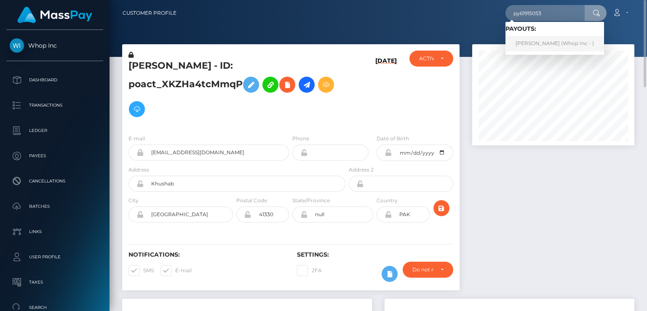
click at [532, 46] on link "Abdul Wahaab Malik (Whop Inc - )" at bounding box center [554, 44] width 98 height 16
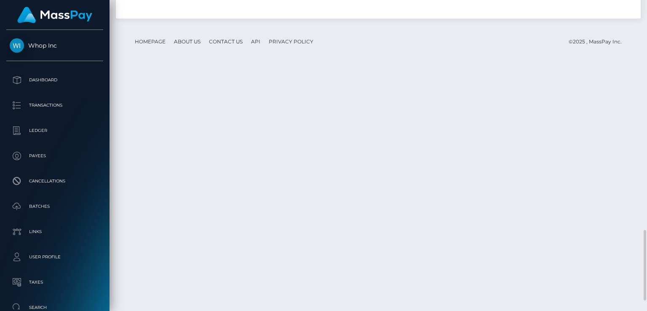
scroll to position [1055, 0]
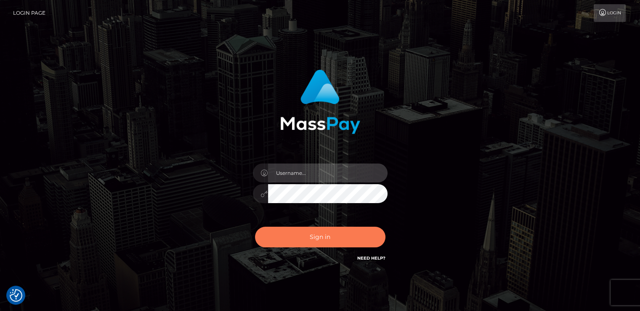
type input "catalinad"
click at [319, 240] on button "Sign in" at bounding box center [320, 236] width 130 height 21
type input "catalinad"
click at [309, 239] on button "Sign in" at bounding box center [320, 236] width 130 height 21
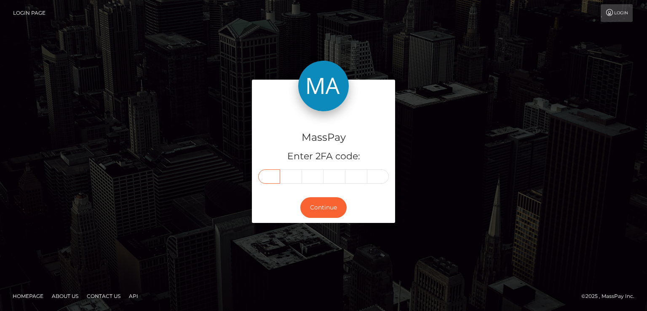
click at [269, 176] on input "text" at bounding box center [269, 176] width 22 height 14
type input "3"
type input "5"
type input "7"
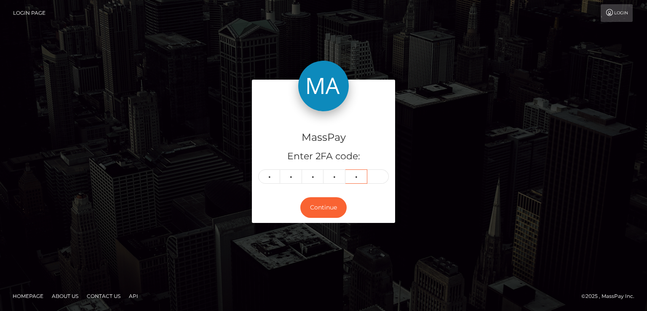
type input "4"
type input "5"
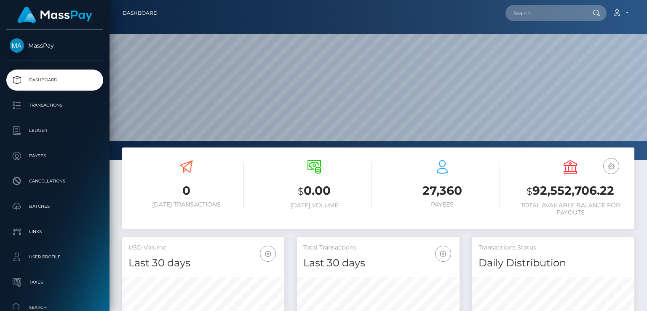
scroll to position [149, 162]
click at [525, 16] on input "text" at bounding box center [544, 13] width 79 height 16
paste input "[EMAIL_ADDRESS][DOMAIN_NAME]"
type input "[EMAIL_ADDRESS][DOMAIN_NAME]"
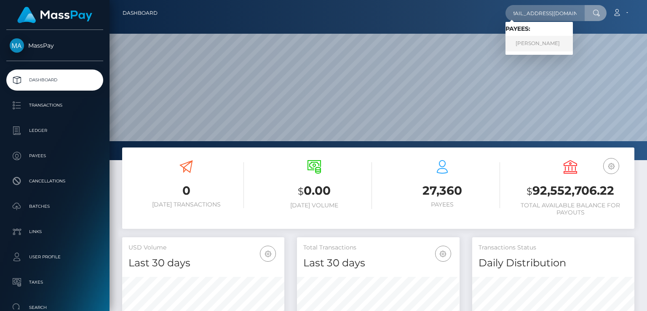
scroll to position [0, 0]
click at [523, 48] on link "LALESKA DRIELE PINHEIRO" at bounding box center [538, 44] width 67 height 16
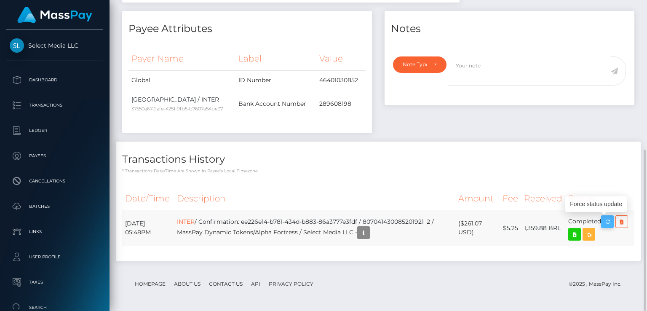
scroll to position [101, 162]
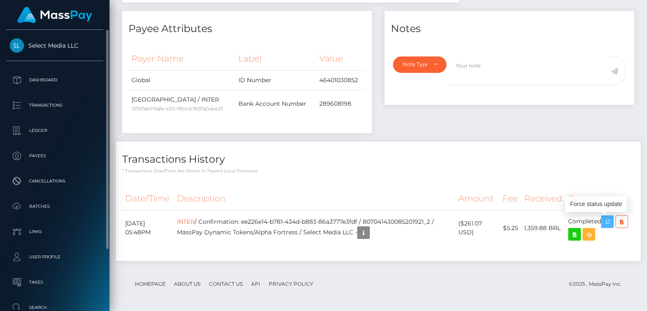
drag, startPoint x: 610, startPoint y: 224, endPoint x: 16, endPoint y: 68, distance: 614.0
click at [610, 224] on icon "button" at bounding box center [607, 221] width 10 height 11
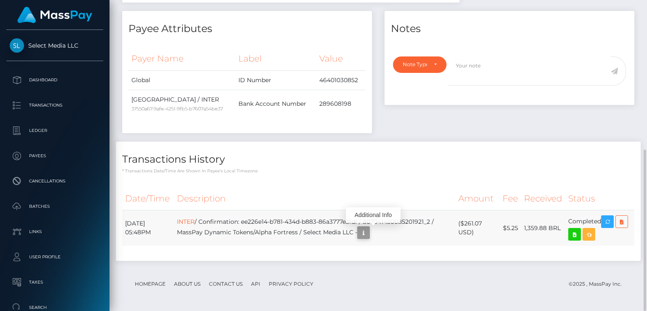
click at [368, 232] on icon "button" at bounding box center [363, 232] width 10 height 11
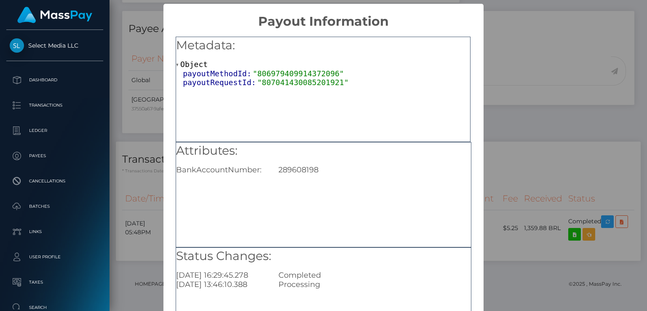
click at [138, 264] on div "× Payout Information Metadata: Object payoutMethodId: "806979409914372096" payo…" at bounding box center [323, 155] width 647 height 311
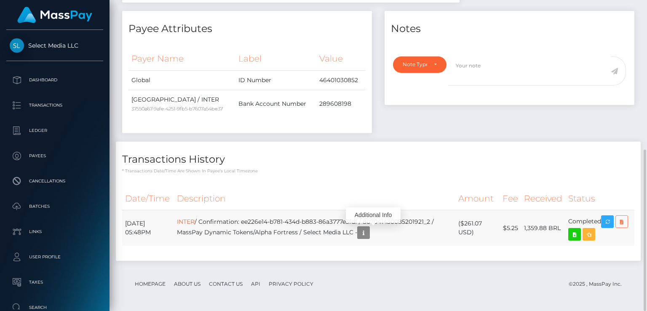
click at [621, 222] on icon at bounding box center [621, 221] width 10 height 11
drag, startPoint x: 252, startPoint y: 221, endPoint x: 369, endPoint y: 220, distance: 117.0
click at [369, 220] on td "INTER / Confirmation: ee226e14-b781-434d-b883-86a3777e3fdf / 807041430085201921…" at bounding box center [314, 228] width 281 height 36
copy td "ee226e14-b781-434d-b883-86a3777e3fdf"
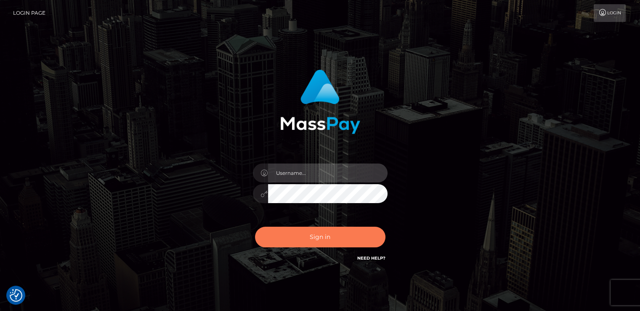
type input "catalinad"
click at [317, 240] on button "Sign in" at bounding box center [320, 236] width 130 height 21
type input "catalinad"
click at [333, 245] on button "Sign in" at bounding box center [320, 236] width 130 height 21
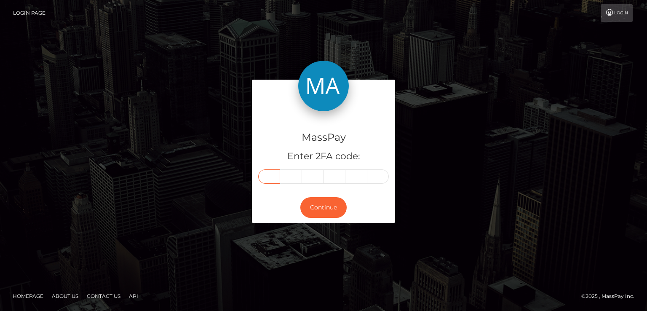
click at [266, 179] on input "text" at bounding box center [269, 176] width 22 height 14
type input "9"
type input "6"
type input "1"
type input "3"
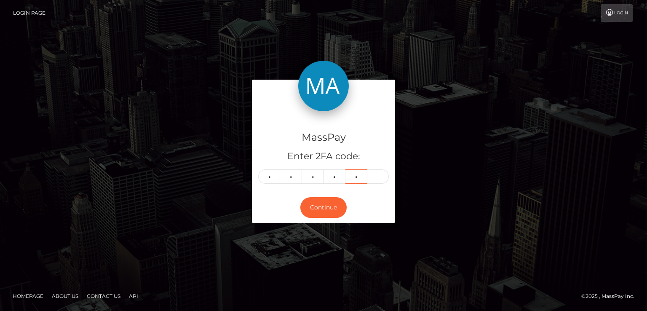
type input "5"
type input "9"
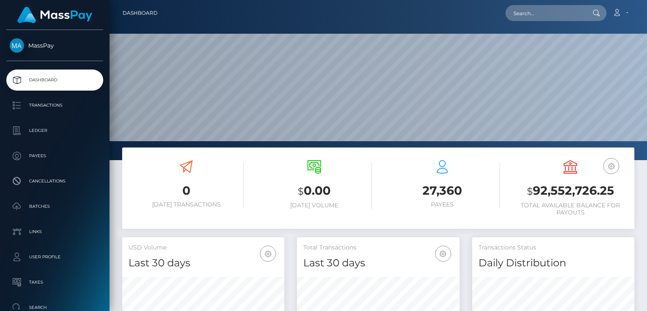
scroll to position [149, 162]
click at [548, 18] on input "text" at bounding box center [544, 13] width 79 height 16
paste input "813801"
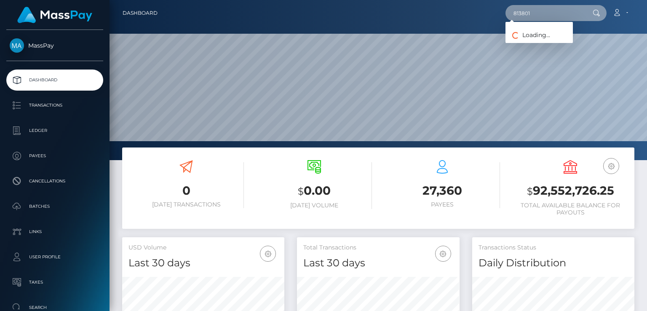
type input "813801"
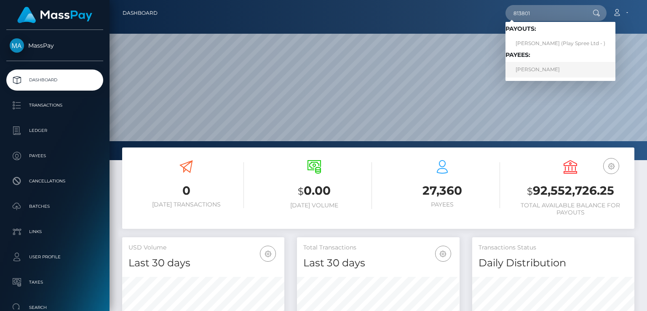
click at [557, 68] on link "Shahmeer Sikander" at bounding box center [560, 70] width 110 height 16
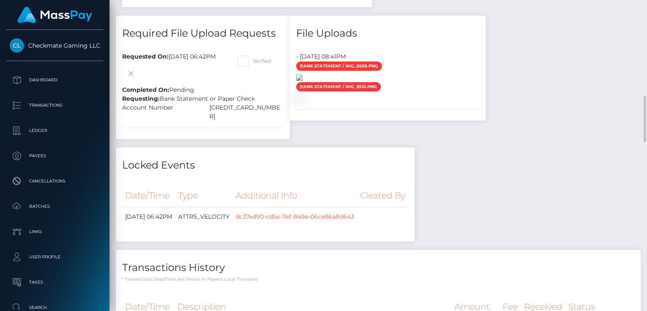
scroll to position [505, 0]
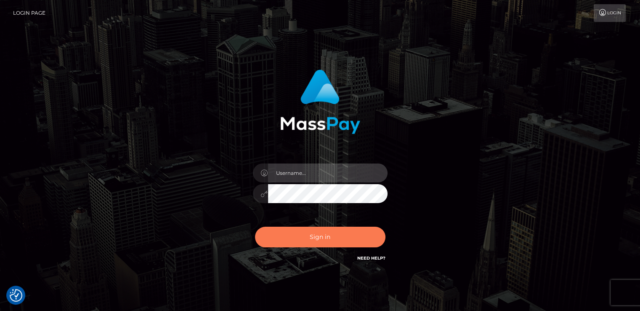
type input "catalinad"
click at [311, 236] on button "Sign in" at bounding box center [320, 236] width 130 height 21
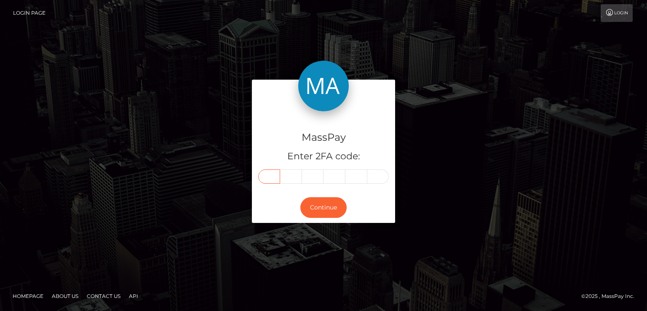
click at [270, 181] on input "text" at bounding box center [269, 176] width 22 height 14
type input "3"
type input "4"
type input "9"
type input "3"
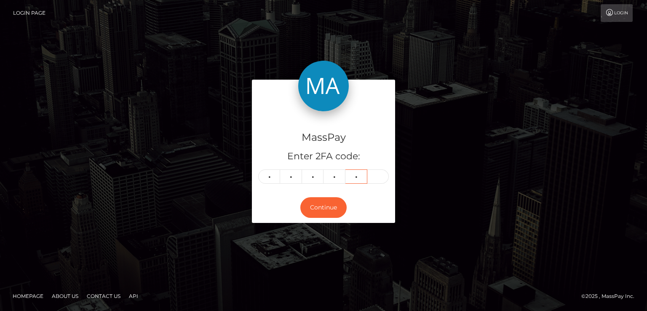
type input "8"
type input "4"
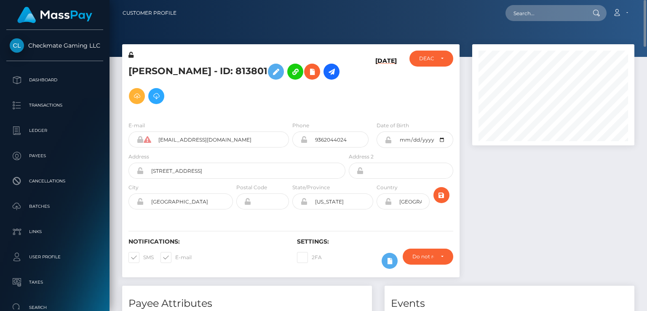
click at [199, 68] on h5 "[PERSON_NAME] - ID: 813801" at bounding box center [234, 83] width 212 height 49
copy h5 "[PERSON_NAME] - ID: 813801"
